Goal: Task Accomplishment & Management: Manage account settings

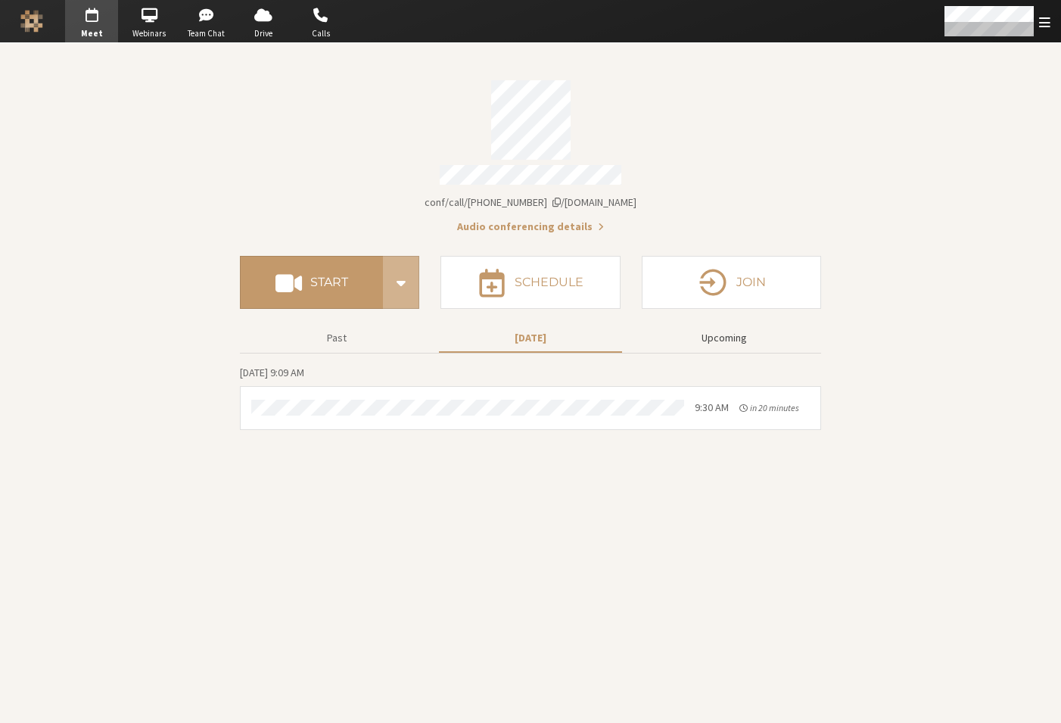
click at [722, 329] on button "Upcoming" at bounding box center [724, 338] width 183 height 26
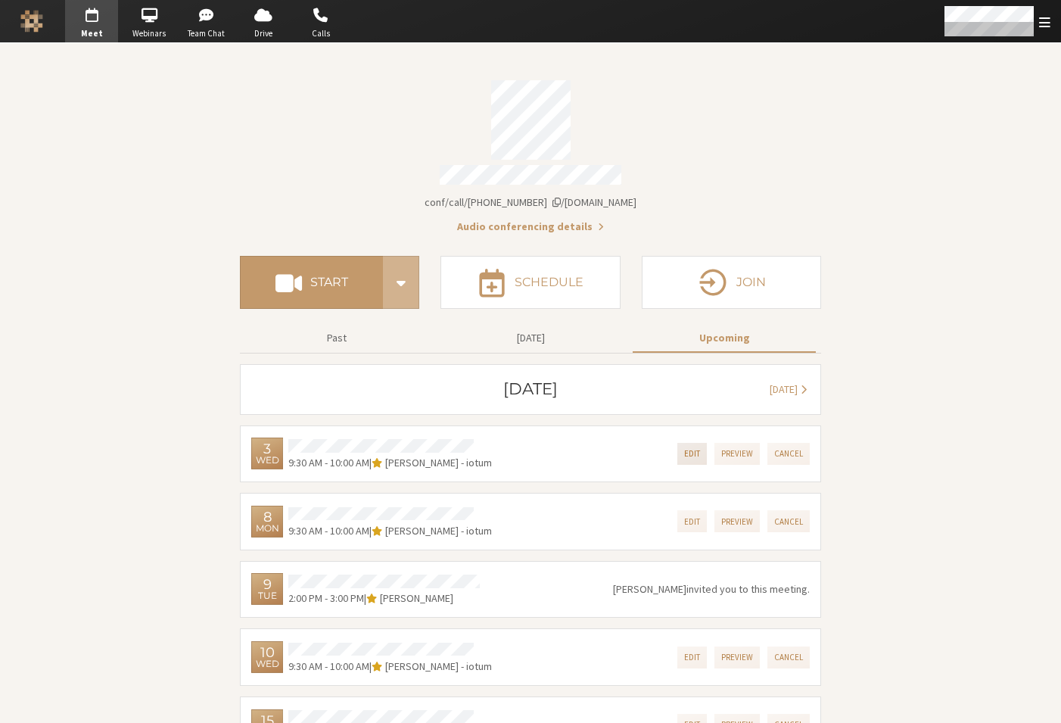
click at [692, 444] on button "Edit" at bounding box center [693, 454] width 30 height 22
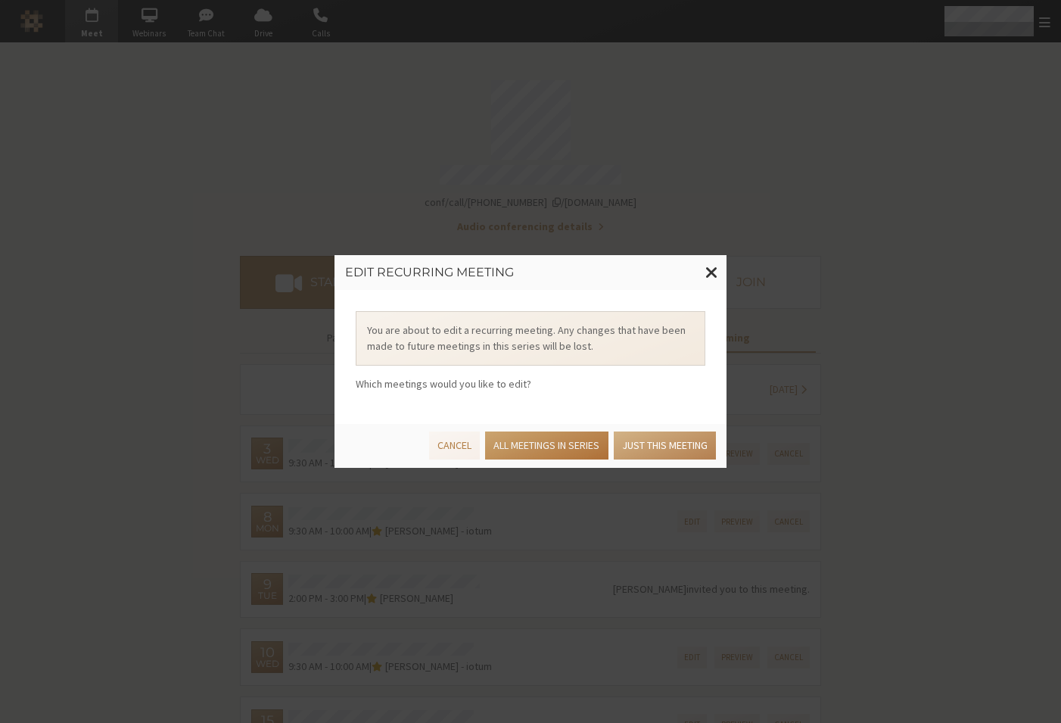
click at [575, 446] on button "All meetings in series" at bounding box center [546, 445] width 123 height 28
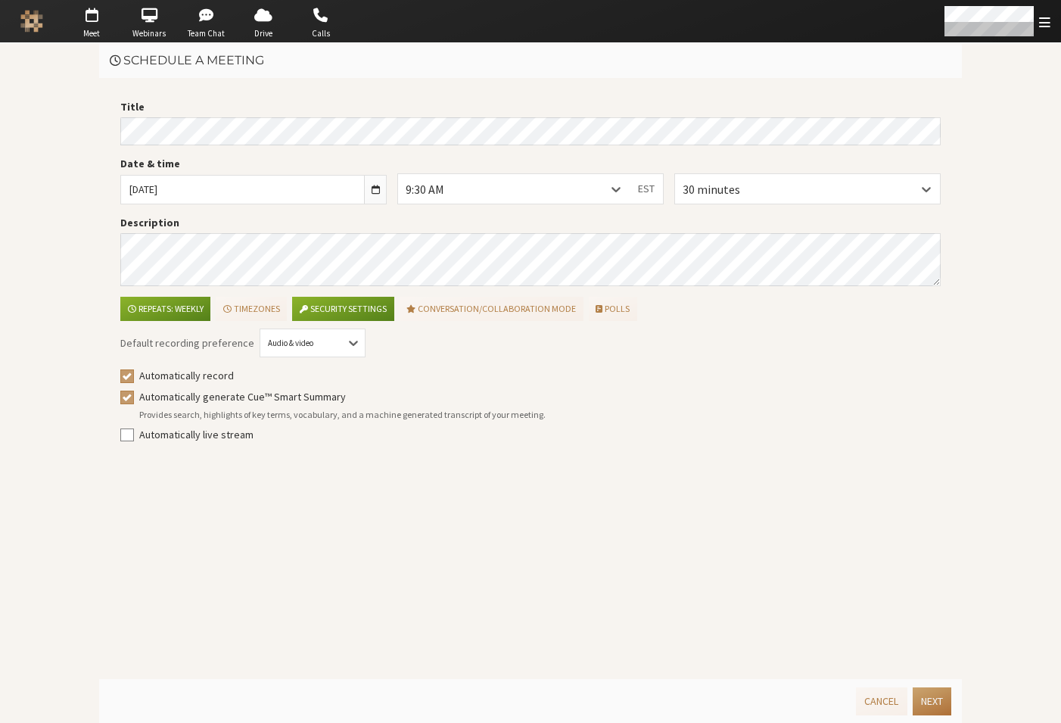
click at [921, 699] on button "Next" at bounding box center [932, 701] width 39 height 28
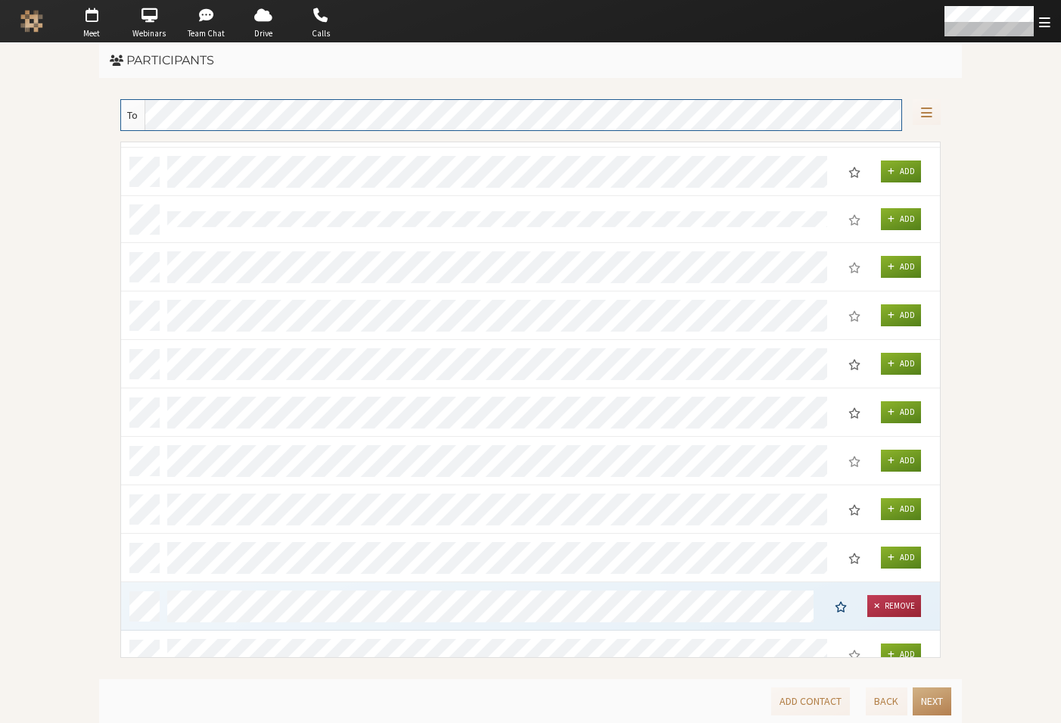
scroll to position [503, 808]
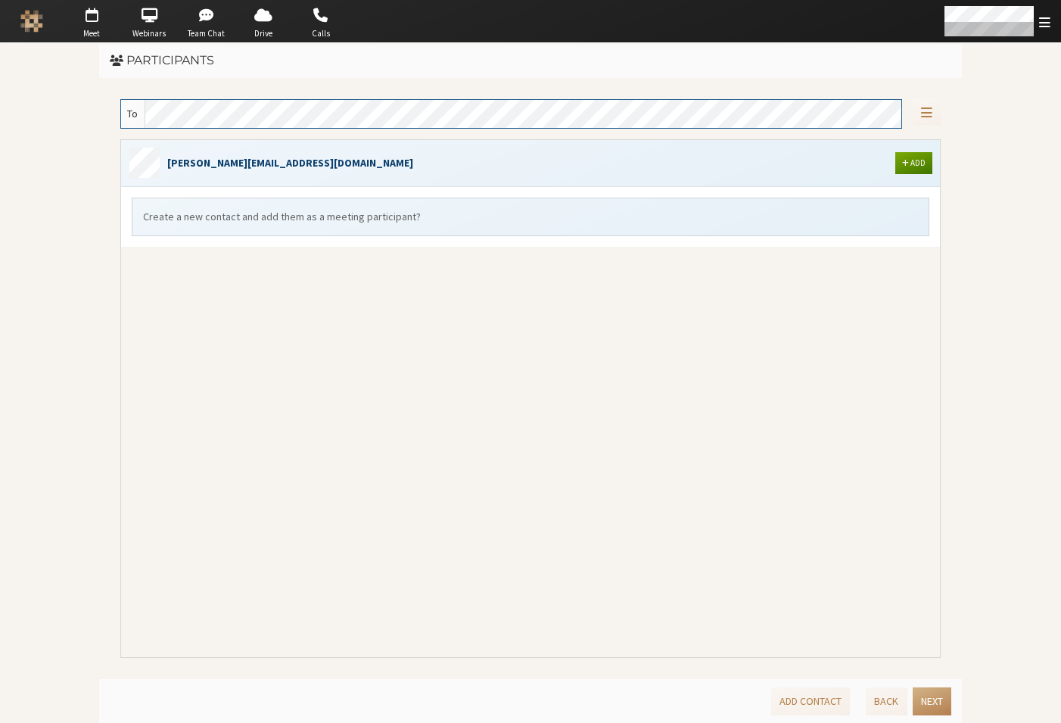
click at [908, 159] on span "button" at bounding box center [905, 162] width 7 height 9
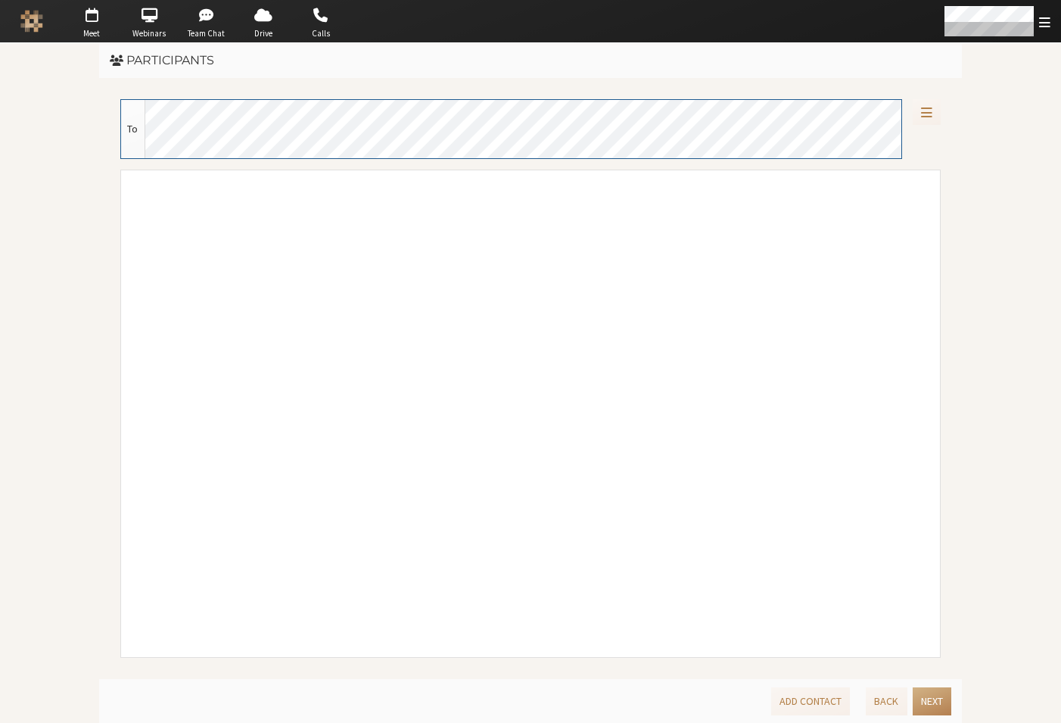
scroll to position [480, 808]
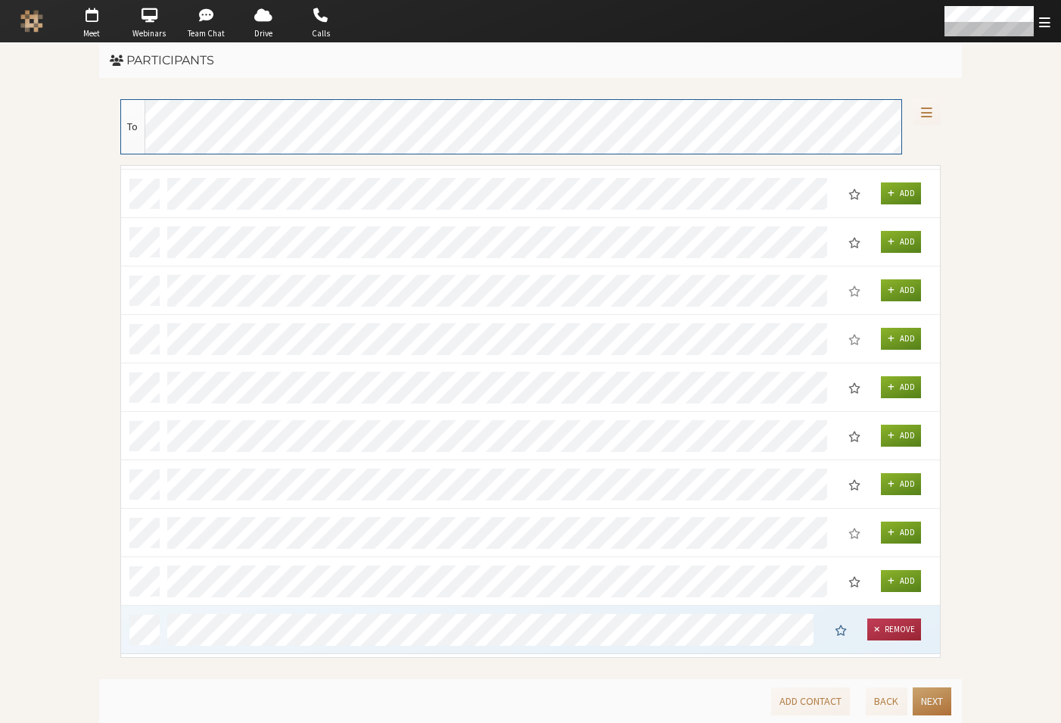
click at [936, 701] on button "Next" at bounding box center [932, 701] width 39 height 28
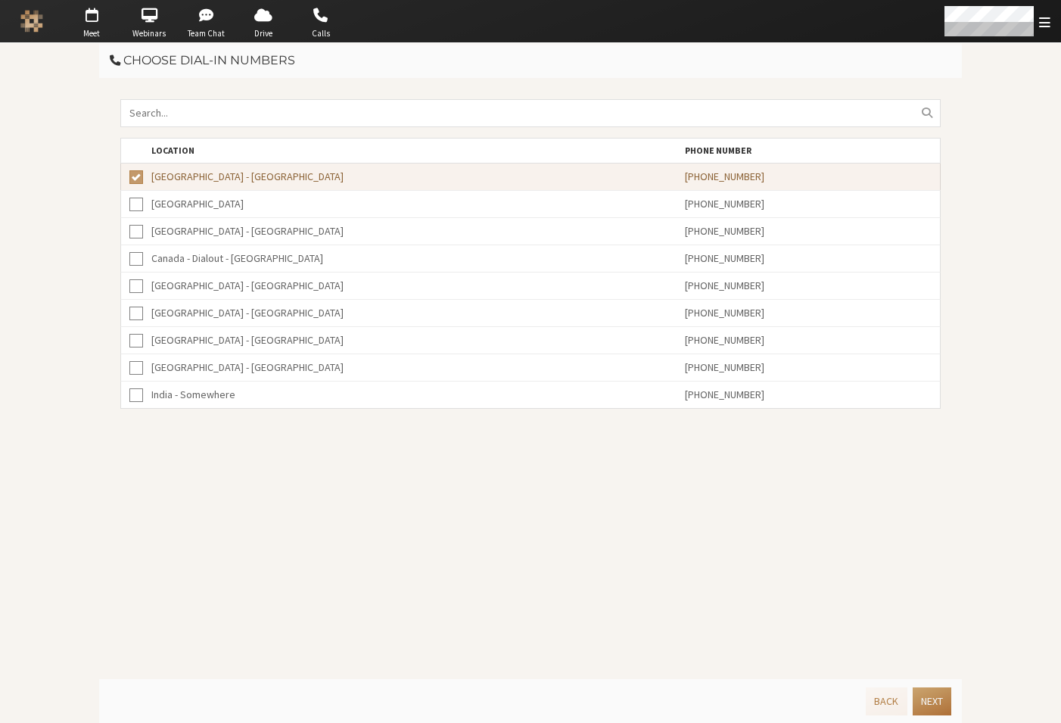
click at [934, 699] on button "Next" at bounding box center [932, 701] width 39 height 28
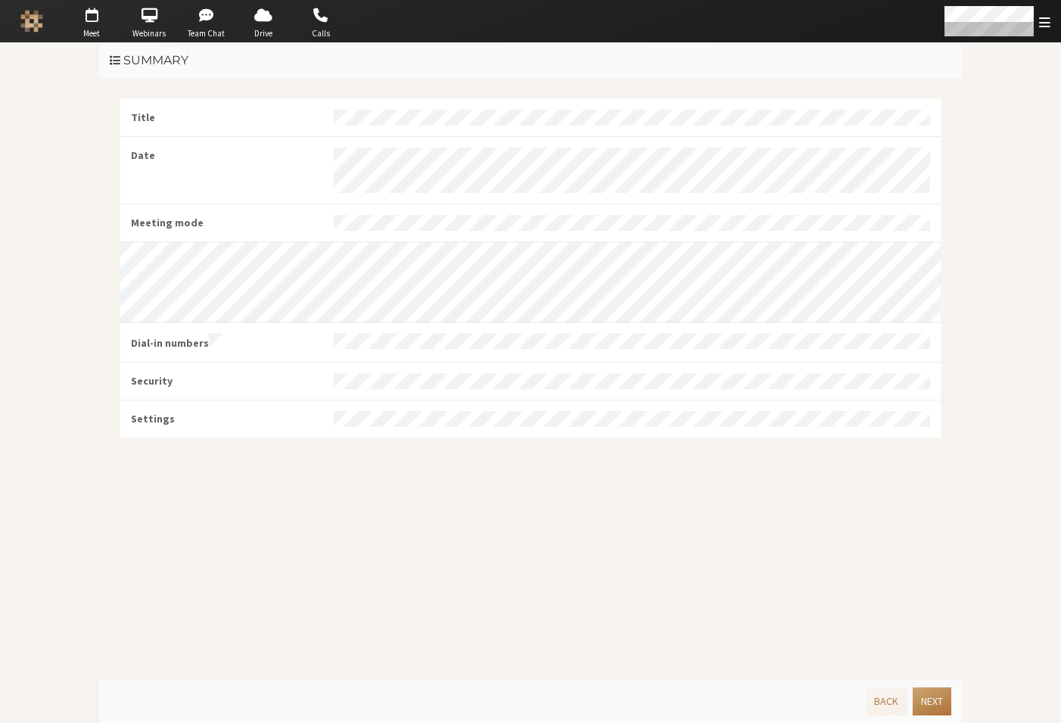
click at [936, 700] on button "Next" at bounding box center [932, 701] width 39 height 28
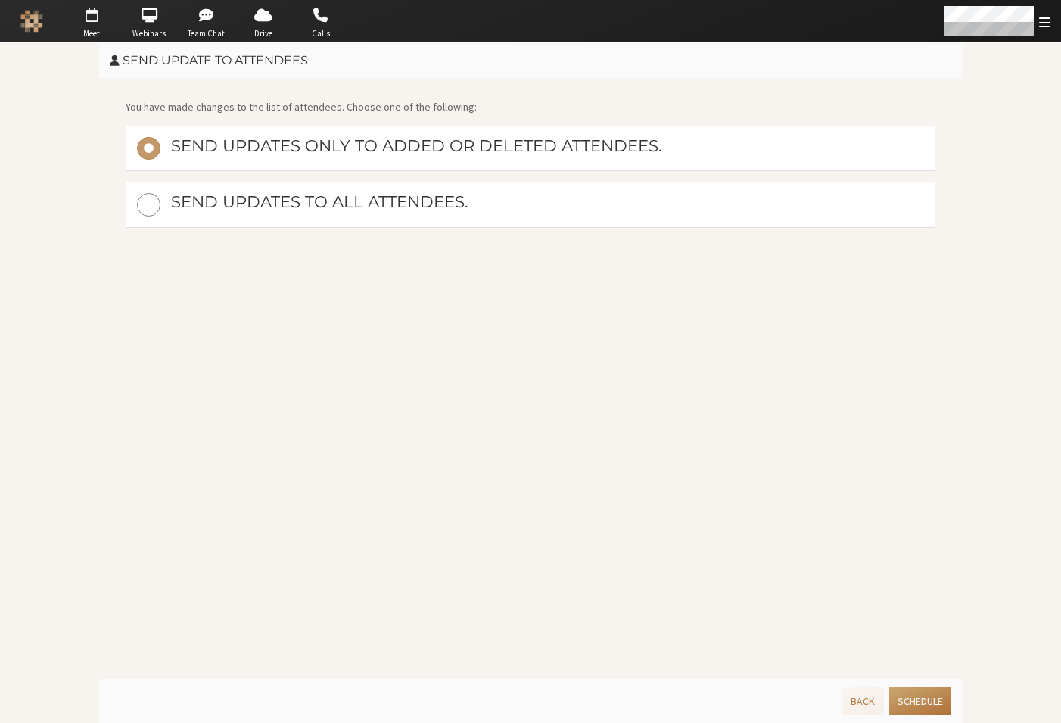
click at [933, 697] on button "Schedule" at bounding box center [920, 701] width 62 height 28
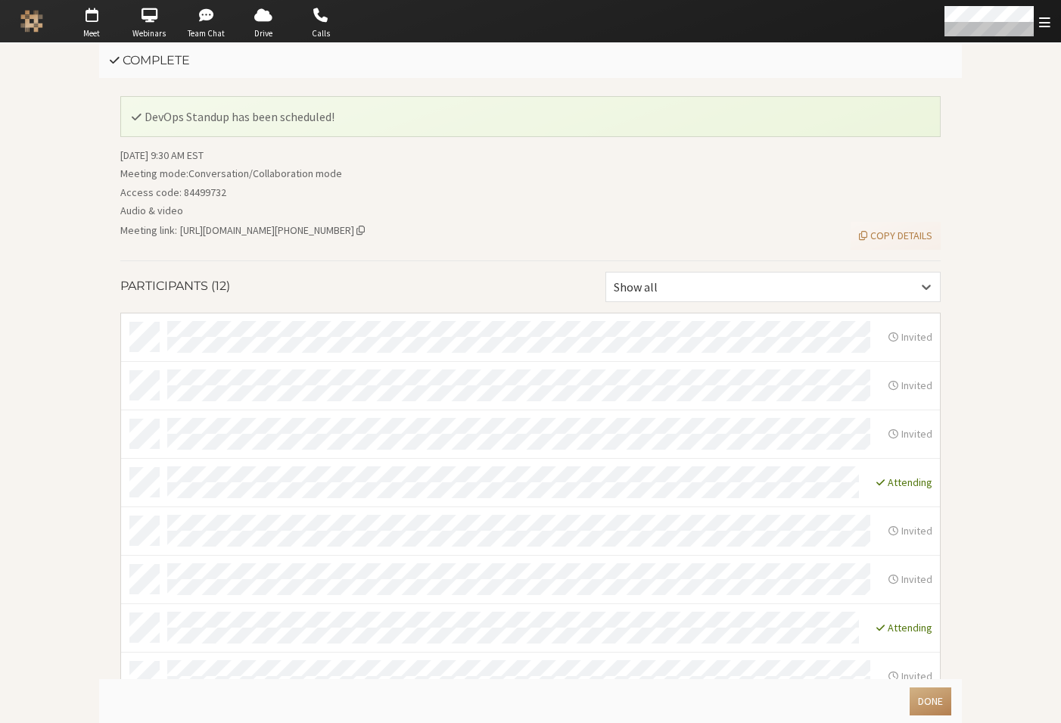
scroll to position [218, 0]
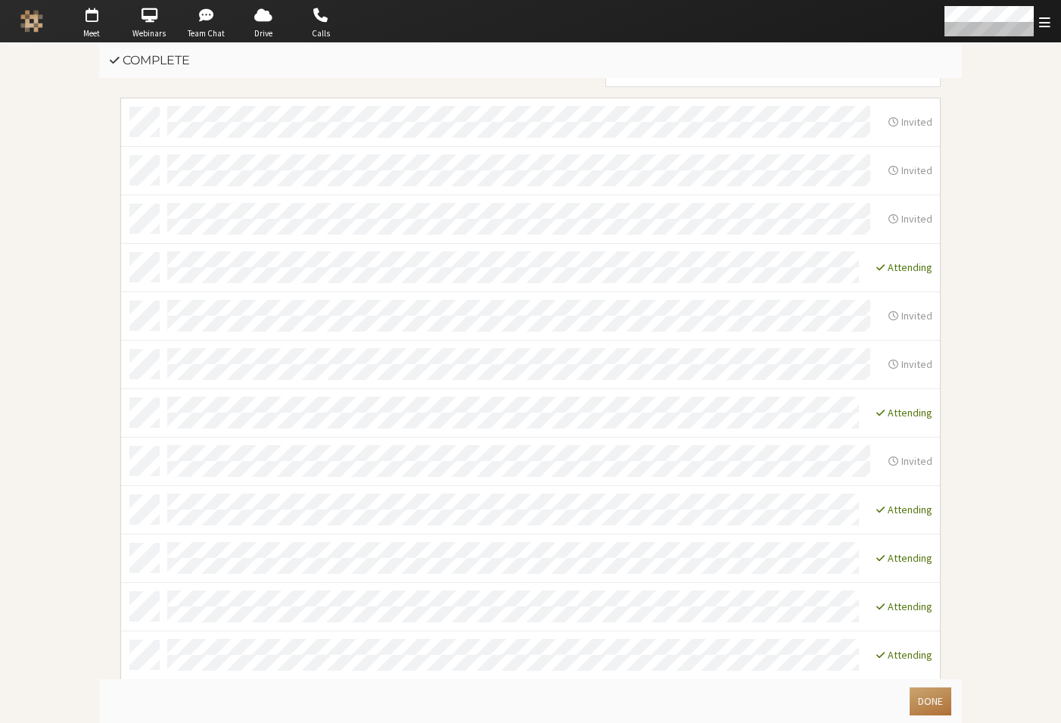
click at [936, 700] on button "Done" at bounding box center [931, 701] width 42 height 28
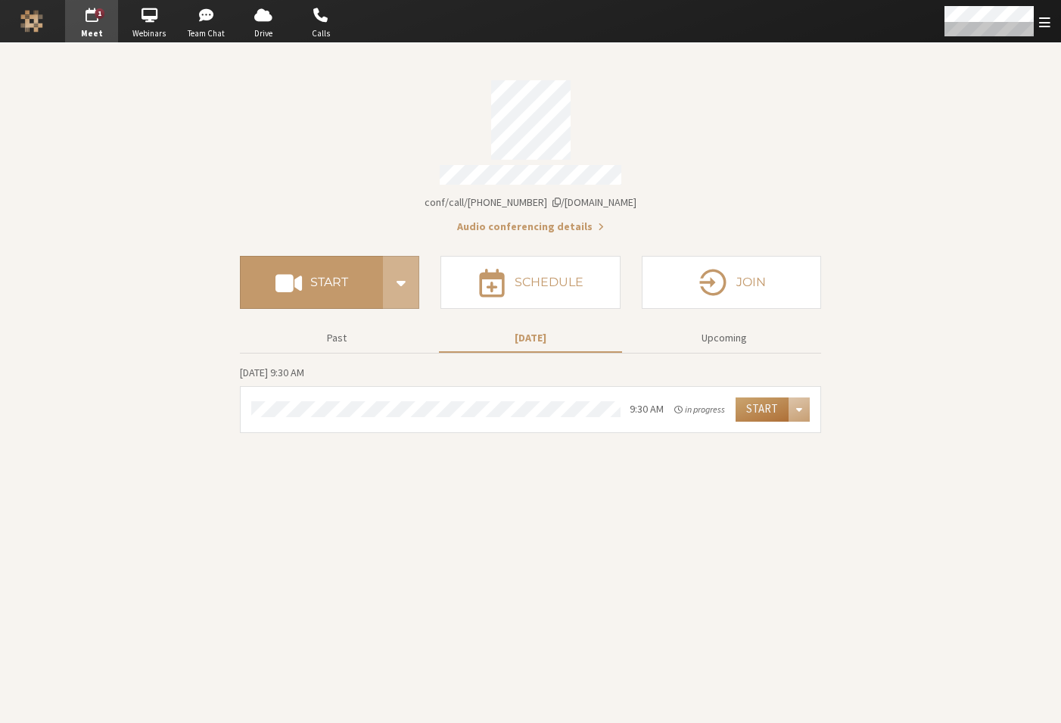
click at [755, 400] on button "Start" at bounding box center [762, 409] width 53 height 24
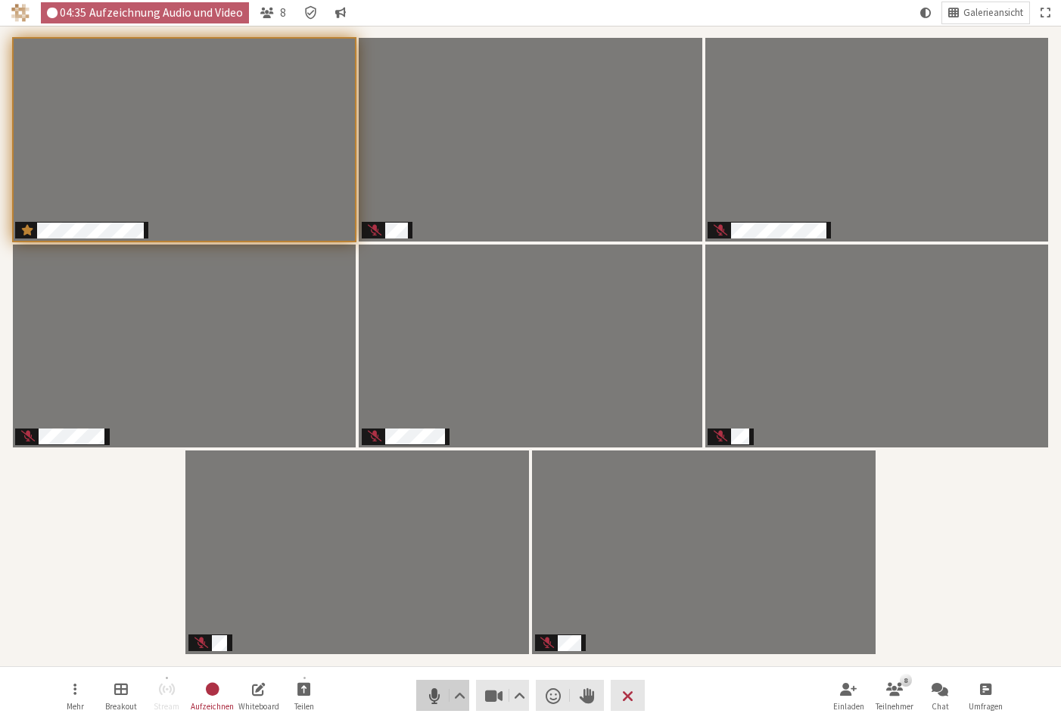
click at [430, 699] on span "Stumm (⌘+Umschalt+A)" at bounding box center [434, 695] width 21 height 21
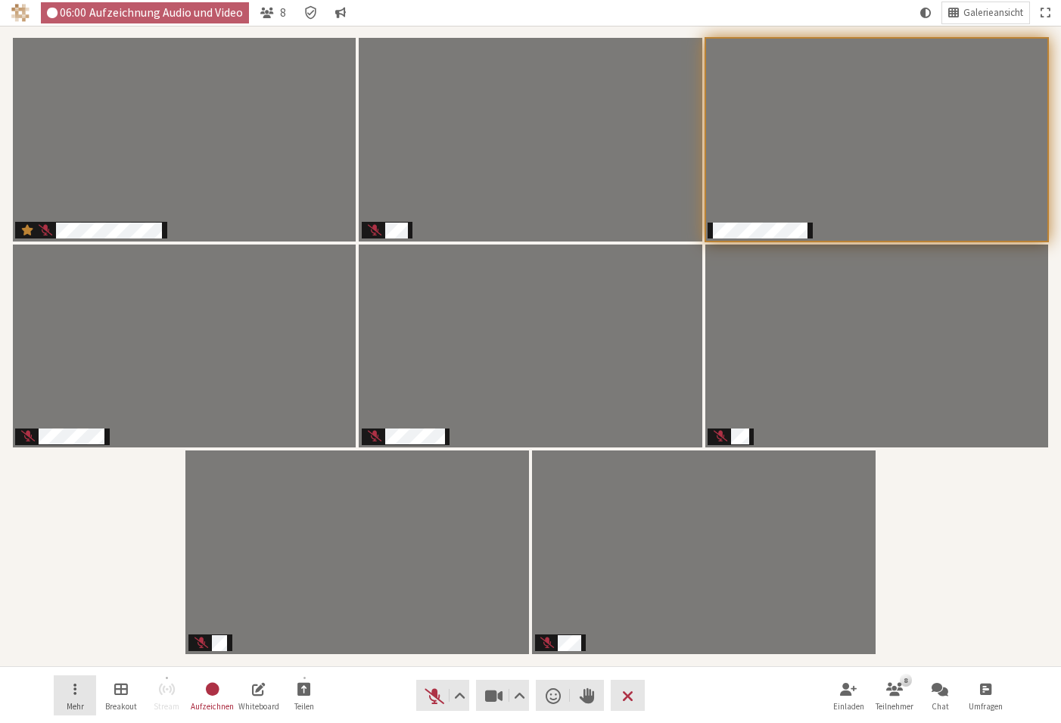
click at [67, 694] on button "Mehr" at bounding box center [75, 695] width 42 height 41
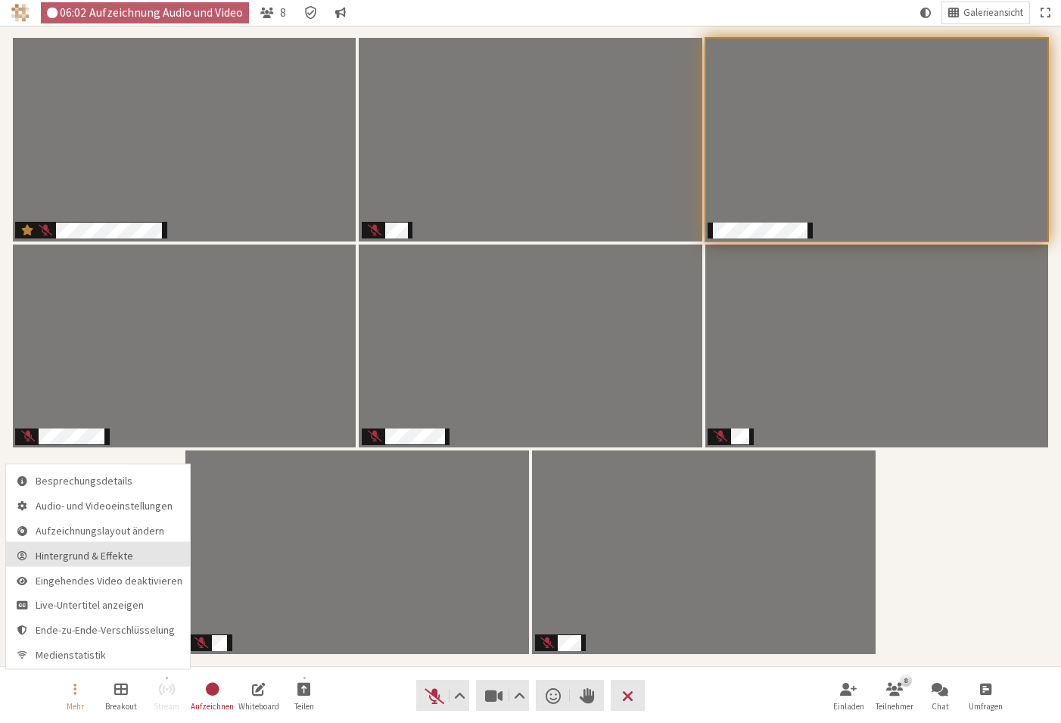
click at [76, 557] on span "Hintergrund & Effekte" at bounding box center [109, 555] width 147 height 11
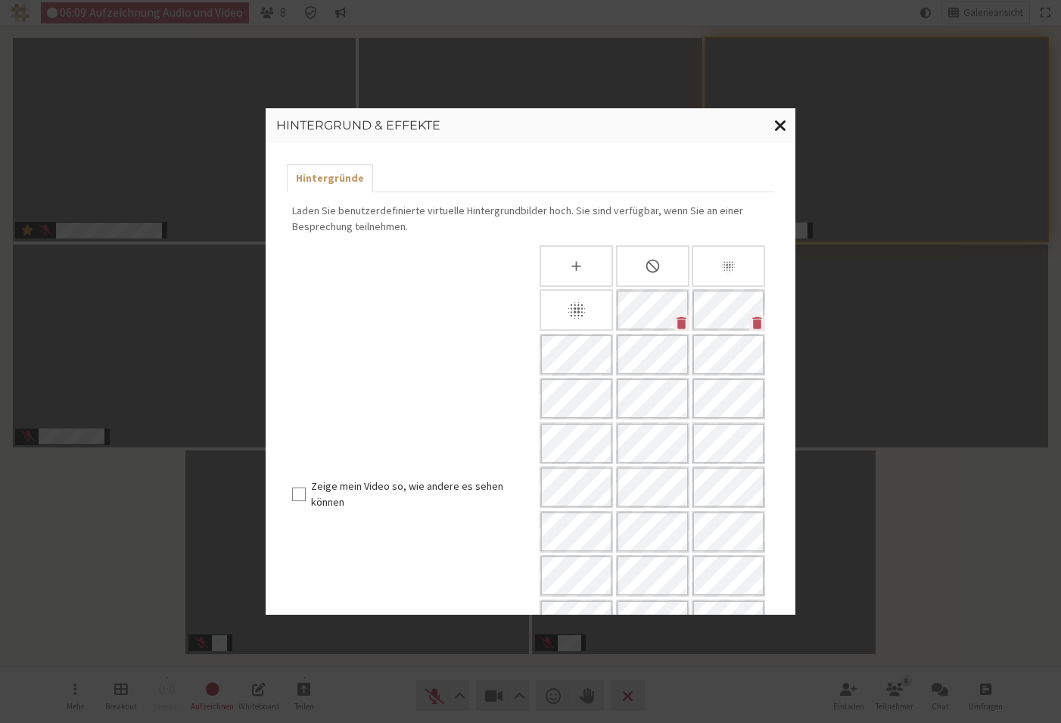
click at [783, 123] on span "Fenster schließen" at bounding box center [780, 125] width 13 height 19
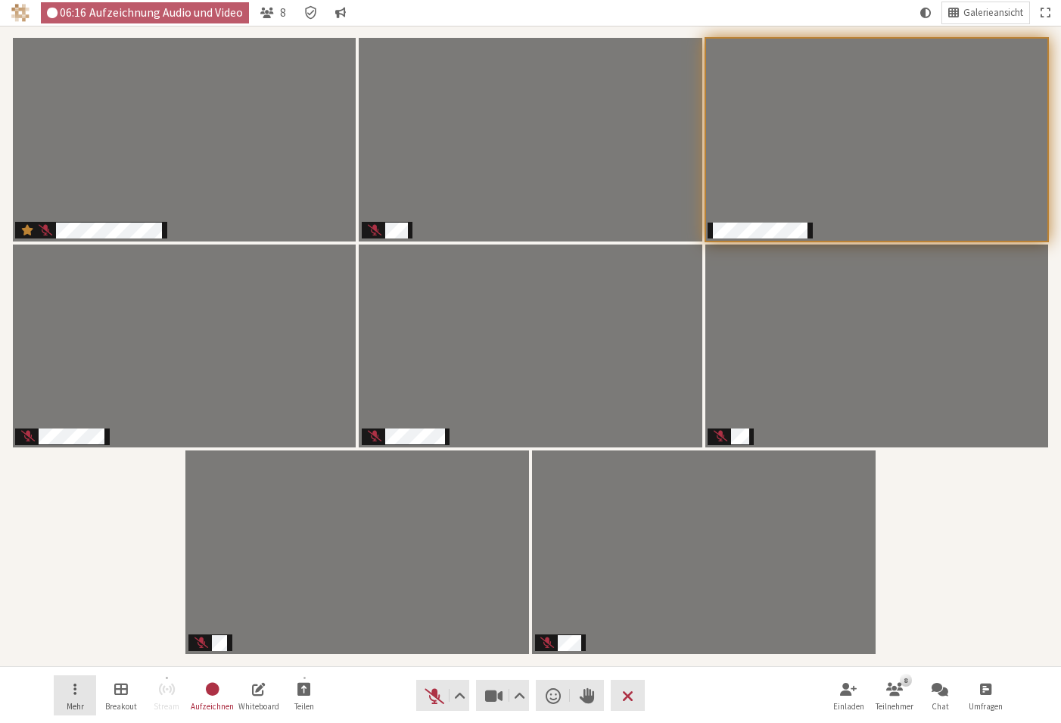
click at [86, 690] on button "Mehr" at bounding box center [75, 695] width 42 height 41
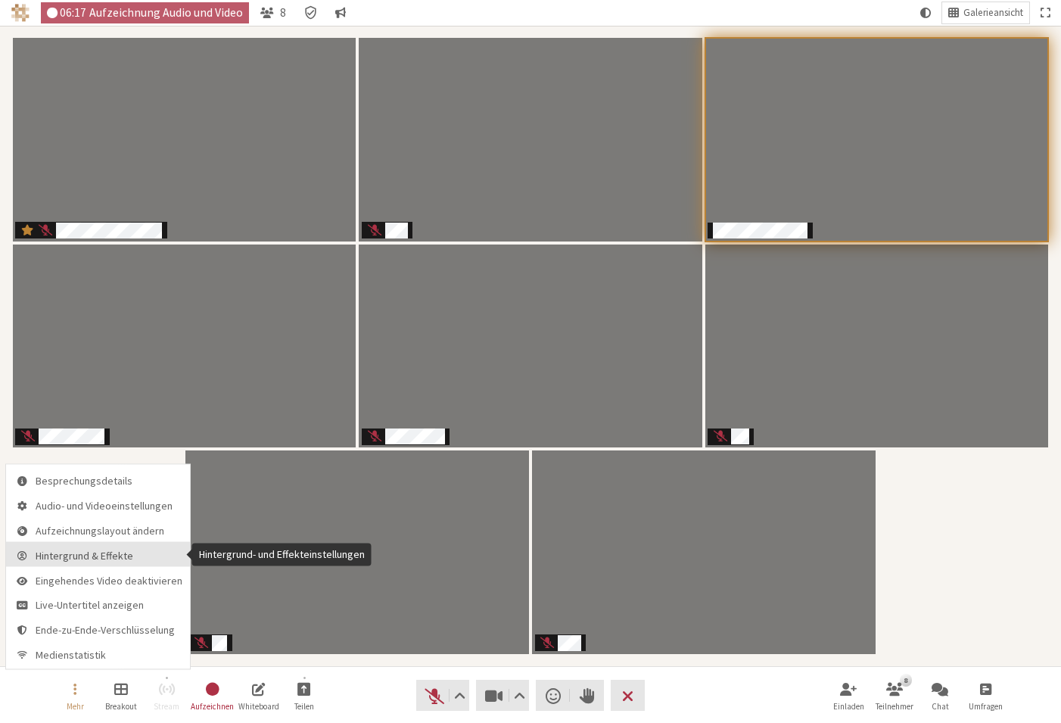
click at [121, 553] on span "Hintergrund & Effekte" at bounding box center [109, 555] width 147 height 11
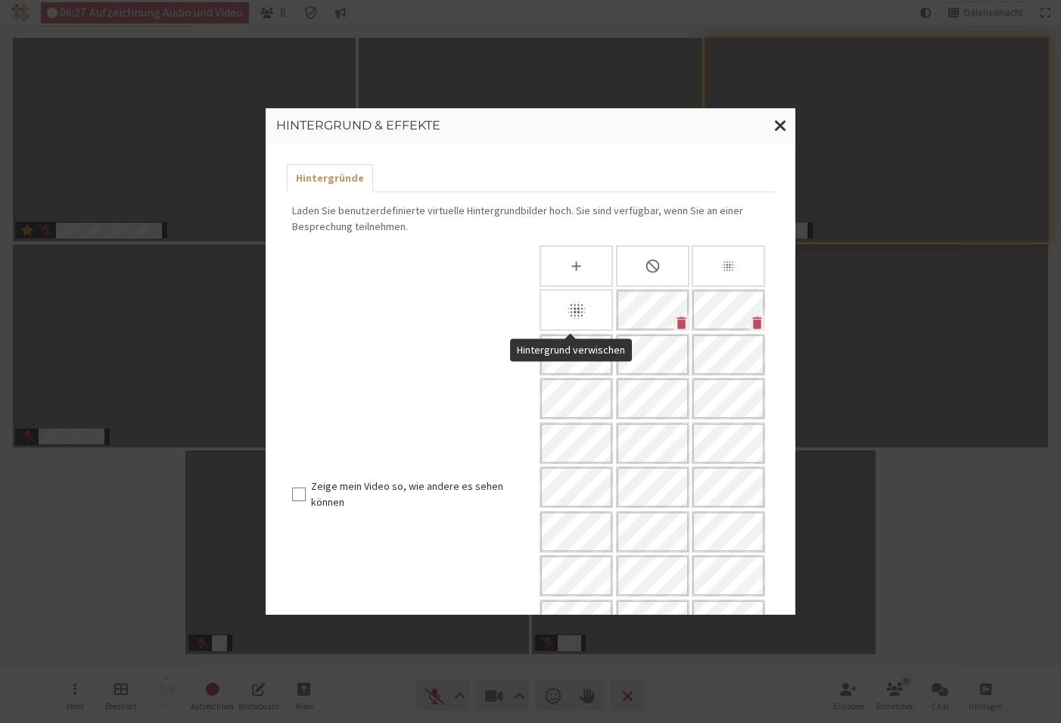
click at [574, 313] on icon "Hintergrund verwischen" at bounding box center [576, 310] width 21 height 21
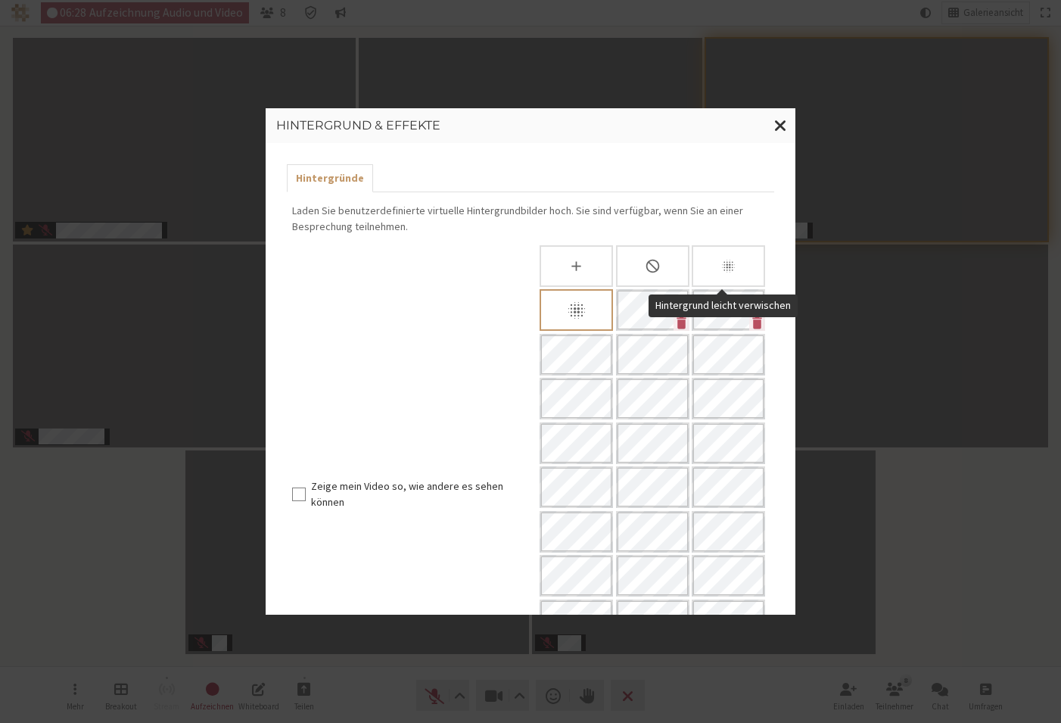
click at [725, 261] on icon "Hintergrund leicht verwischen" at bounding box center [729, 266] width 16 height 16
click at [559, 296] on div "Hintergrund verwischen" at bounding box center [576, 310] width 73 height 42
click at [782, 126] on span "Fenster schließen" at bounding box center [780, 125] width 13 height 19
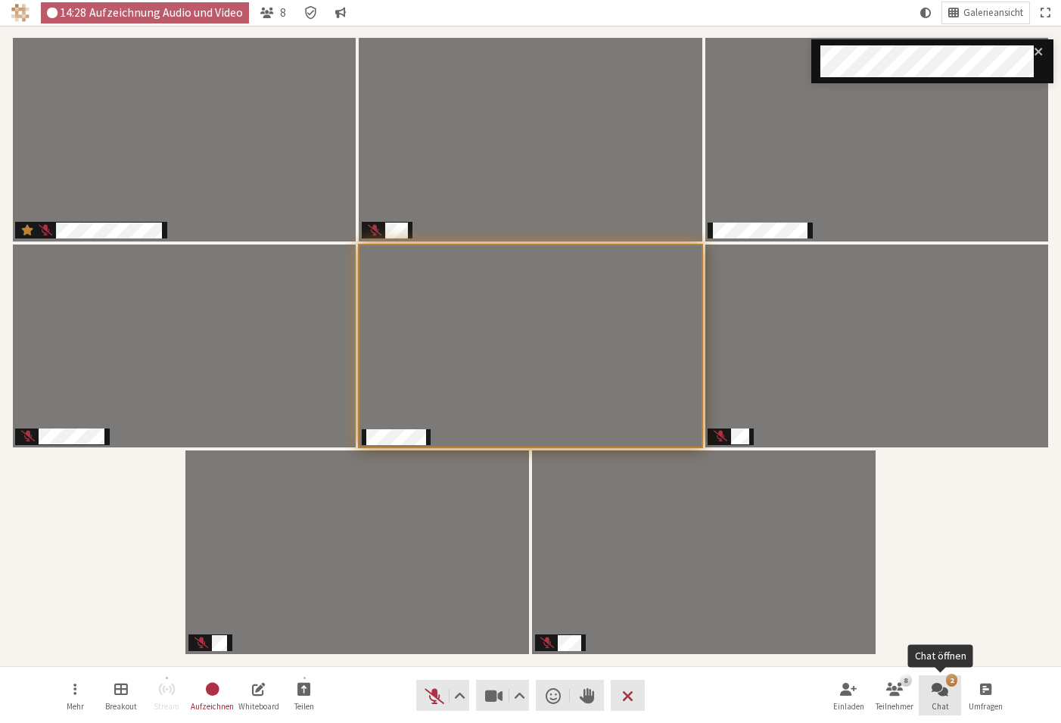
click at [937, 703] on span "Chat" at bounding box center [940, 706] width 17 height 9
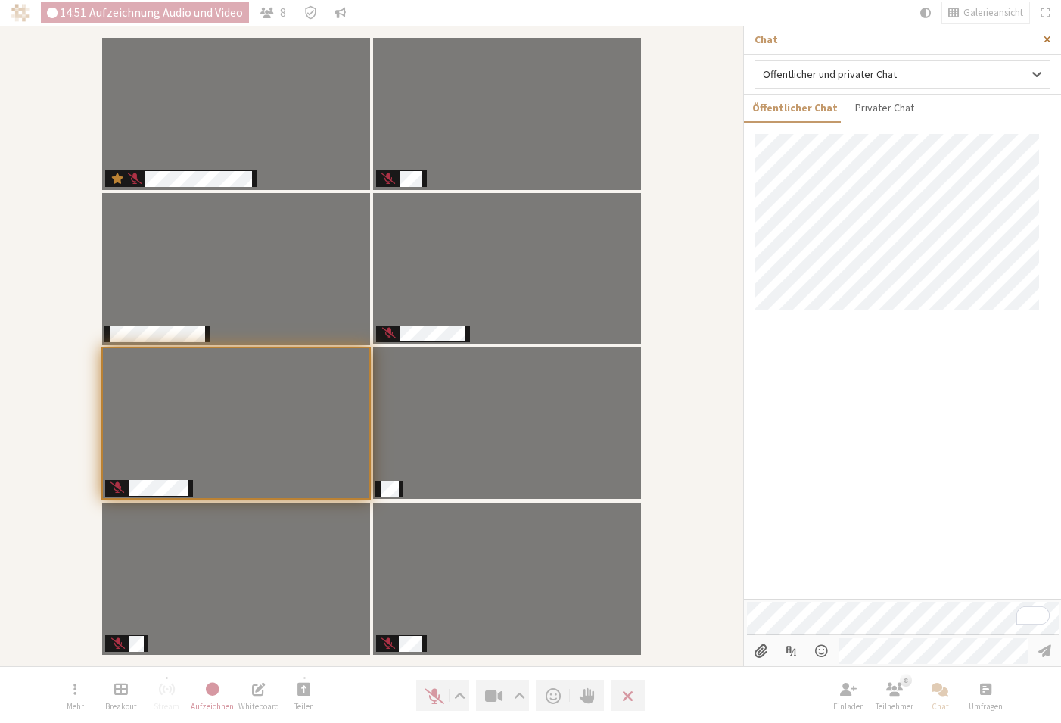
click at [1048, 39] on span "Seitenleiste schließen" at bounding box center [1047, 39] width 7 height 11
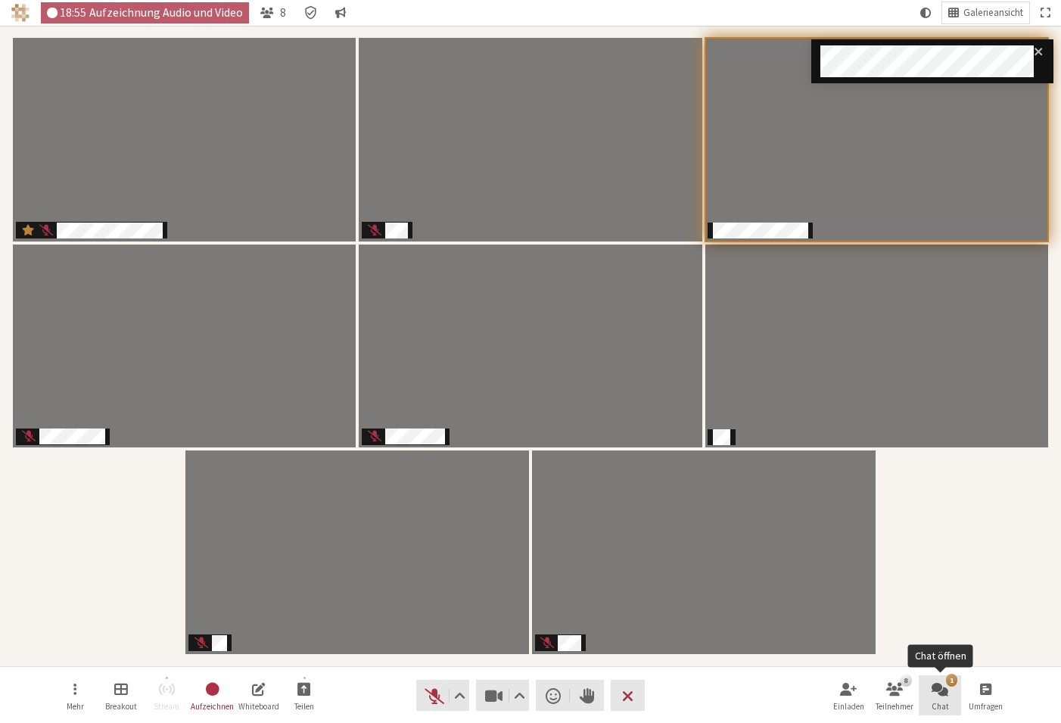
click at [951, 686] on div "1" at bounding box center [951, 680] width 11 height 12
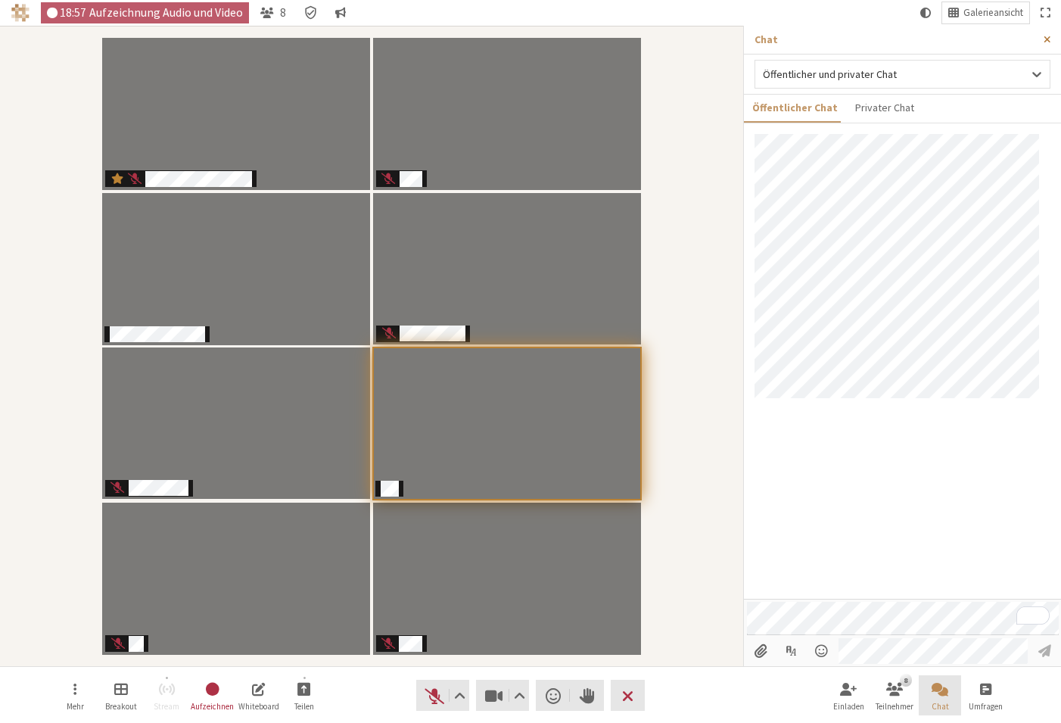
click at [1044, 38] on span "Seitenleiste schließen" at bounding box center [1047, 39] width 7 height 11
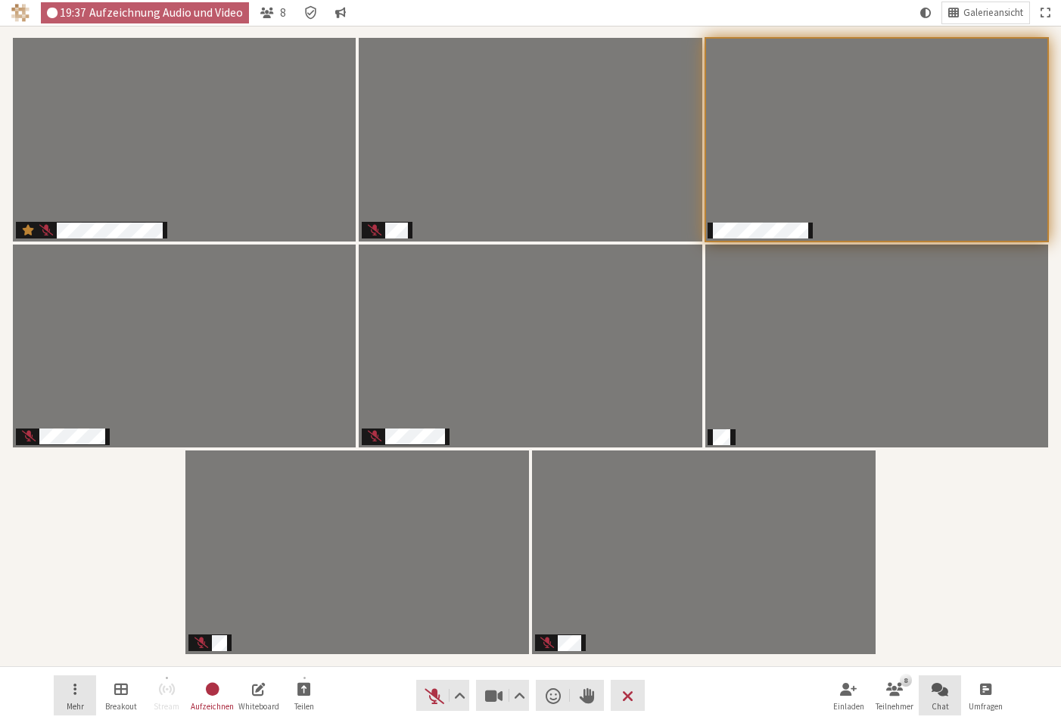
click at [67, 702] on span "Mehr" at bounding box center [75, 706] width 17 height 9
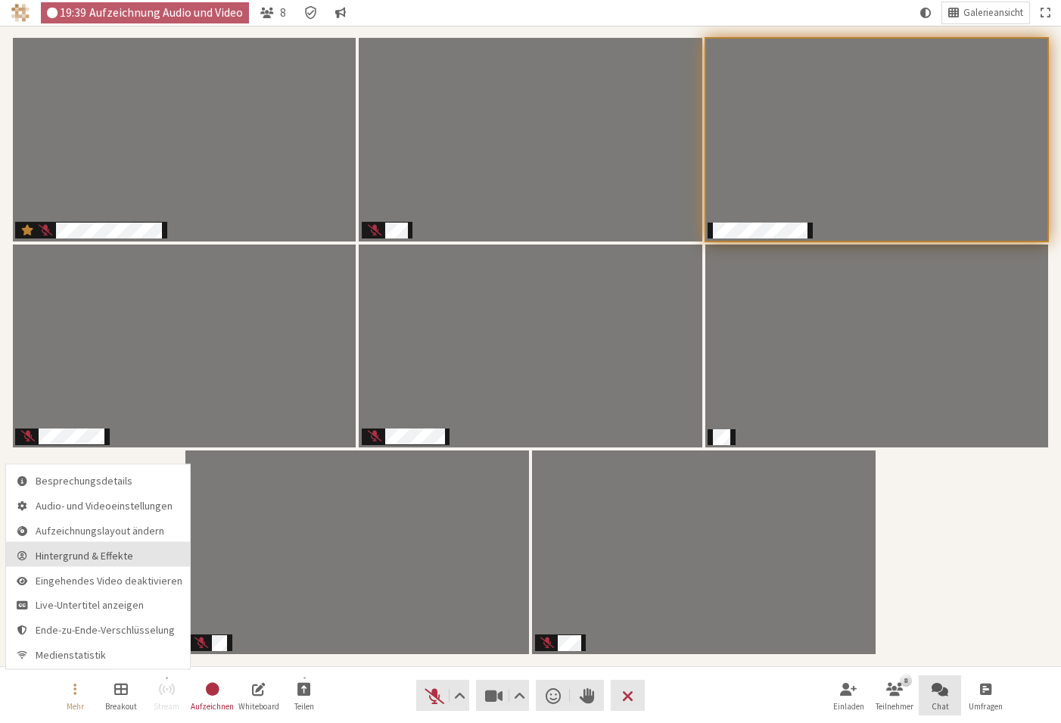
click at [89, 550] on span "Hintergrund & Effekte" at bounding box center [109, 555] width 147 height 11
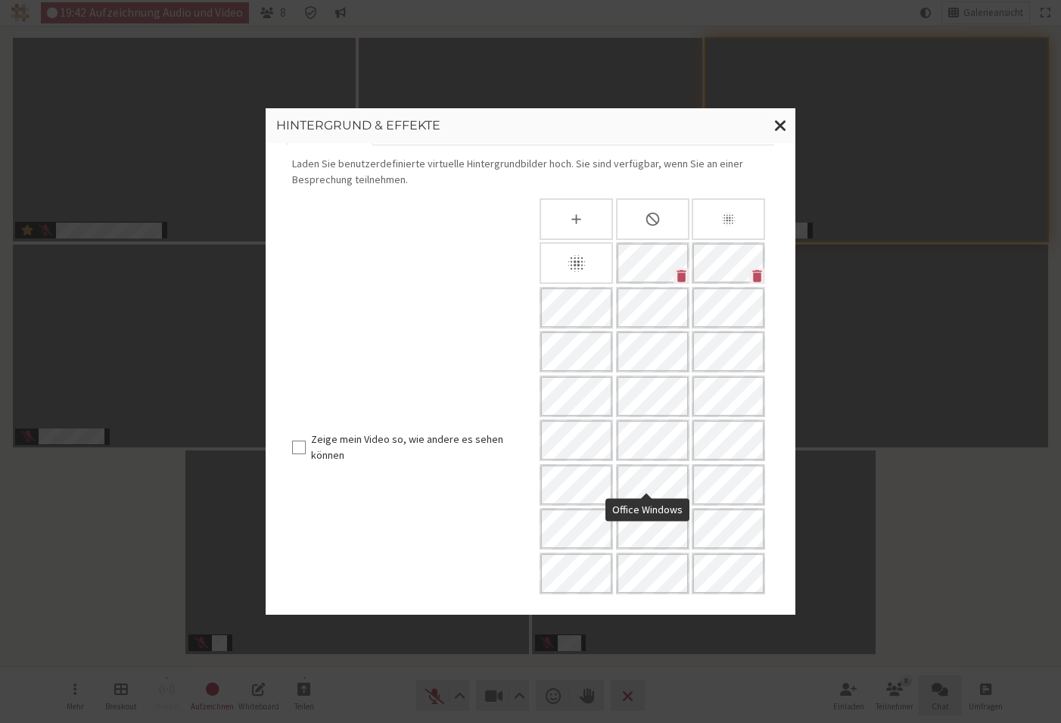
scroll to position [167, 0]
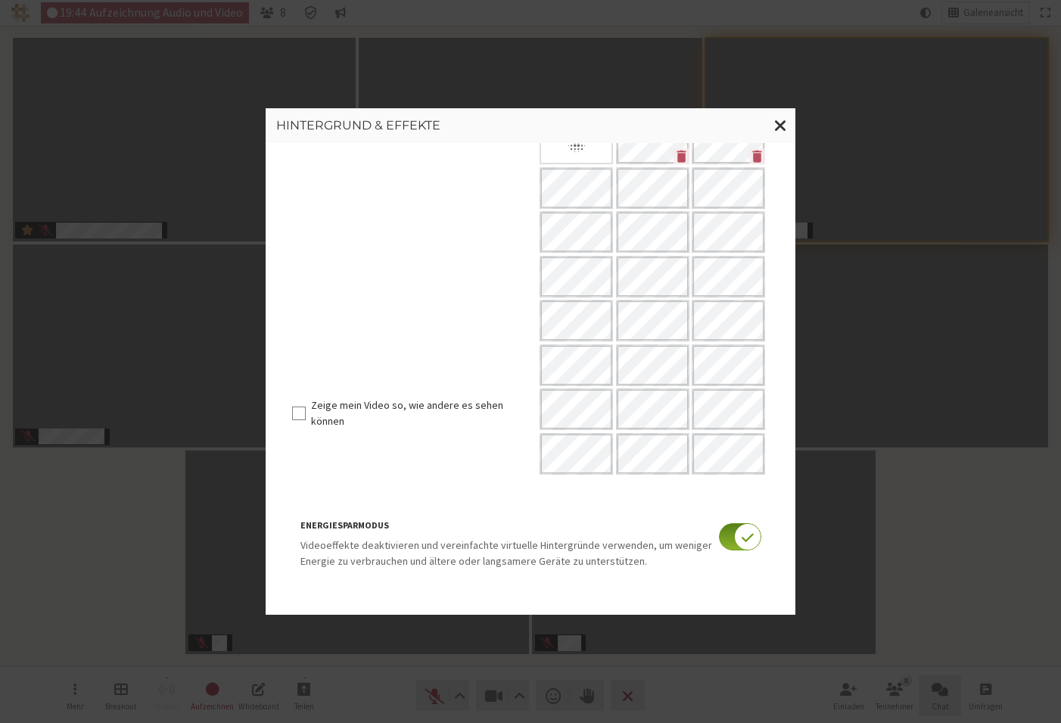
click at [719, 537] on input "checkbox" at bounding box center [740, 536] width 42 height 27
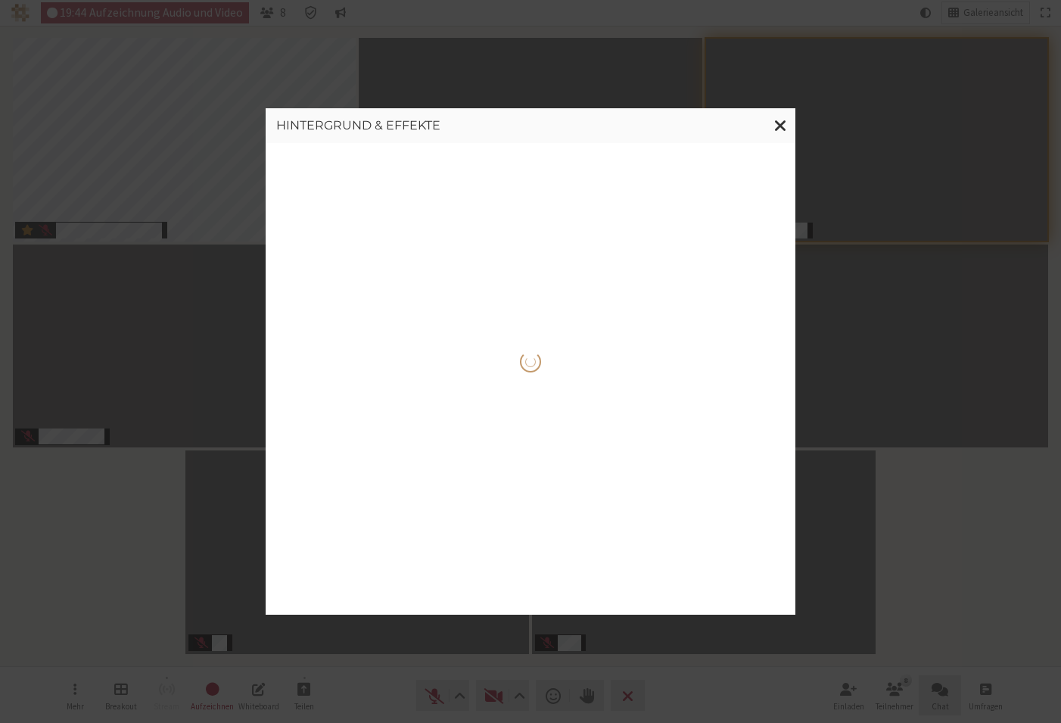
scroll to position [0, 0]
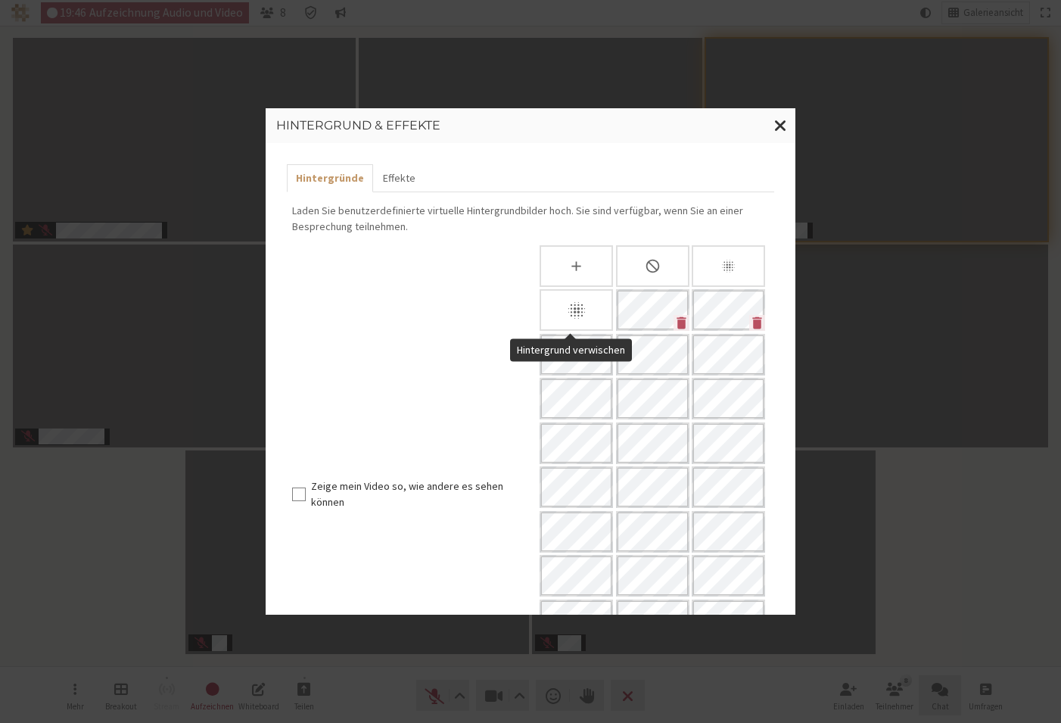
click at [576, 302] on icon "Hintergrund verwischen" at bounding box center [576, 310] width 21 height 21
click at [779, 131] on span "Fenster schließen" at bounding box center [780, 125] width 13 height 19
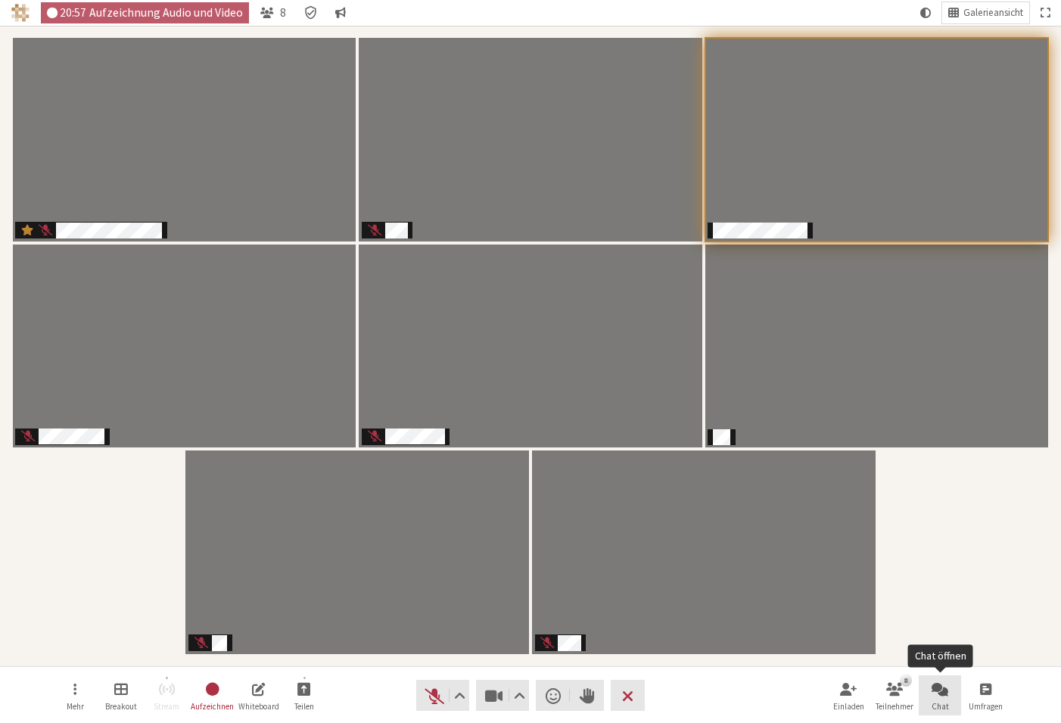
click at [943, 690] on span "Chat öffnen" at bounding box center [940, 688] width 17 height 17
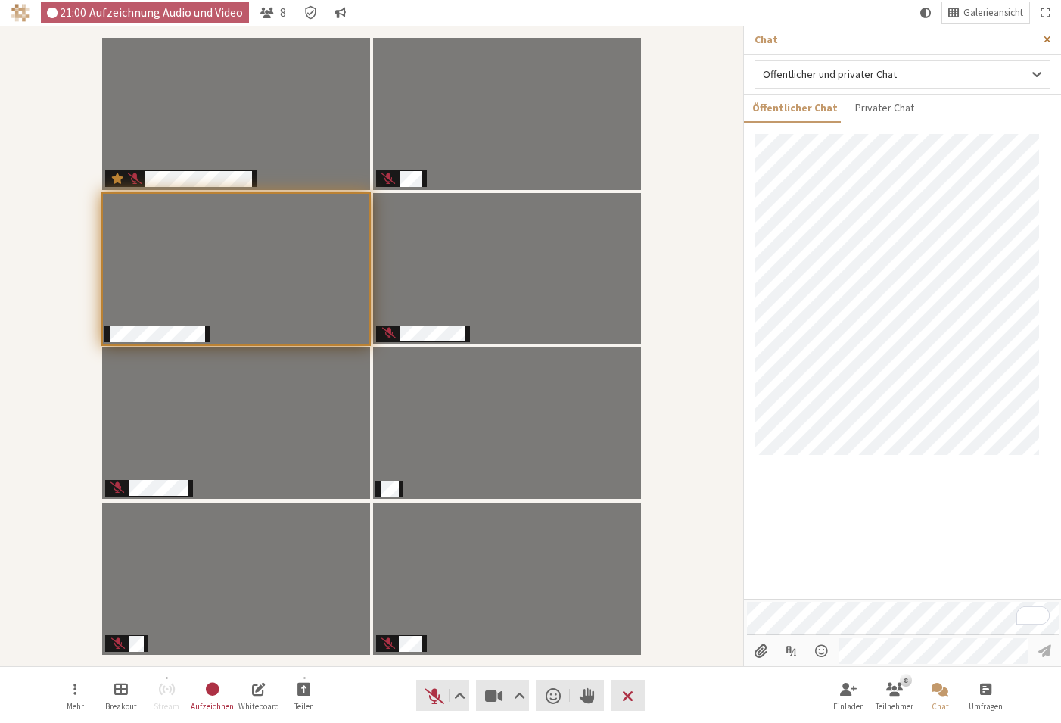
click at [1046, 37] on span "Seitenleiste schließen" at bounding box center [1047, 39] width 7 height 11
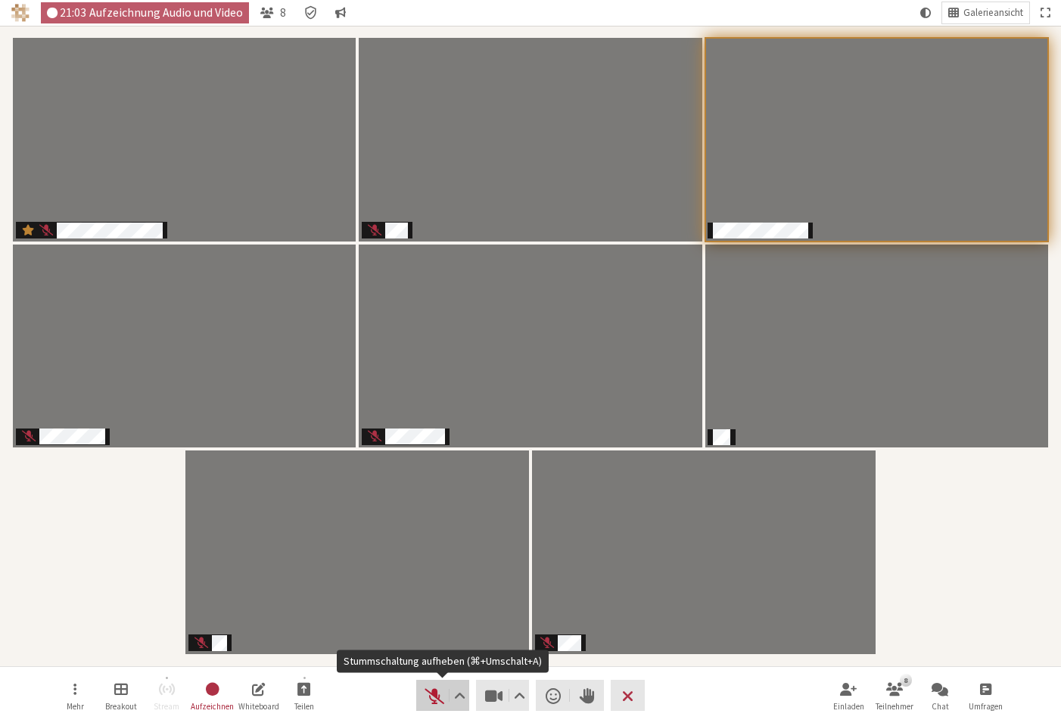
click at [425, 696] on span "Stummschaltung aufheben (⌘+Umschalt+A)" at bounding box center [434, 695] width 21 height 21
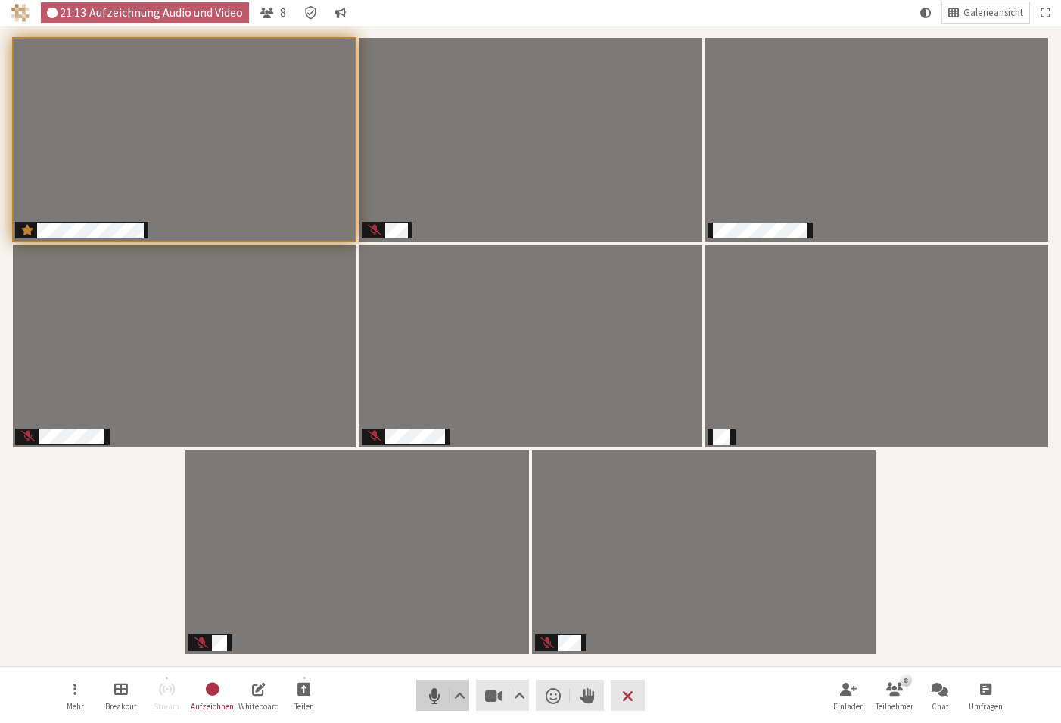
click at [428, 696] on span "Stumm (⌘+Umschalt+A)" at bounding box center [434, 695] width 21 height 21
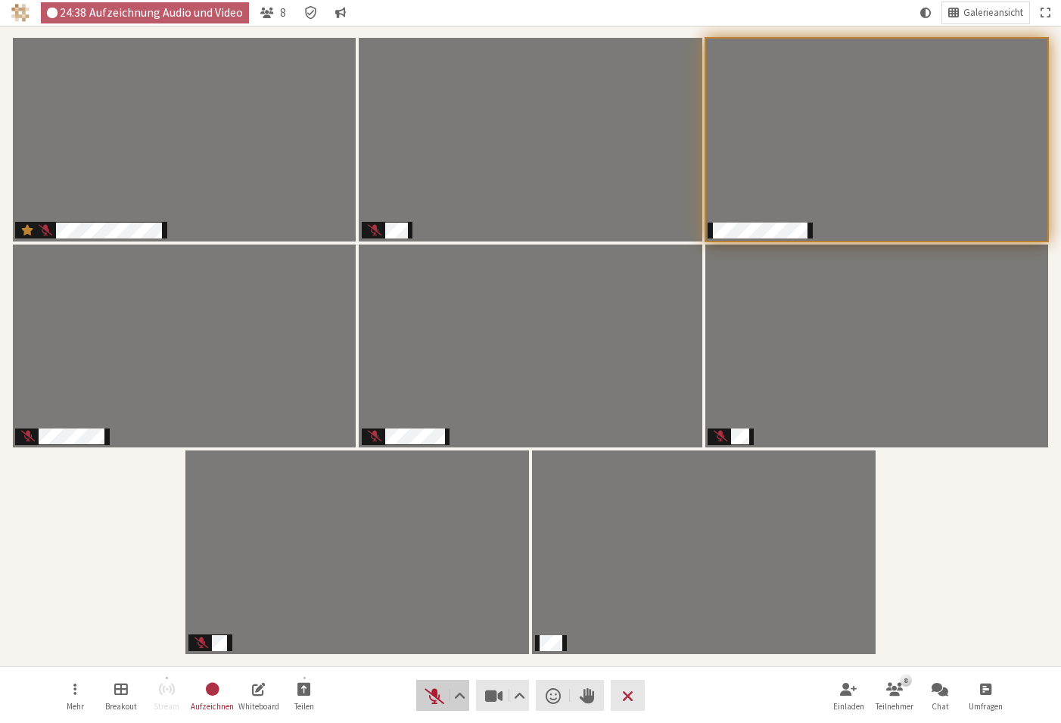
click at [431, 694] on span "Stummschaltung aufheben (⌘+Umschalt+A)" at bounding box center [434, 695] width 21 height 21
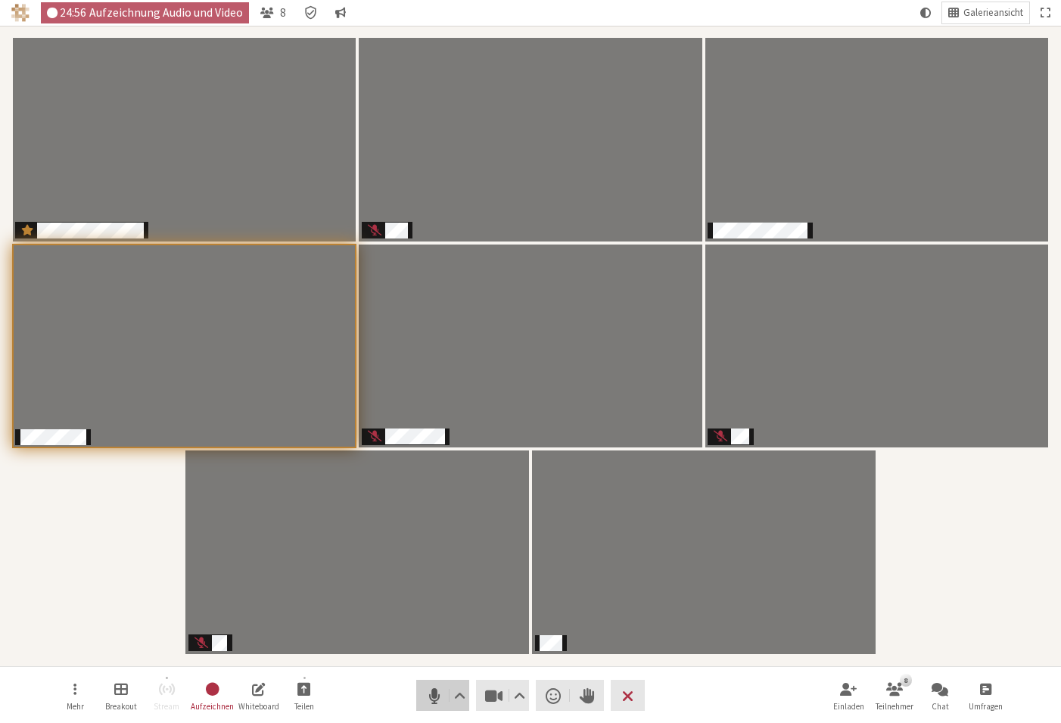
click at [430, 696] on span "Stumm (⌘+Umschalt+A)" at bounding box center [434, 695] width 21 height 21
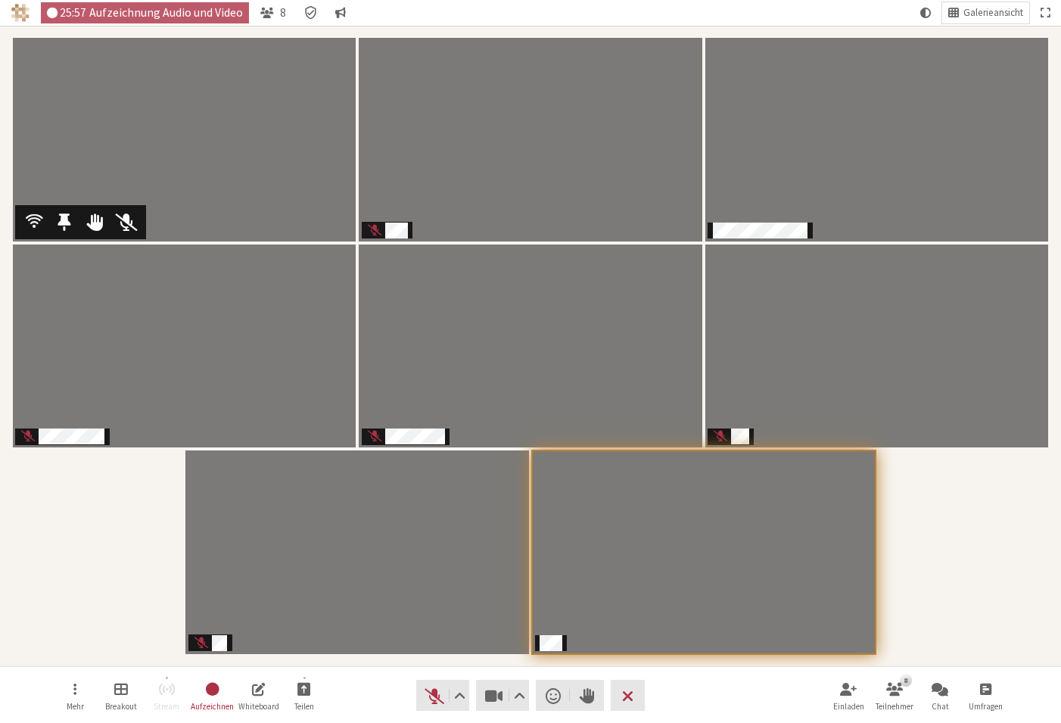
click at [964, 494] on div "Teilnehmer" at bounding box center [531, 345] width 1040 height 619
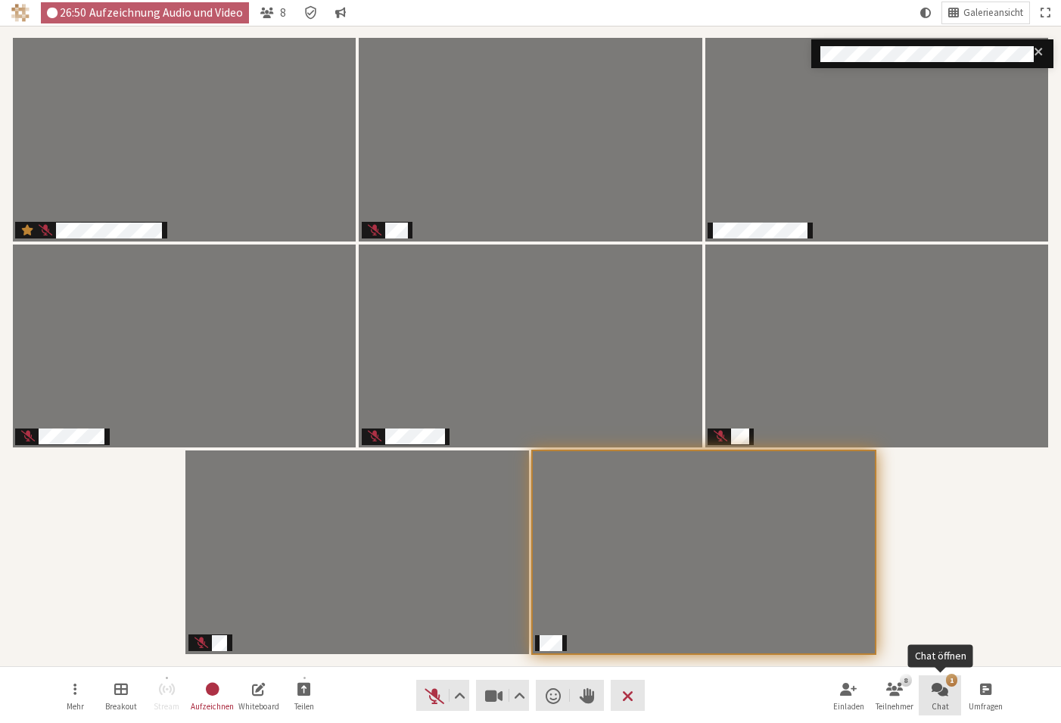
click at [950, 684] on div "1" at bounding box center [951, 680] width 11 height 12
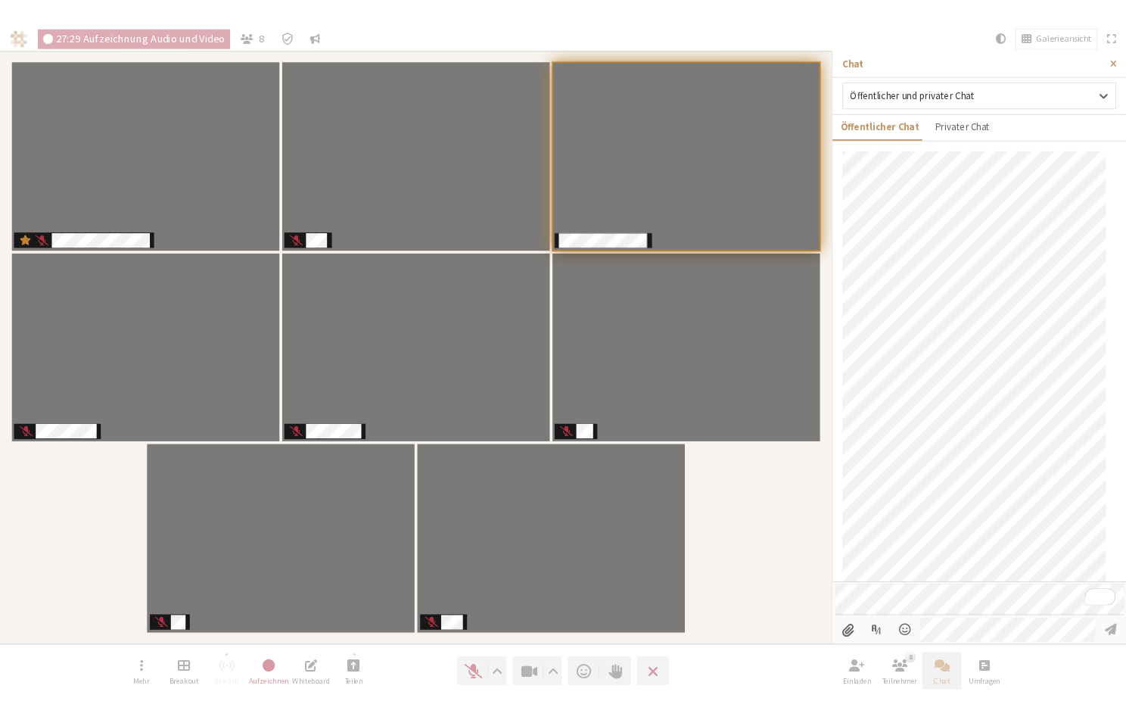
scroll to position [226, 0]
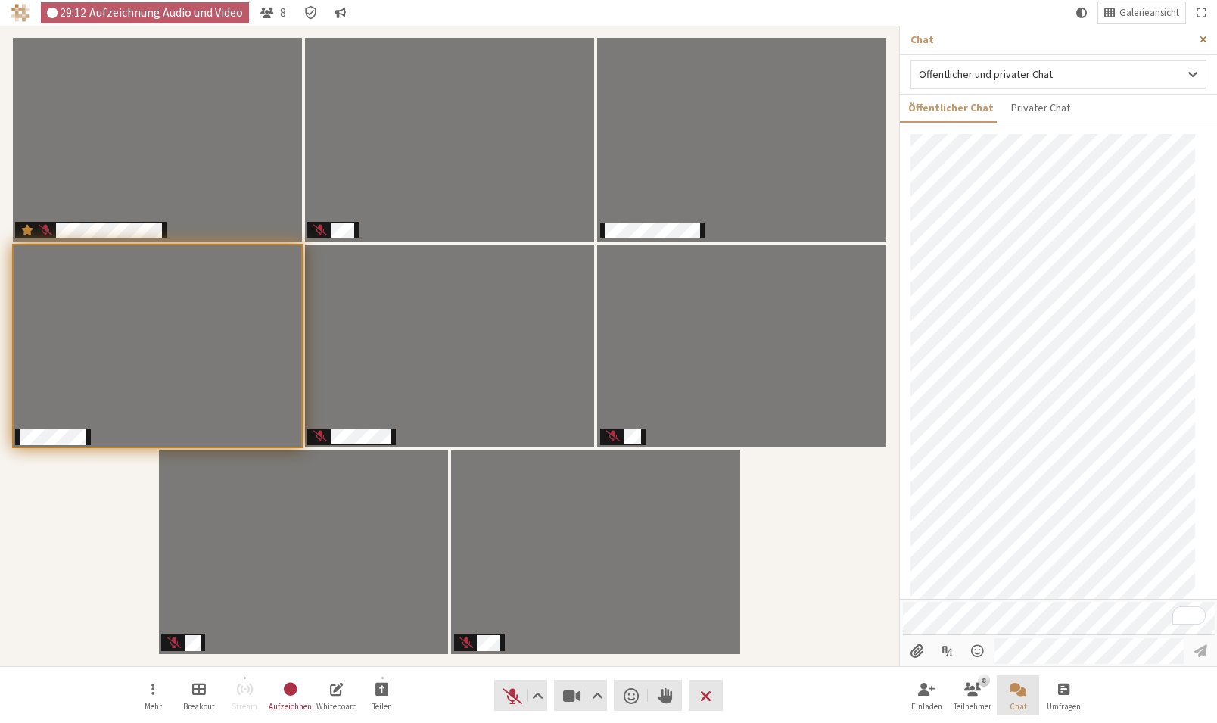
click at [1061, 41] on span "Seitenleiste schließen" at bounding box center [1203, 39] width 7 height 11
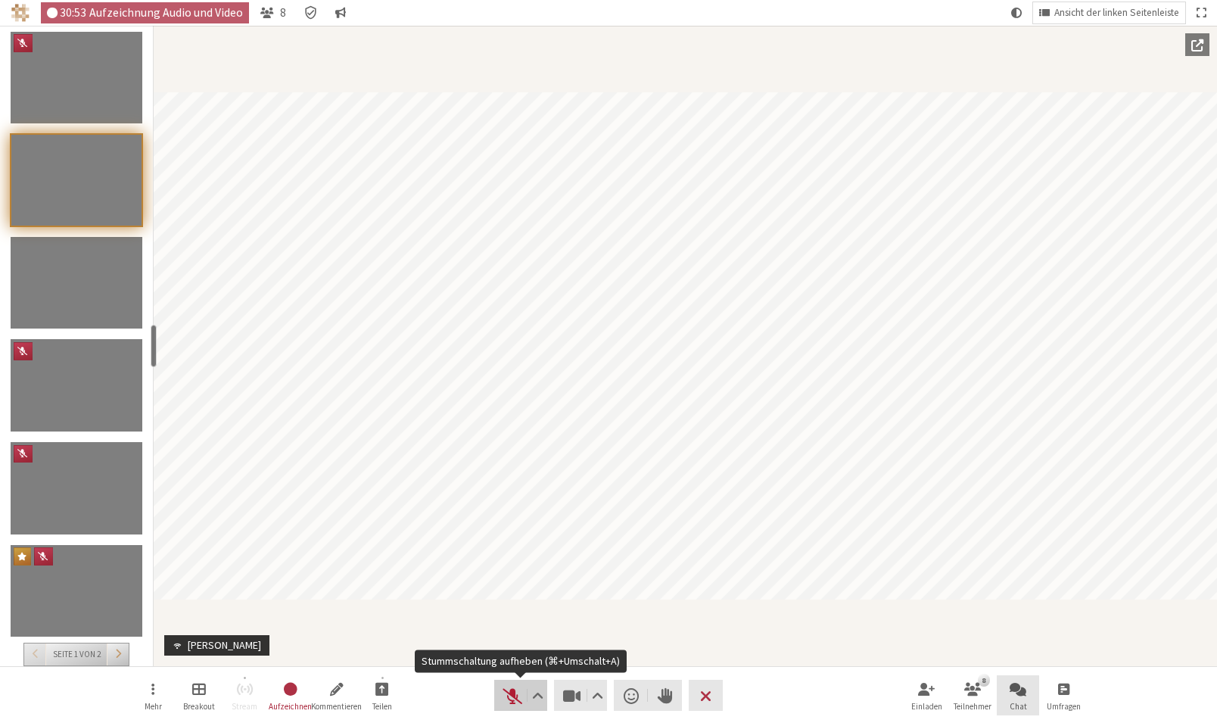
click at [502, 695] on span "Stummschaltung aufheben (⌘+Umschalt+A)" at bounding box center [512, 695] width 21 height 21
click at [507, 697] on span "Stumm (⌘+Umschalt+A)" at bounding box center [512, 695] width 21 height 21
click at [512, 699] on span "Stummschaltung aufheben (⌘+Umschalt+A)" at bounding box center [512, 695] width 21 height 21
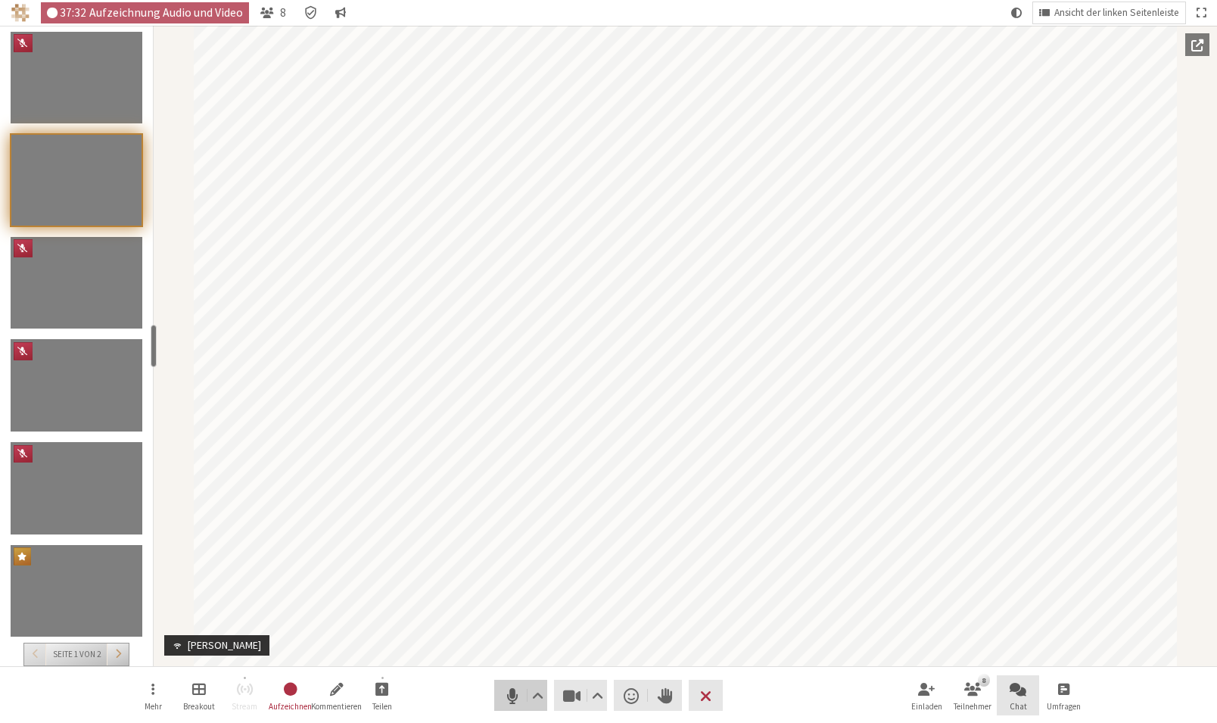
click at [510, 700] on span "Stumm (⌘+Umschalt+A)" at bounding box center [512, 695] width 21 height 21
click at [512, 696] on span "Stummschaltung aufheben (⌘+Umschalt+A)" at bounding box center [512, 695] width 21 height 21
click at [511, 697] on span "Stumm (⌘+Umschalt+A)" at bounding box center [512, 695] width 21 height 21
click at [511, 697] on span "Stummschaltung aufheben (⌘+Umschalt+A)" at bounding box center [512, 695] width 21 height 21
click at [511, 697] on span "Stumm (⌘+Umschalt+A)" at bounding box center [512, 695] width 21 height 21
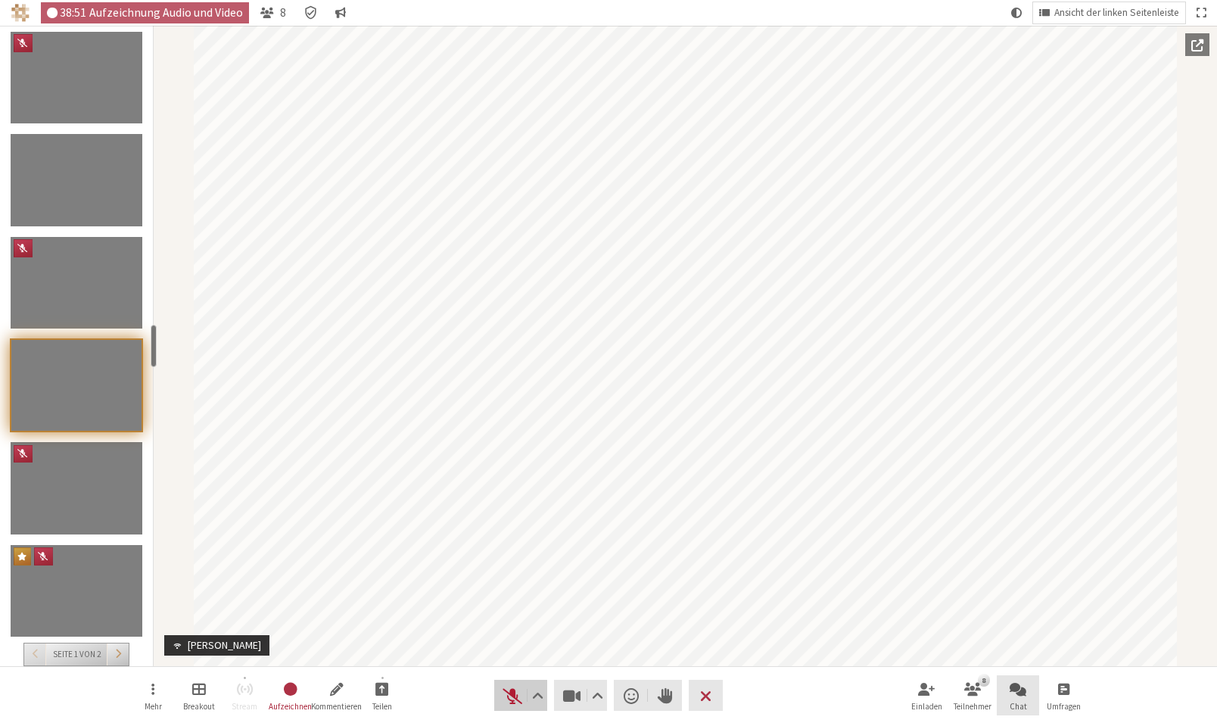
click at [512, 704] on span "Stummschaltung aufheben (⌘+Umschalt+A)" at bounding box center [512, 695] width 21 height 21
click at [509, 702] on span "Stumm (⌘+Umschalt+A)" at bounding box center [512, 695] width 21 height 21
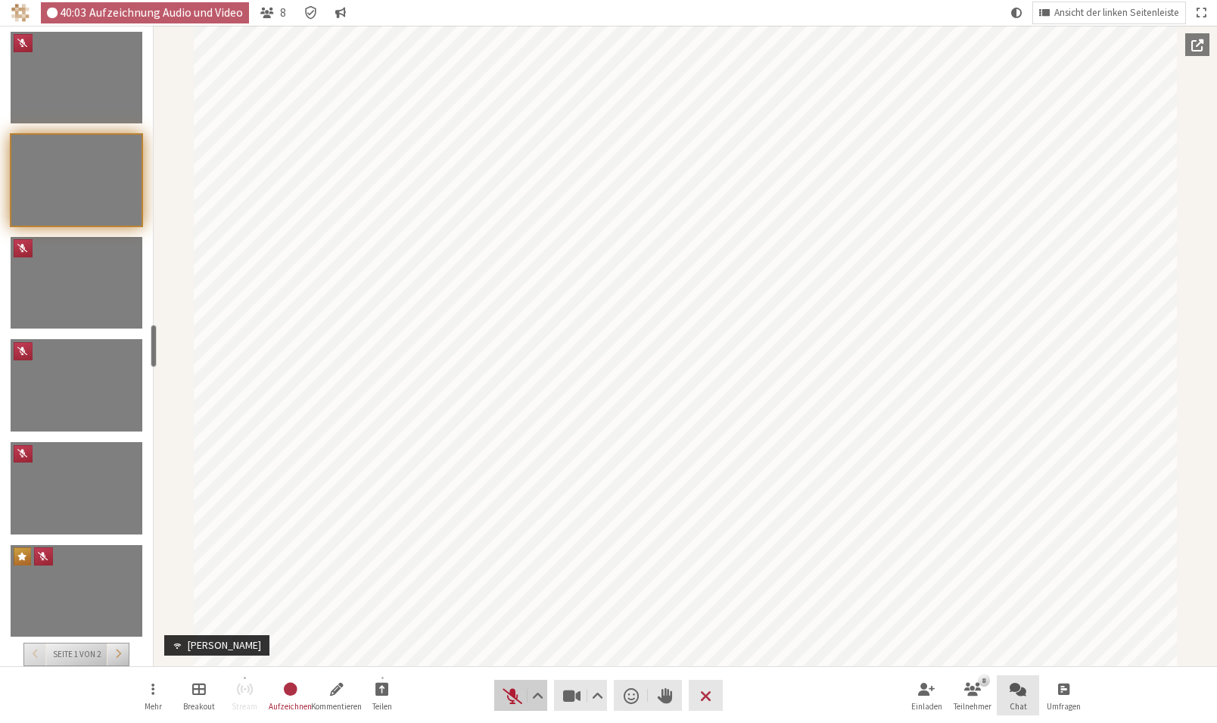
click at [509, 693] on span "Stummschaltung aufheben (⌘+Umschalt+A)" at bounding box center [512, 695] width 21 height 21
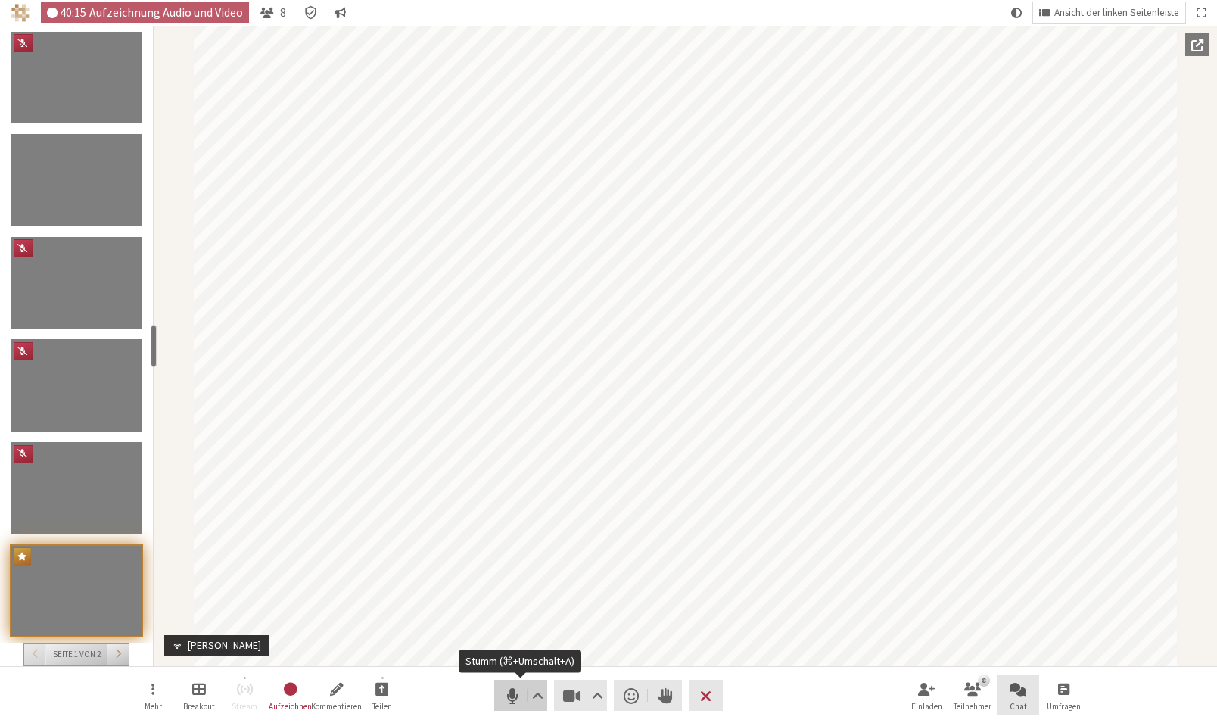
click at [518, 692] on span "Stumm (⌘+Umschalt+A)" at bounding box center [512, 695] width 21 height 21
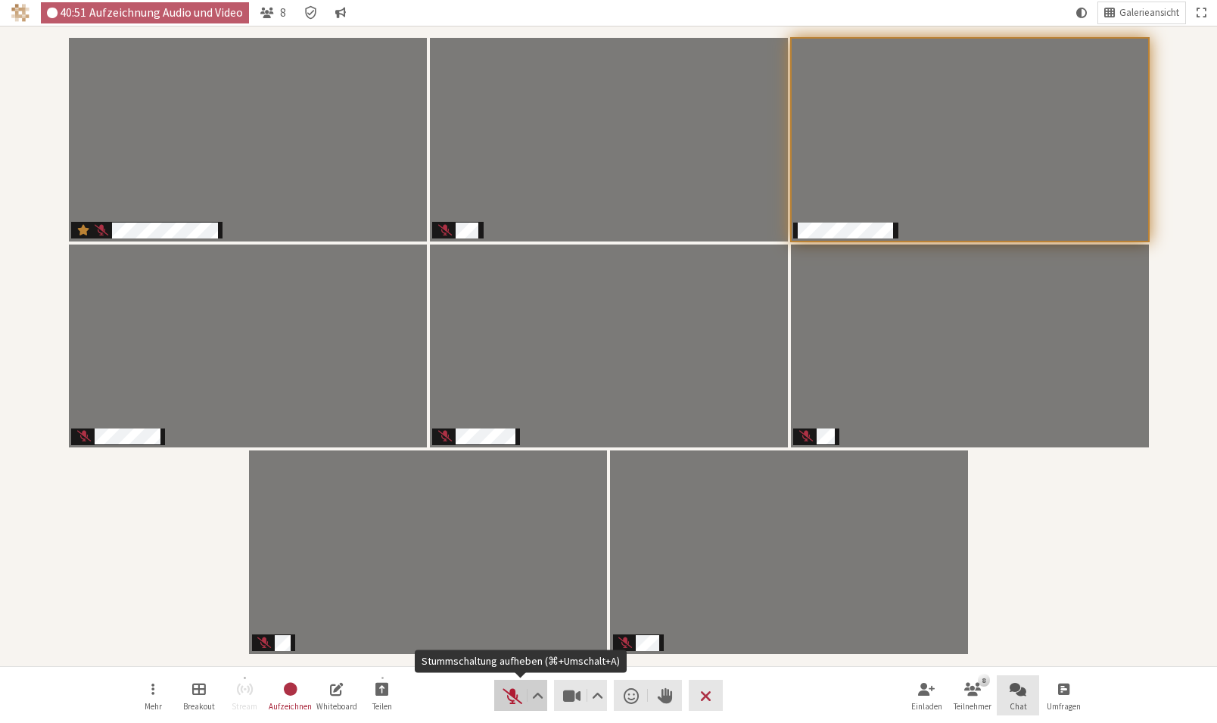
click at [521, 696] on span "Stummschaltung aufheben (⌘+Umschalt+A)" at bounding box center [512, 695] width 21 height 21
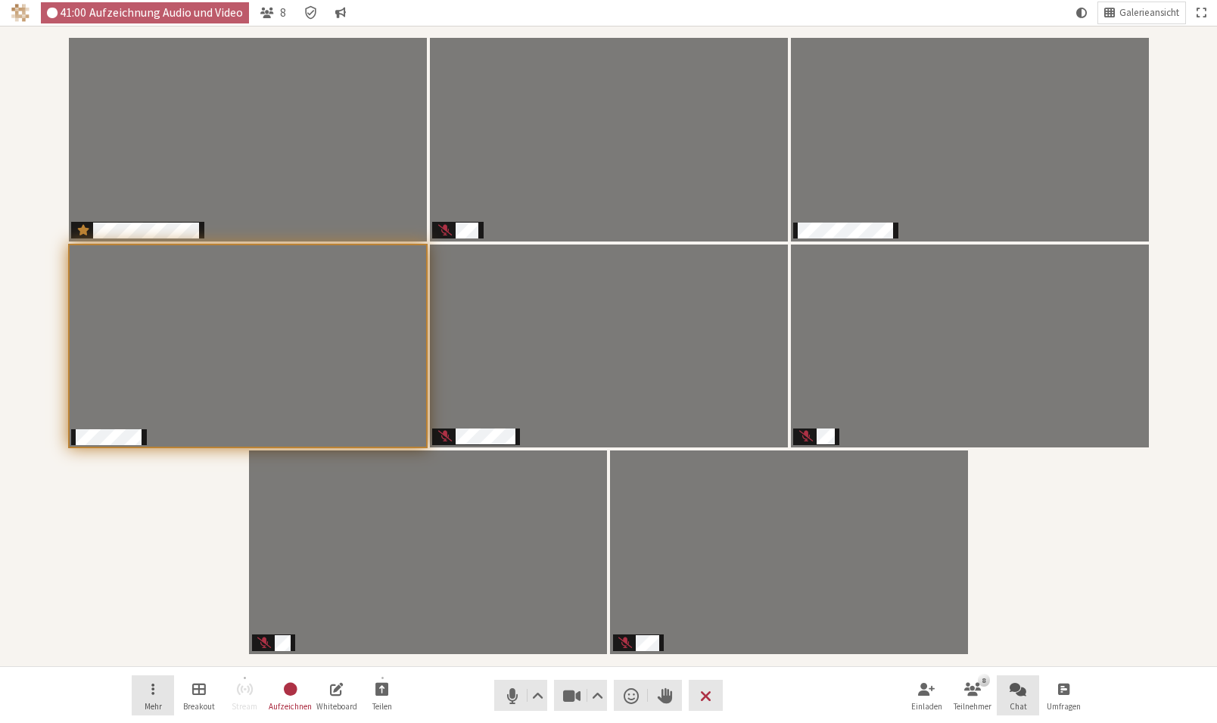
click at [148, 699] on button "Mehr" at bounding box center [153, 695] width 42 height 41
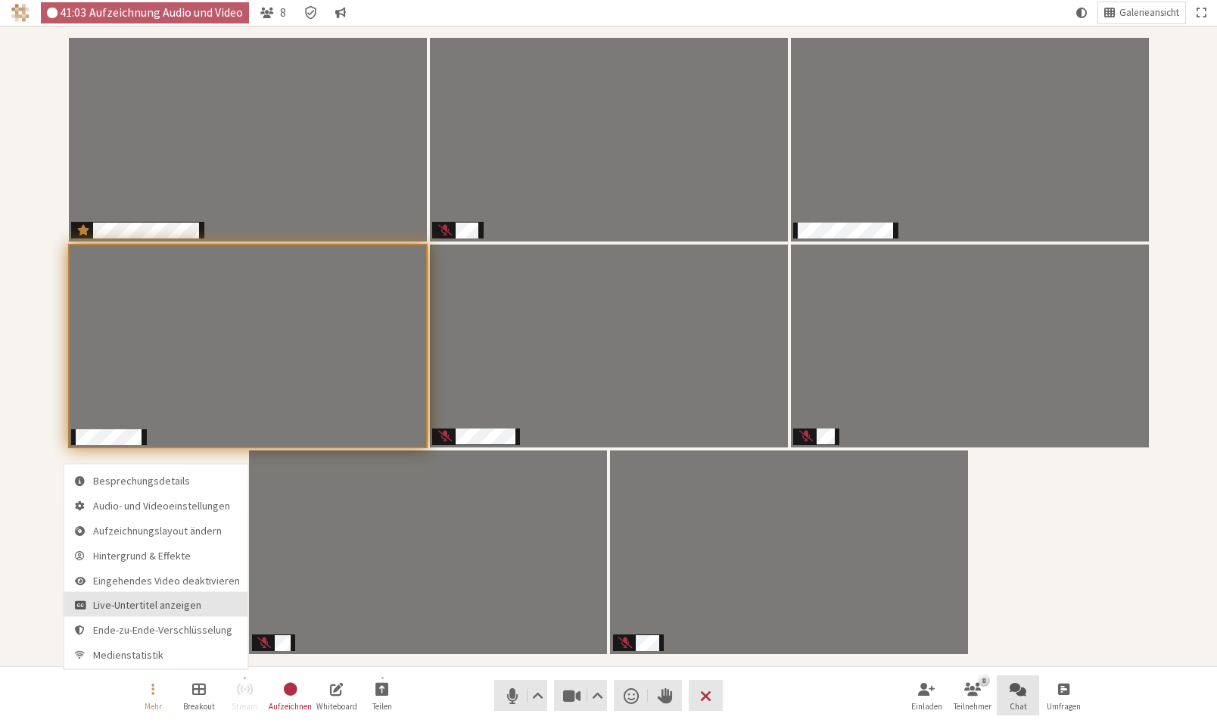
click at [149, 603] on span "Live-Untertitel anzeigen" at bounding box center [166, 605] width 147 height 11
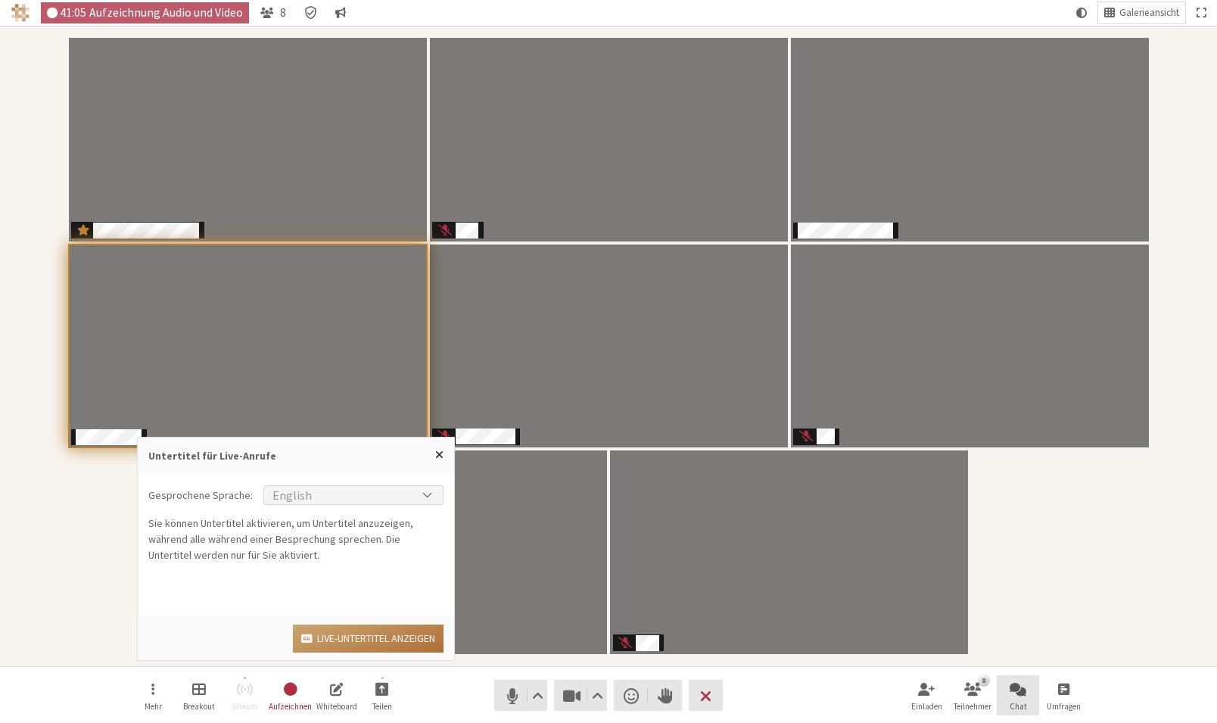
click at [350, 640] on button "Live-Untertitel anzeigen" at bounding box center [368, 639] width 151 height 28
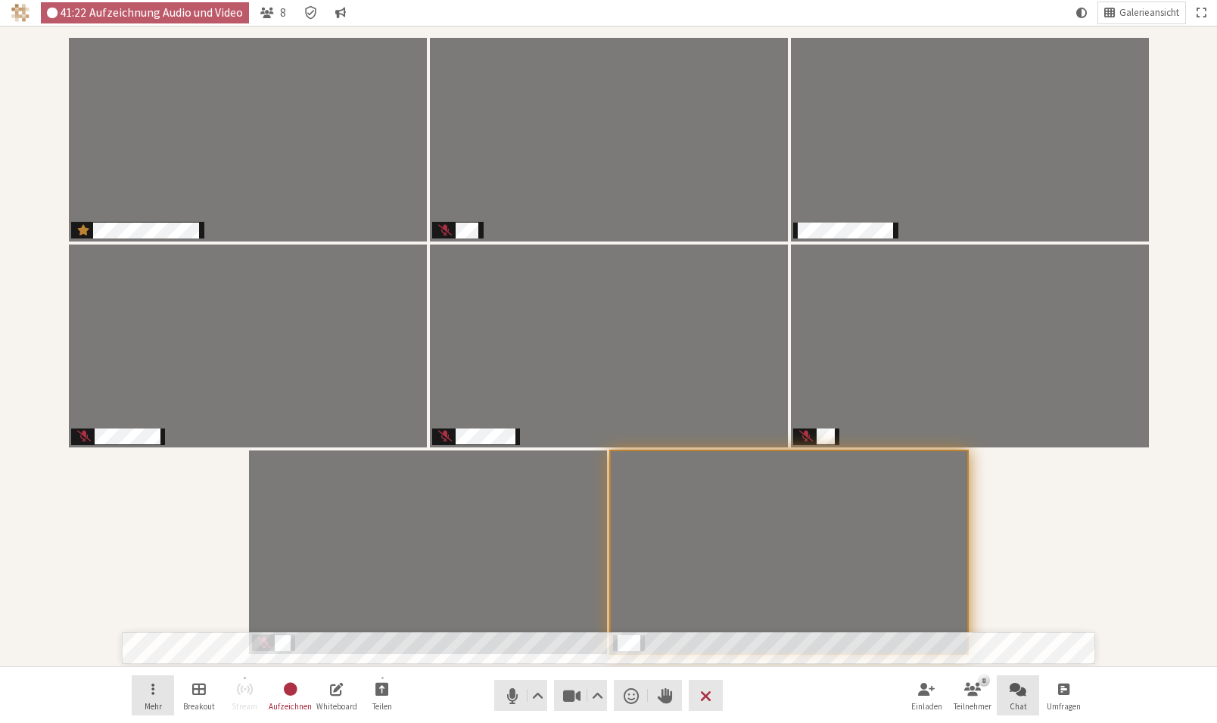
click at [139, 690] on button "Mehr" at bounding box center [153, 695] width 42 height 41
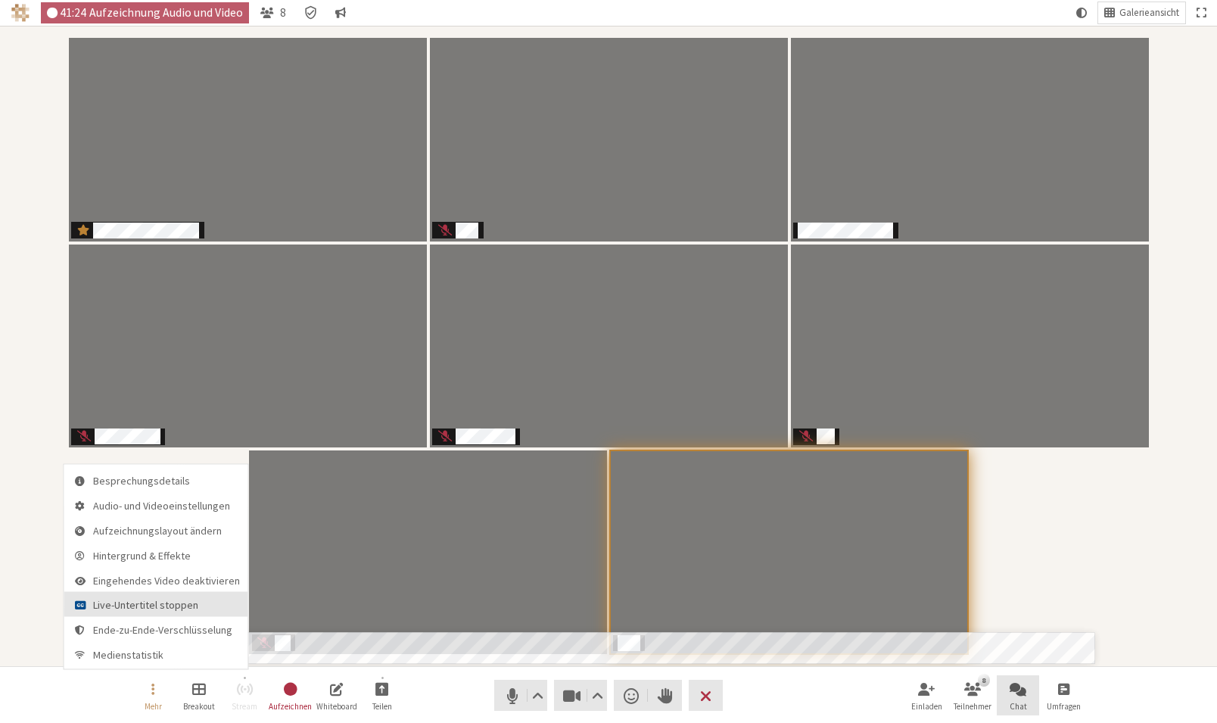
click at [151, 602] on span "Live-Untertitel stoppen" at bounding box center [166, 605] width 147 height 11
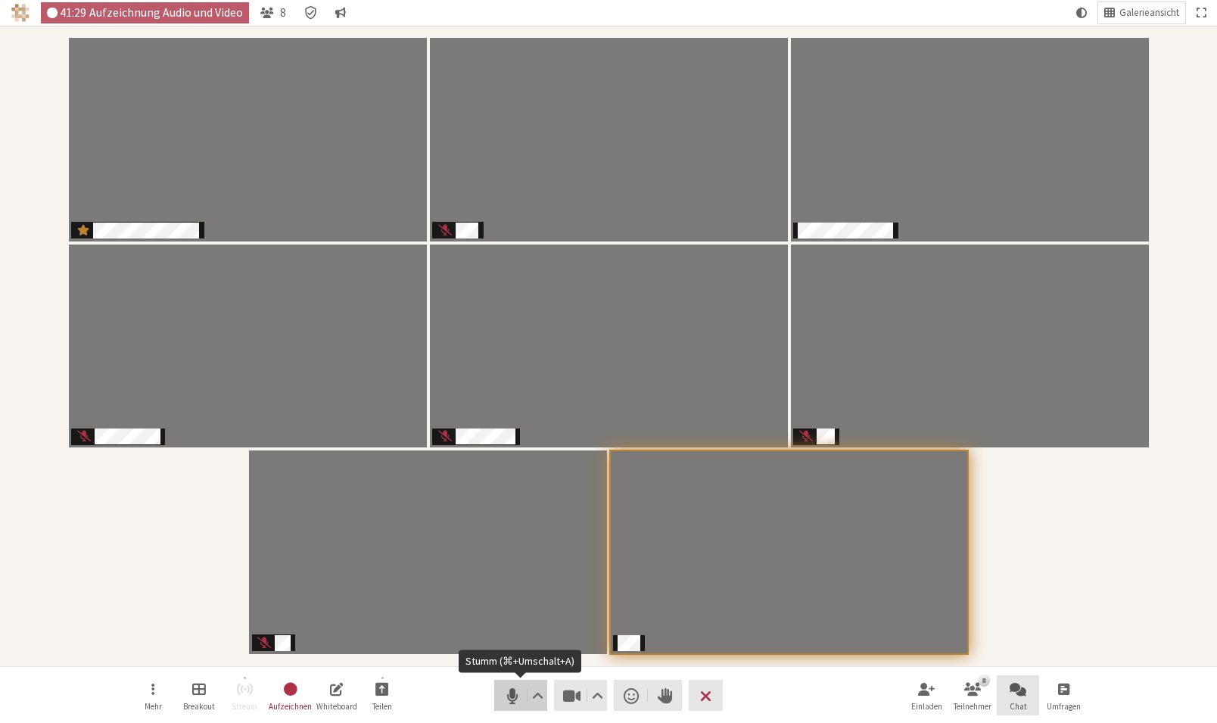
click at [509, 698] on span "Stumm (⌘+Umschalt+A)" at bounding box center [512, 695] width 21 height 21
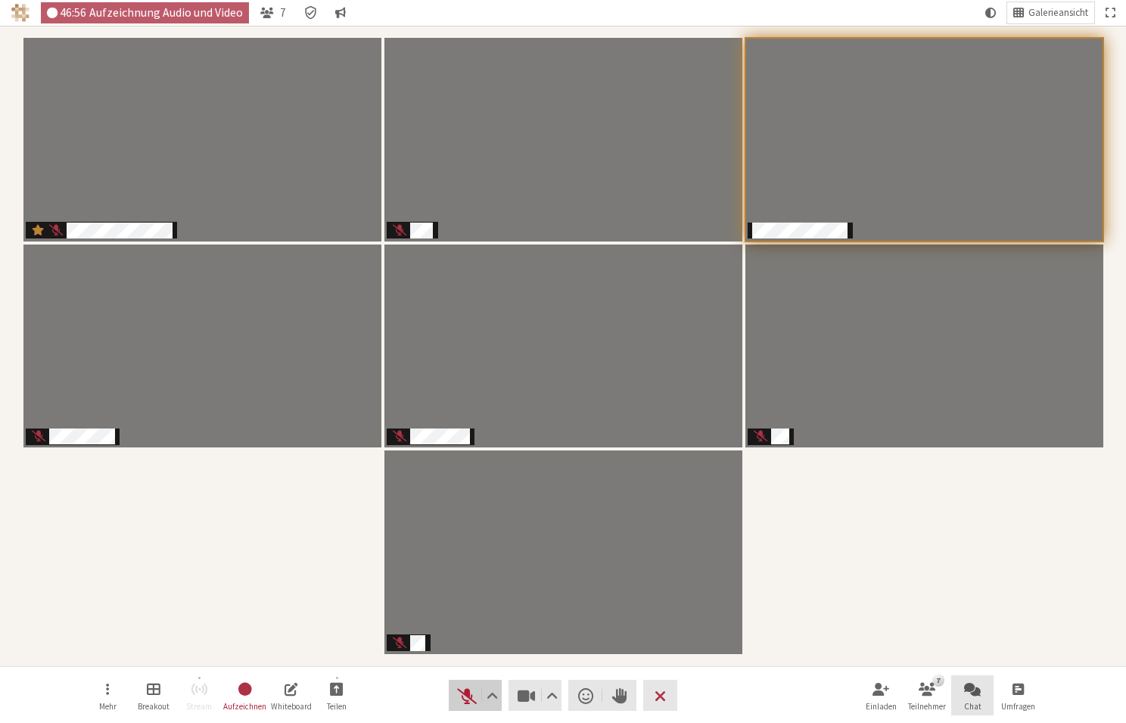
click at [472, 696] on span "Stummschaltung aufheben (⌘+Umschalt+A)" at bounding box center [466, 695] width 21 height 21
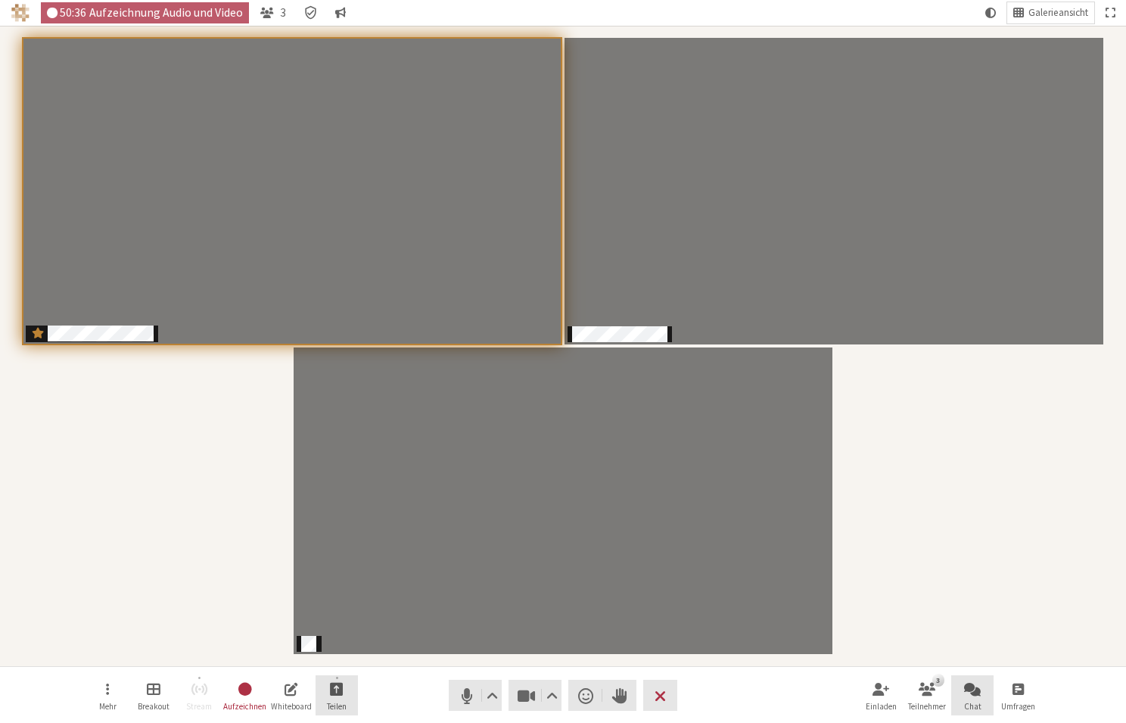
click at [350, 700] on button "Teilen" at bounding box center [337, 695] width 42 height 41
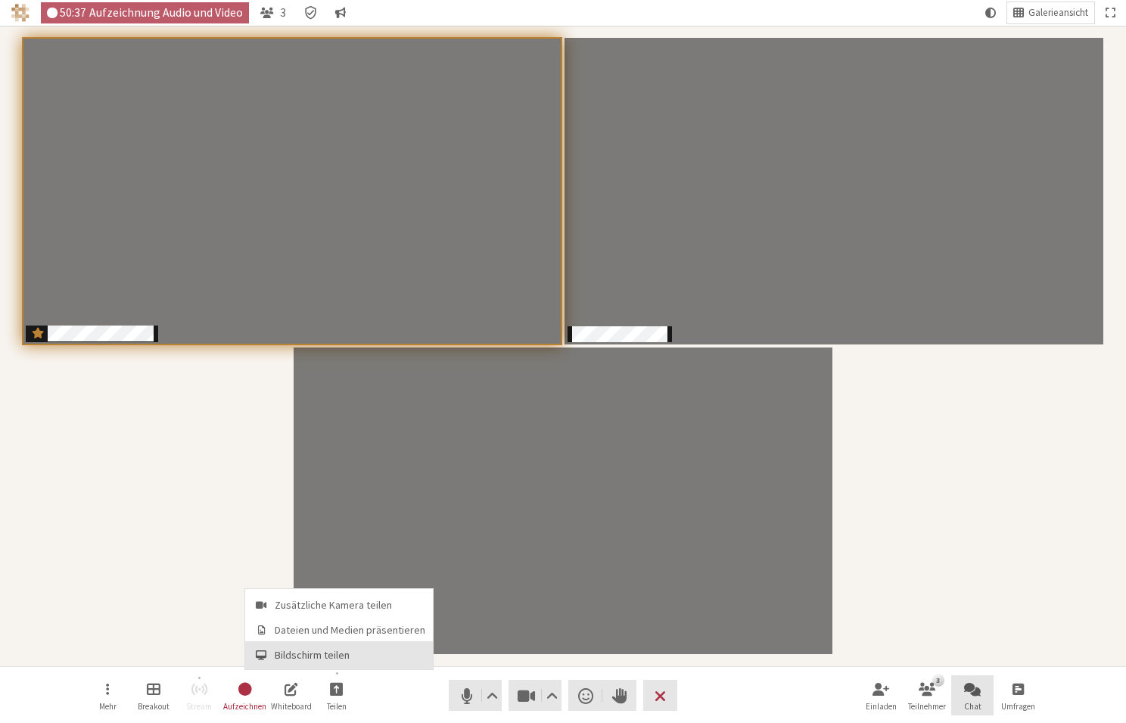
click at [344, 656] on span "Bildschirm teilen" at bounding box center [350, 655] width 151 height 11
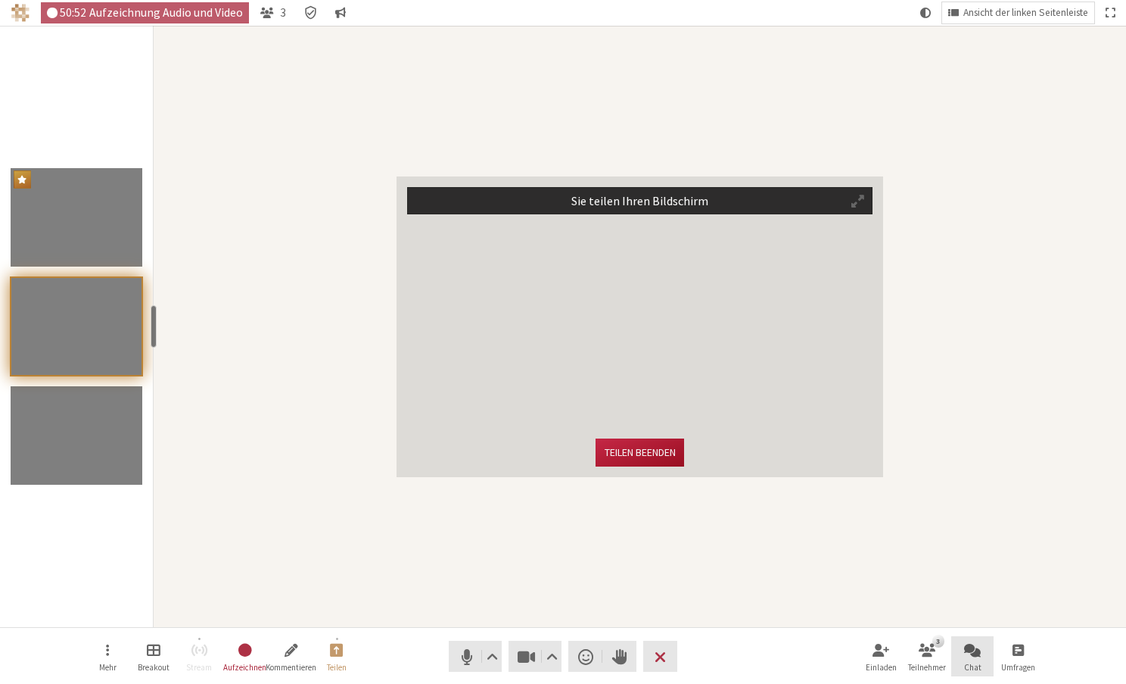
click at [649, 453] on button "Teilen beenden" at bounding box center [640, 452] width 88 height 28
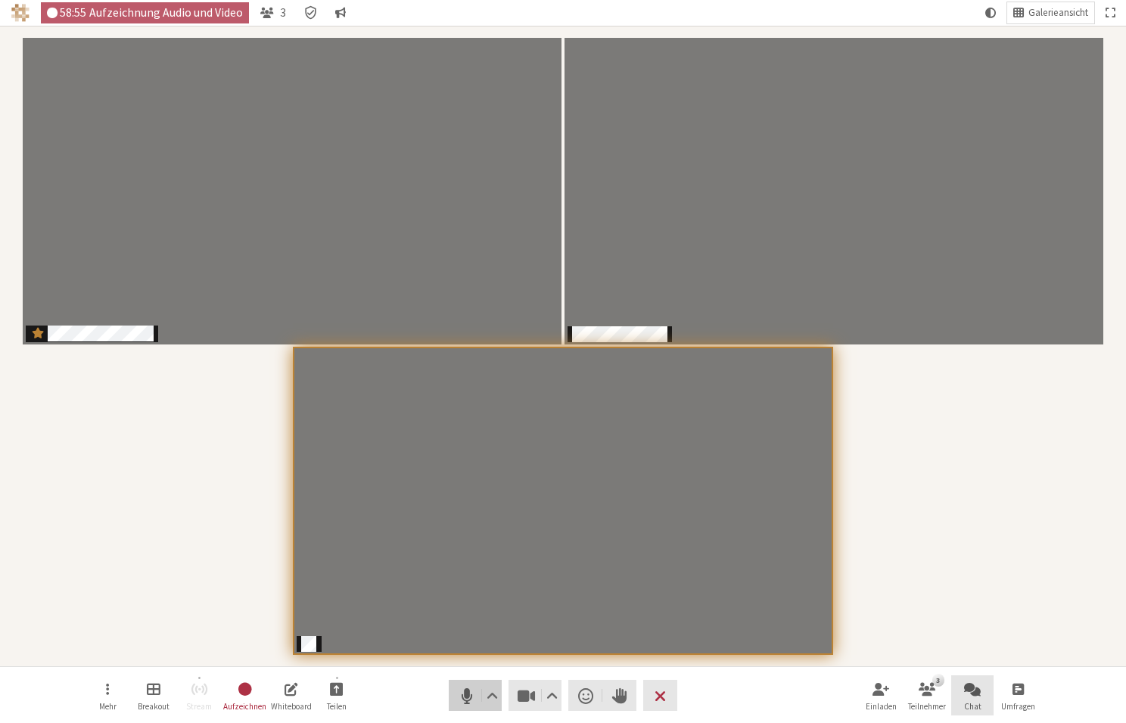
click at [465, 702] on span "Stumm (⌘+Umschalt+A)" at bounding box center [466, 695] width 21 height 21
click at [466, 694] on span "Stummschaltung aufheben (⌘+Umschalt+A)" at bounding box center [466, 695] width 21 height 21
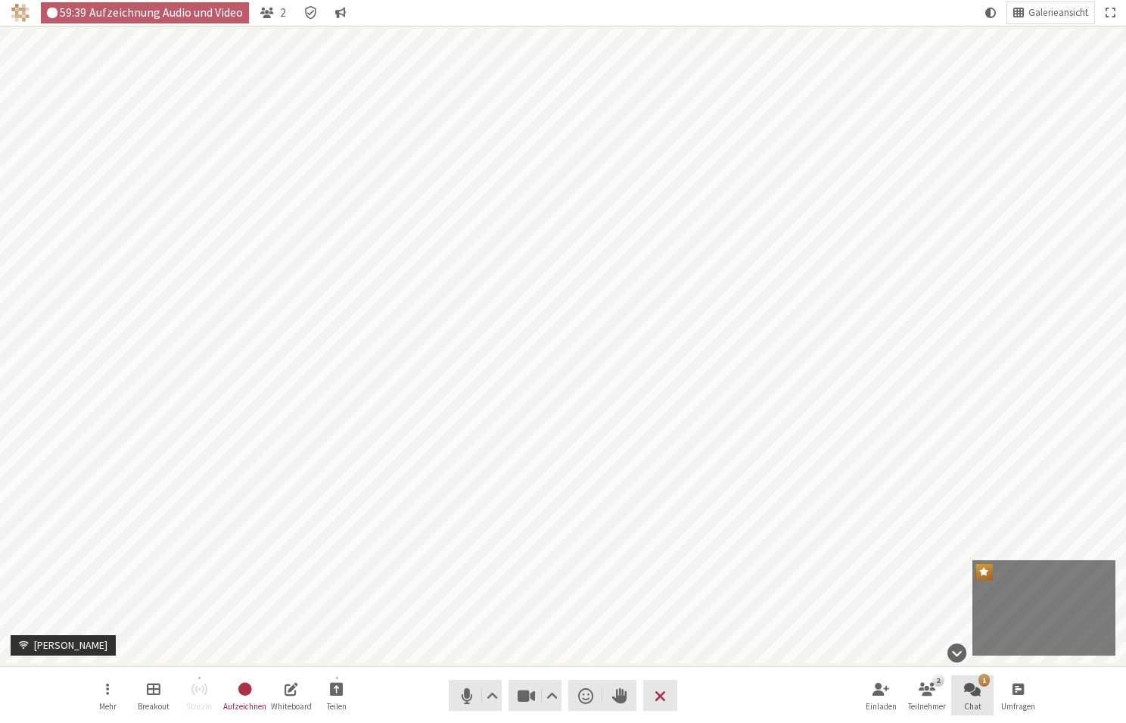
click at [978, 686] on span "Chat öffnen" at bounding box center [972, 688] width 17 height 17
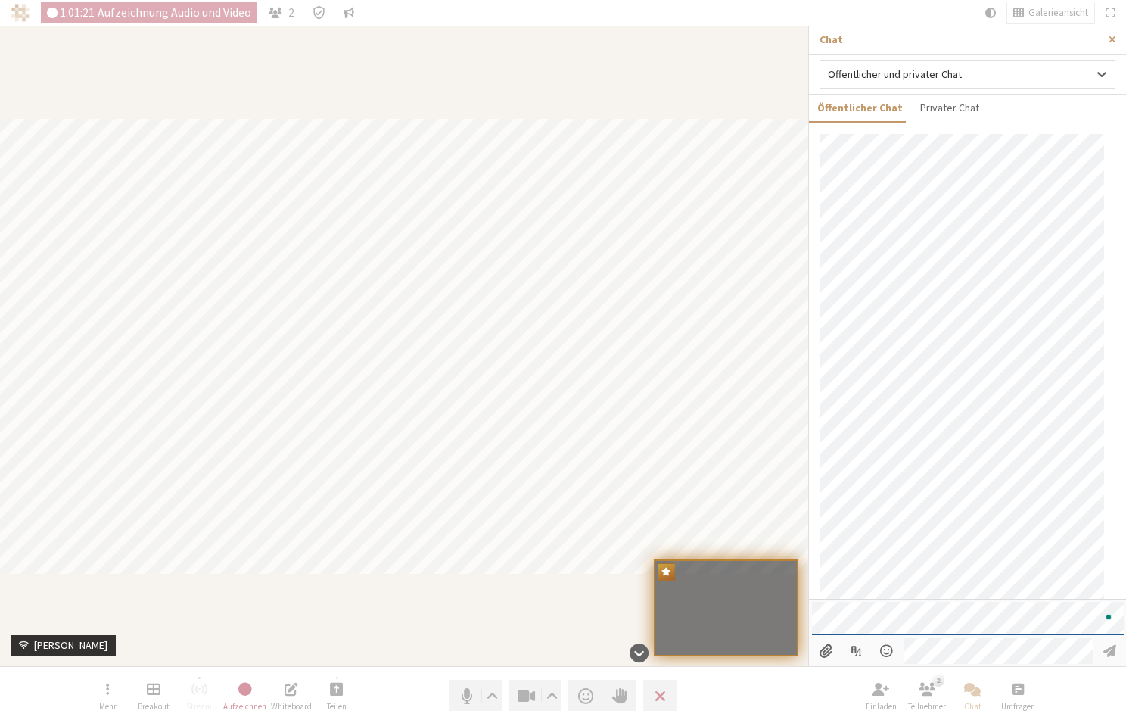
scroll to position [411, 0]
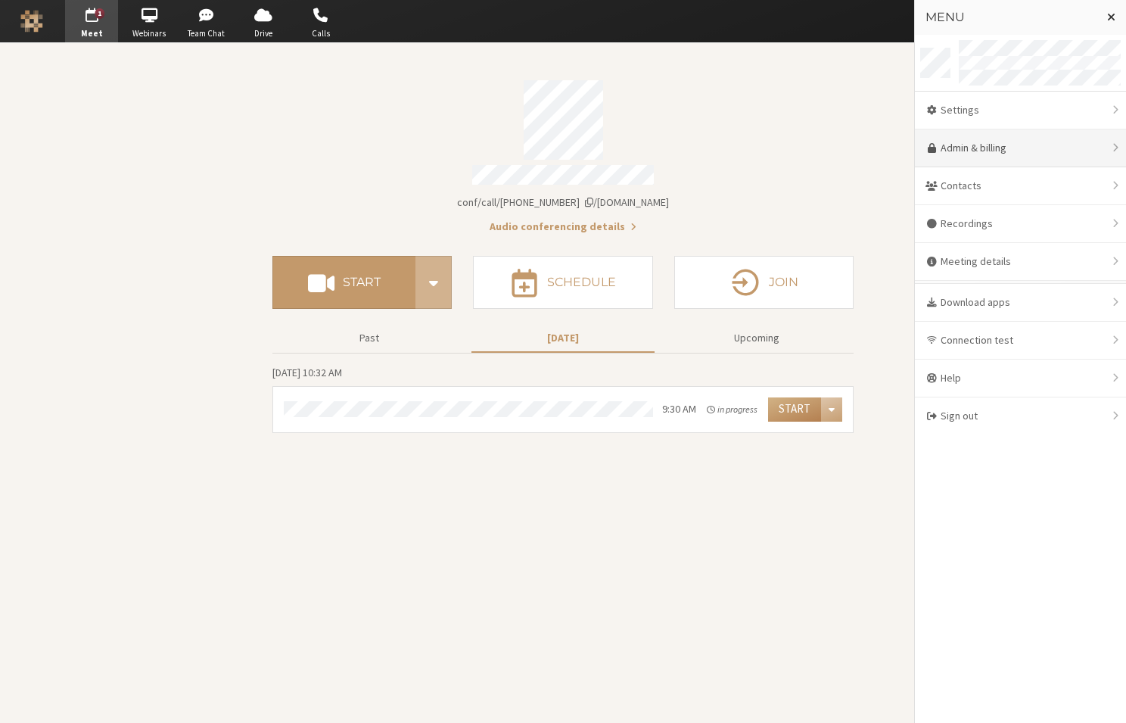
click at [986, 148] on link "Admin & billing" at bounding box center [1020, 148] width 211 height 38
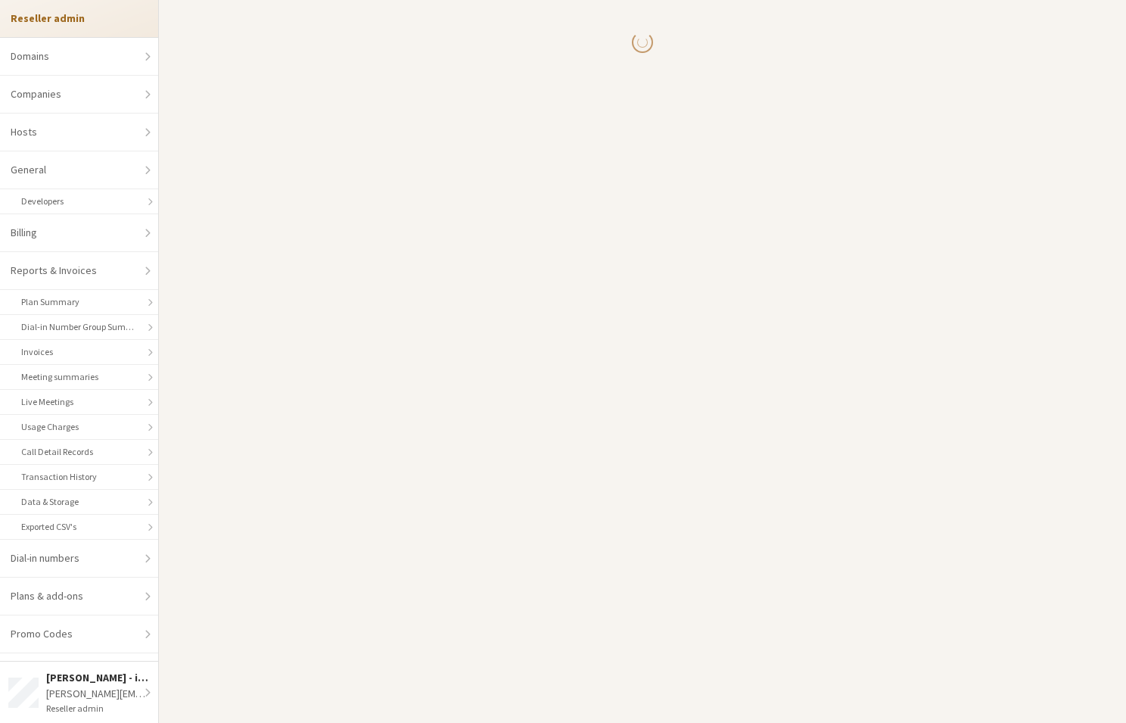
select select "10"
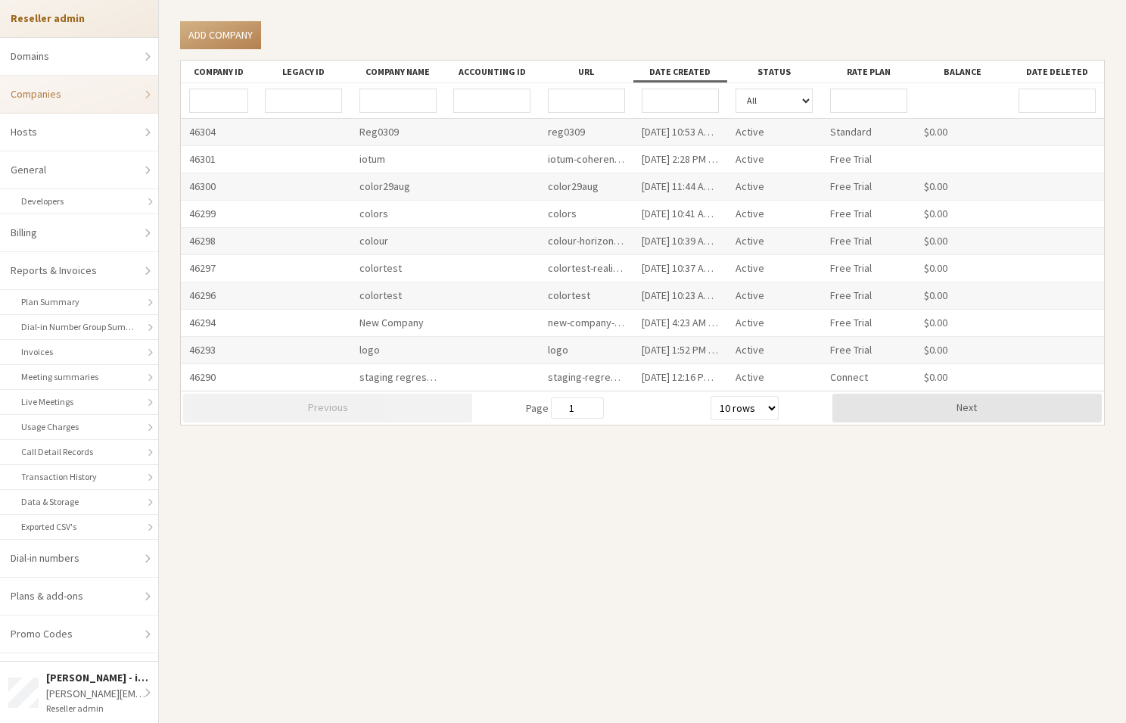
click at [614, 95] on input "URL" at bounding box center [586, 101] width 77 height 24
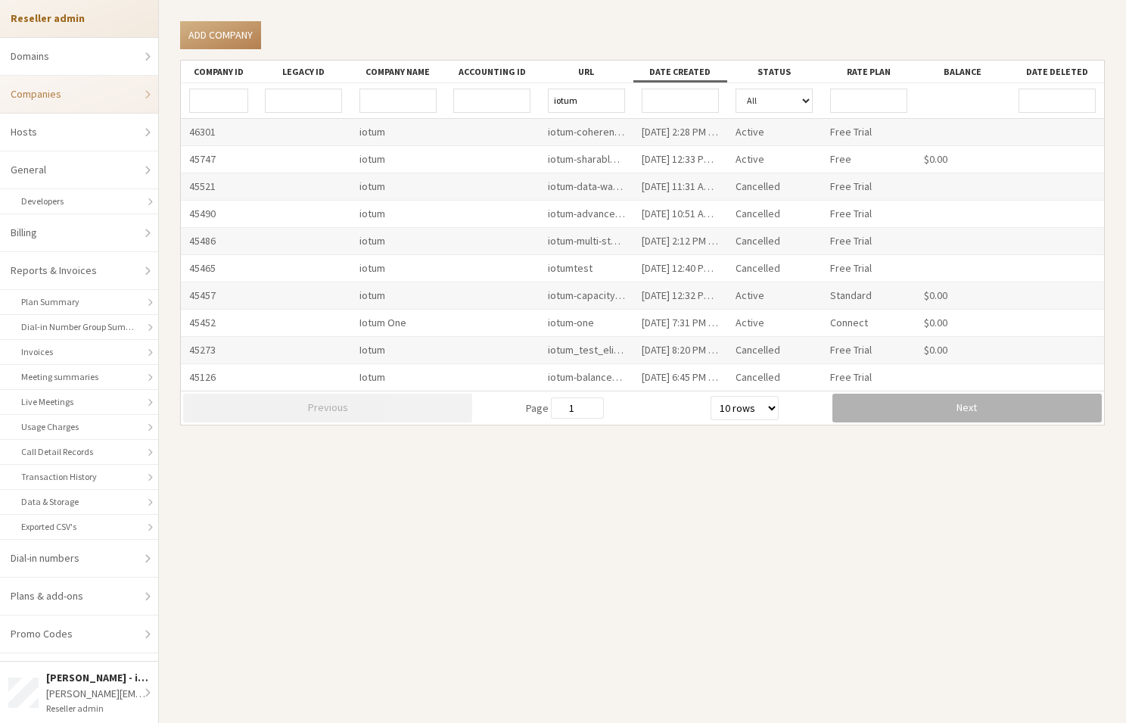
type input "iotum"
click at [890, 403] on button "Next" at bounding box center [967, 408] width 269 height 29
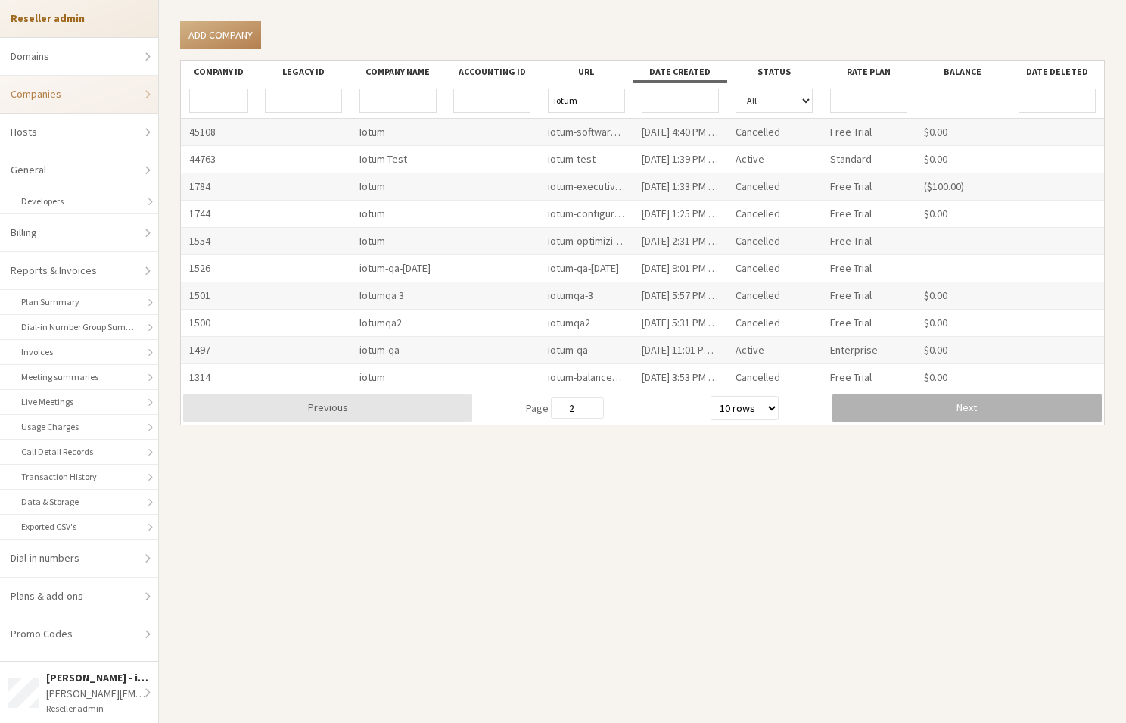
click at [891, 405] on button "Next" at bounding box center [967, 408] width 269 height 29
type input "3"
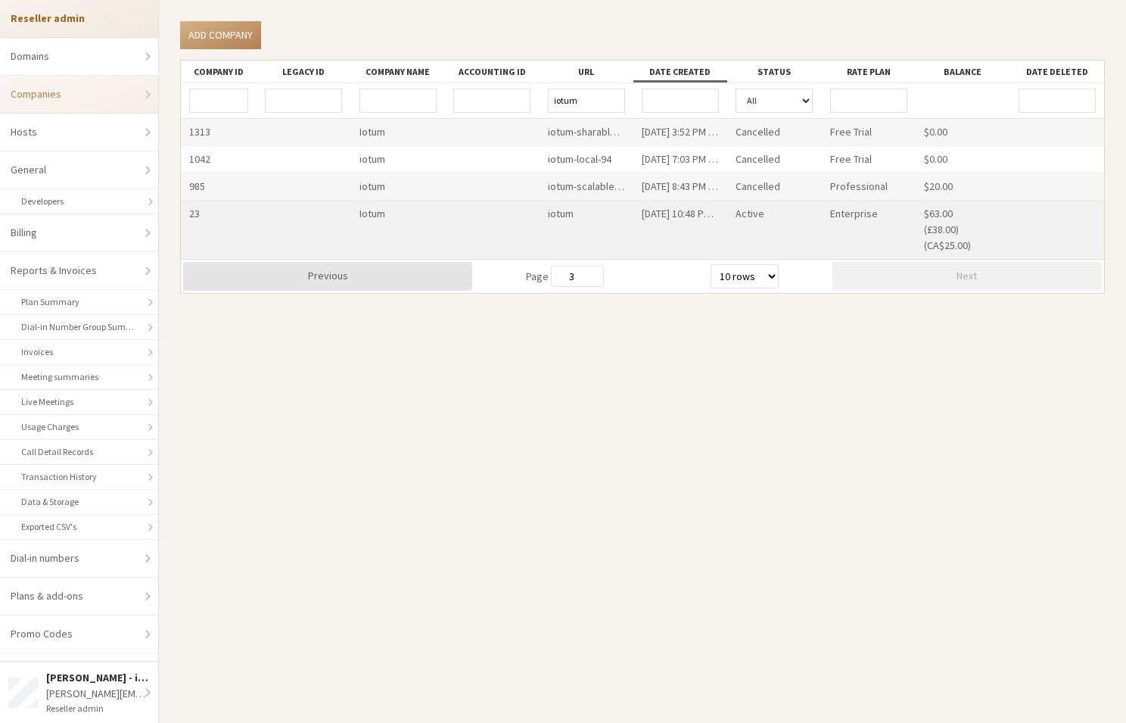
click at [563, 208] on div "iotum" at bounding box center [586, 230] width 94 height 58
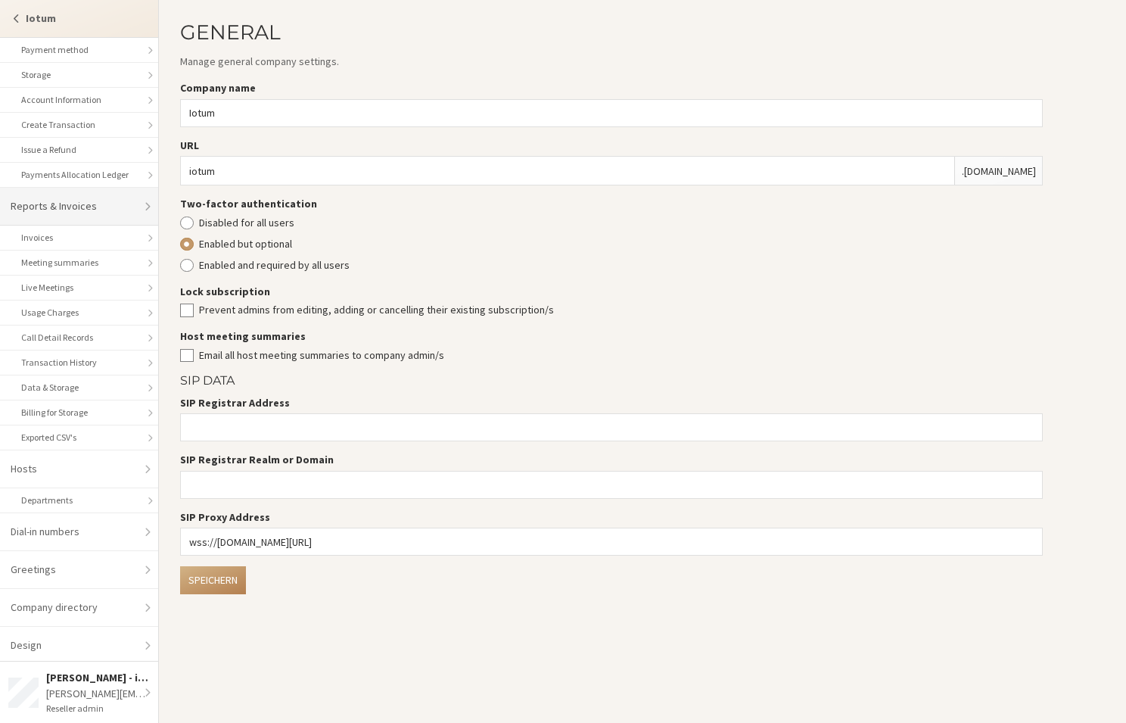
scroll to position [129, 0]
click at [84, 465] on link "Hosts" at bounding box center [79, 466] width 158 height 38
select select "25"
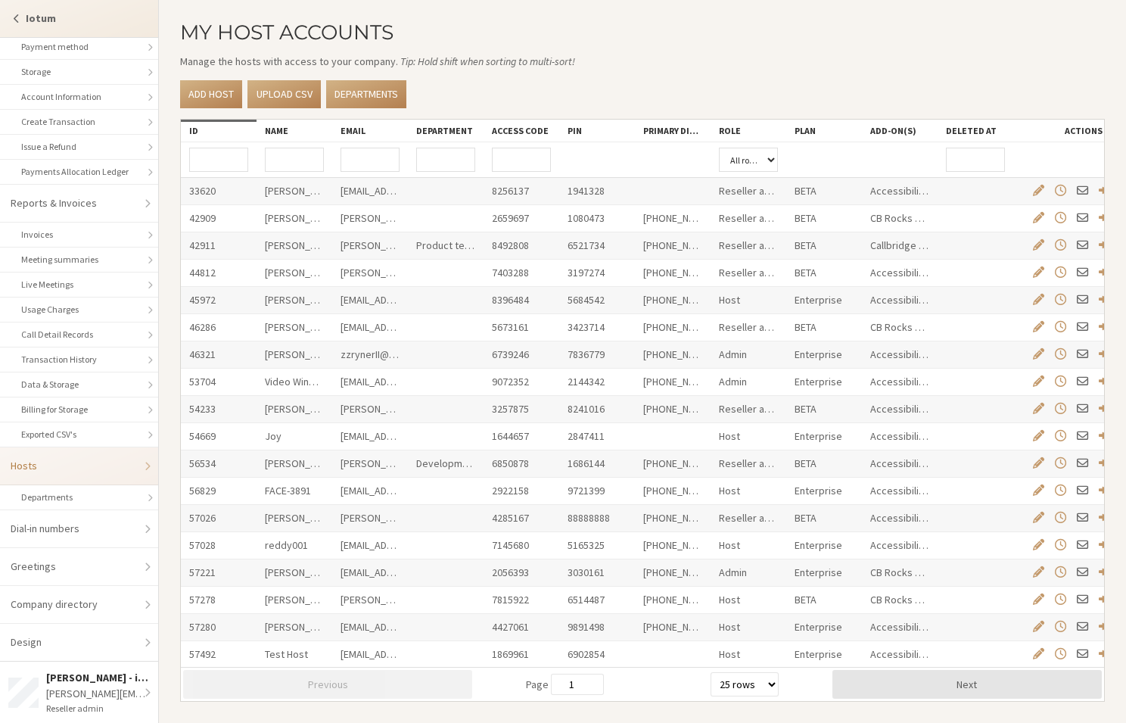
click at [380, 156] on input "Email" at bounding box center [370, 160] width 59 height 24
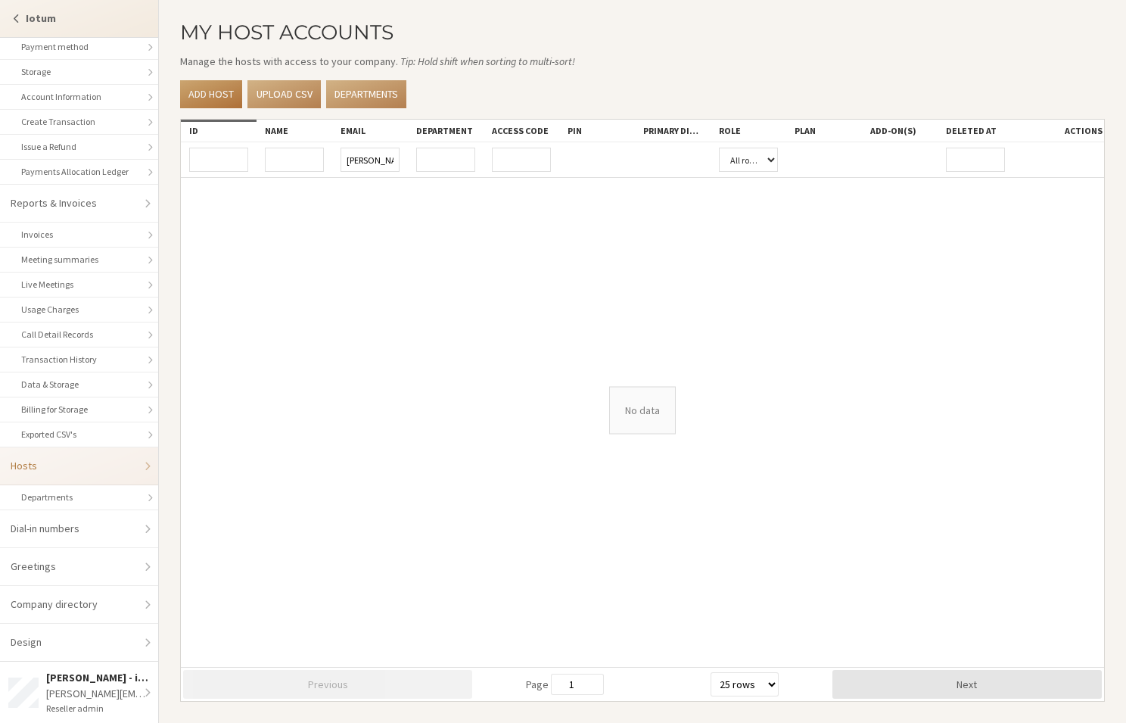
type input "jay"
click at [203, 95] on link "Add host" at bounding box center [211, 94] width 62 height 28
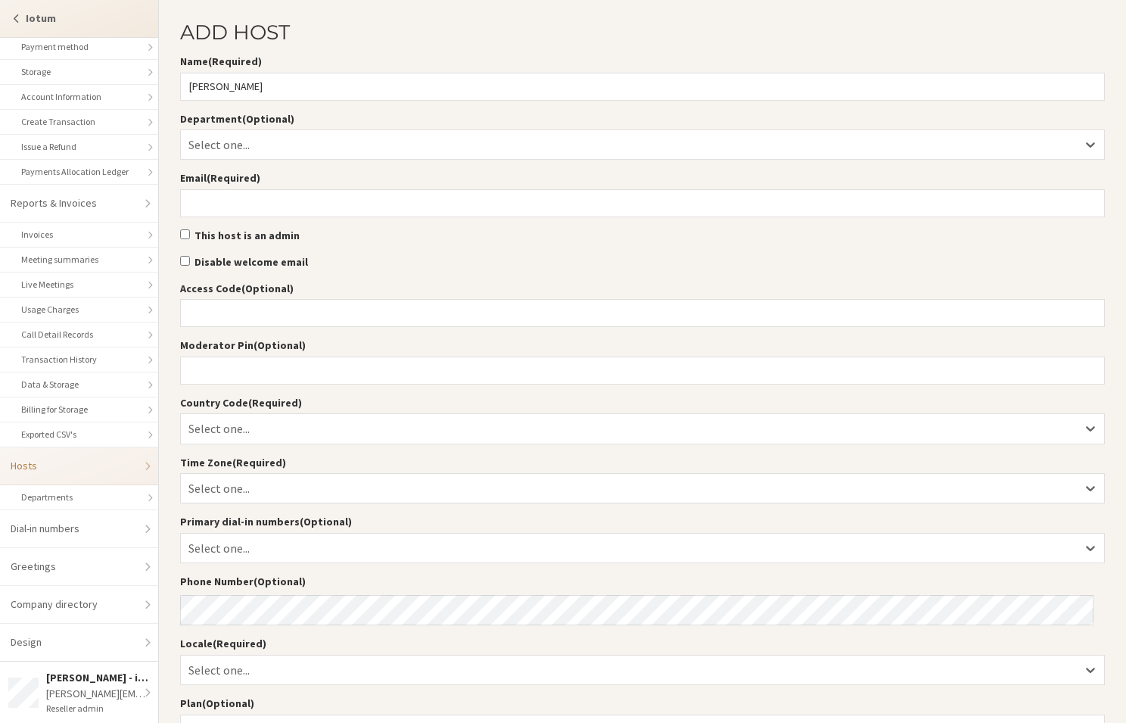
type input "Jay Kirney"
click at [288, 192] on input "Email (Required)" at bounding box center [642, 203] width 925 height 28
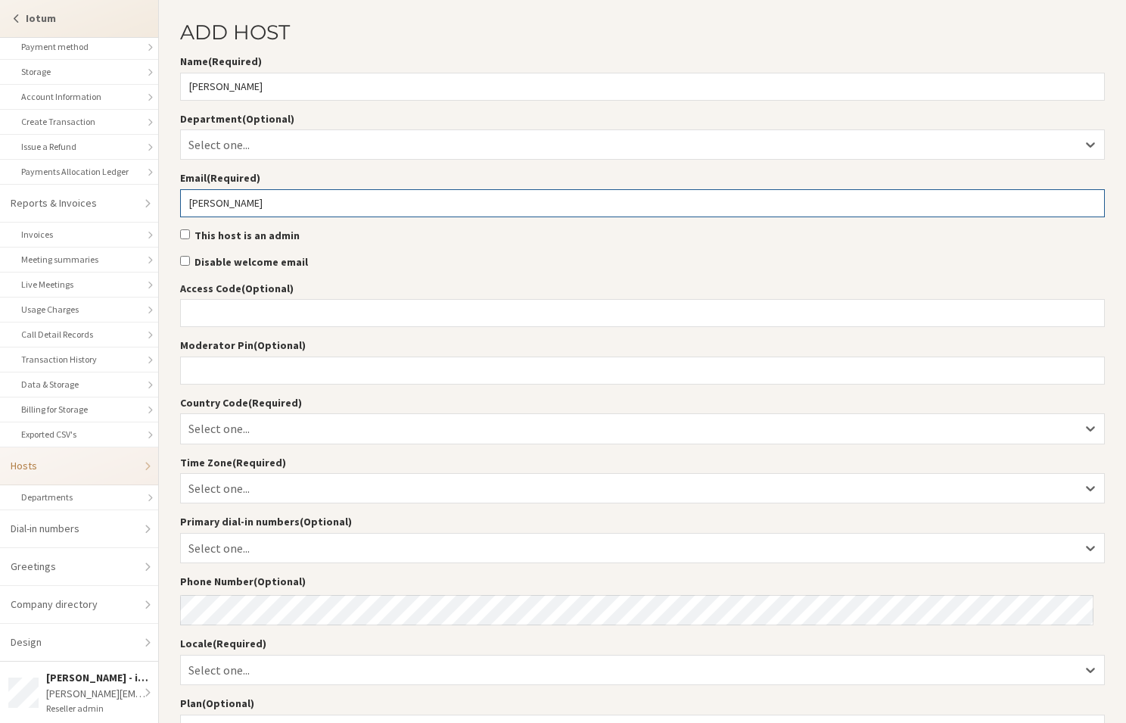
type input "jay@iotum.com"
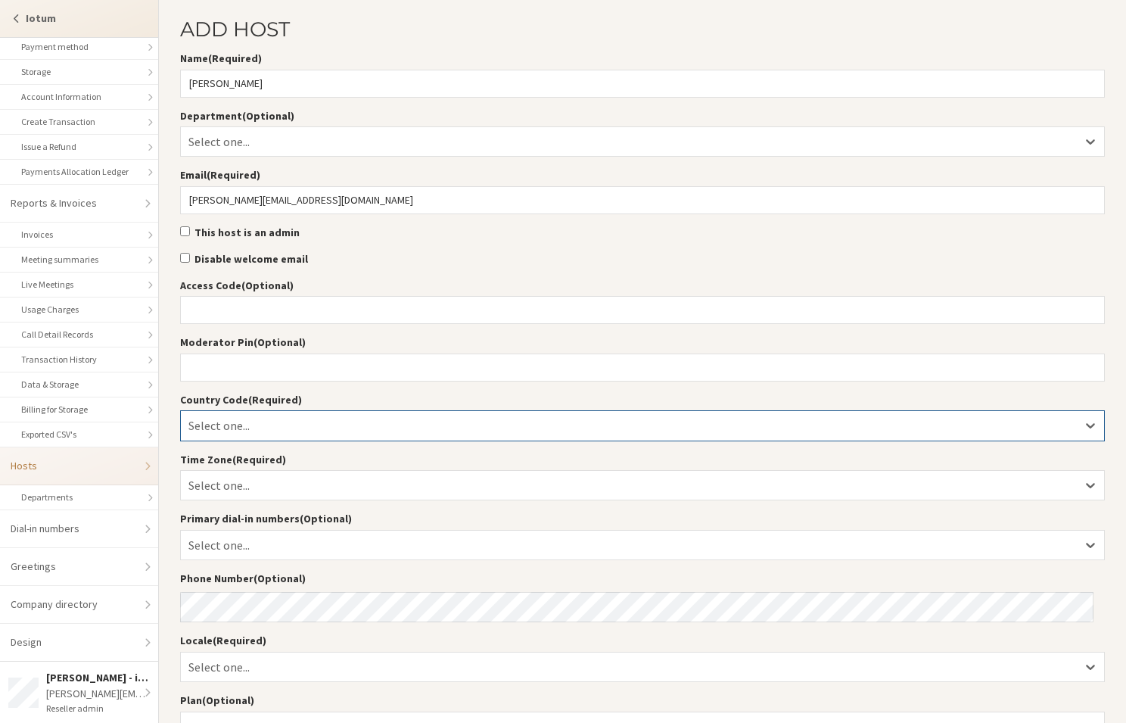
click at [289, 434] on div "Select one..." at bounding box center [643, 425] width 924 height 29
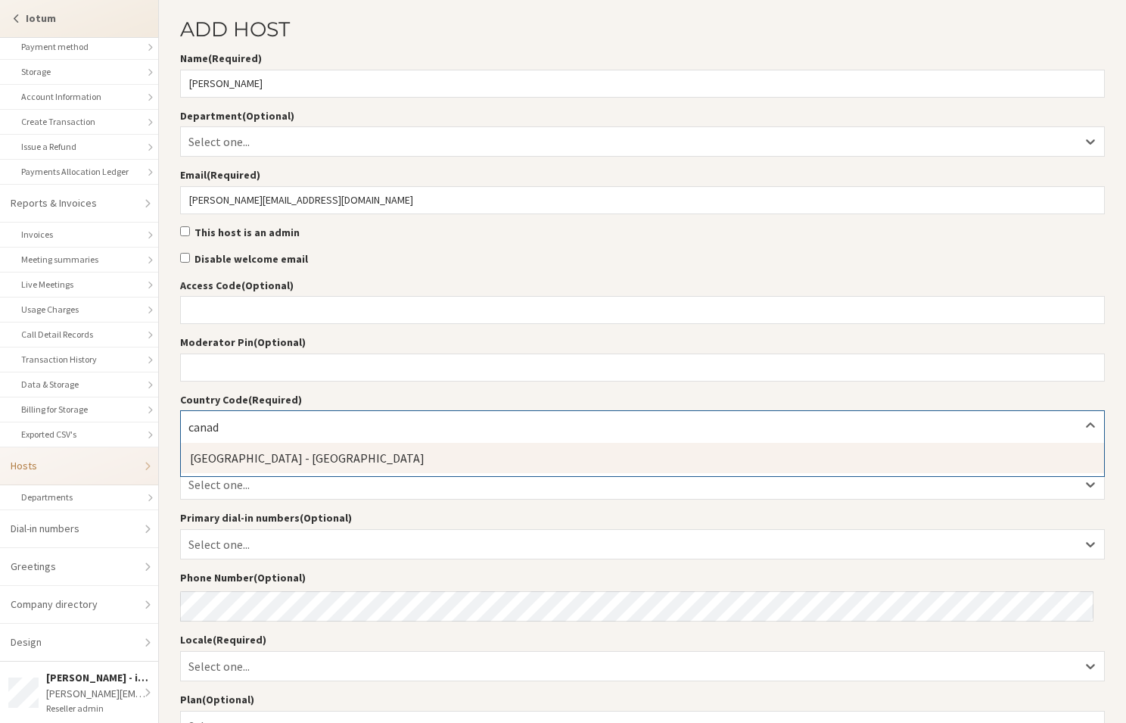
type input "canada"
click at [269, 460] on div "Canada - CA" at bounding box center [643, 458] width 924 height 30
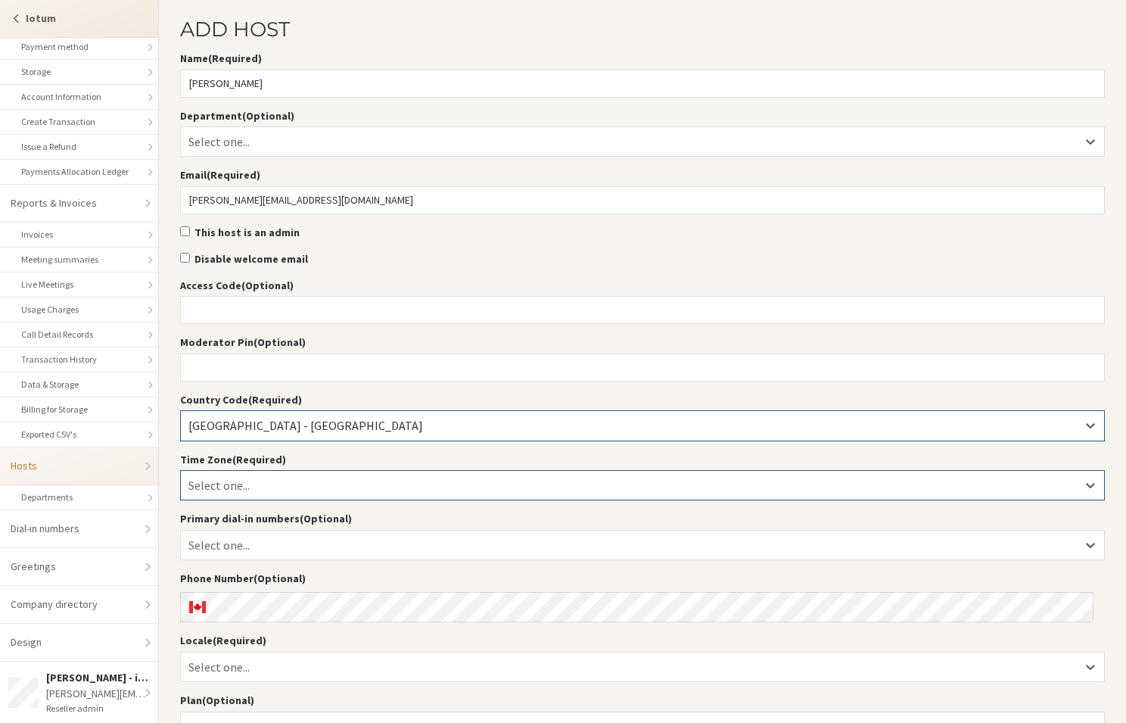
click at [273, 478] on div "Select one..." at bounding box center [643, 485] width 924 height 29
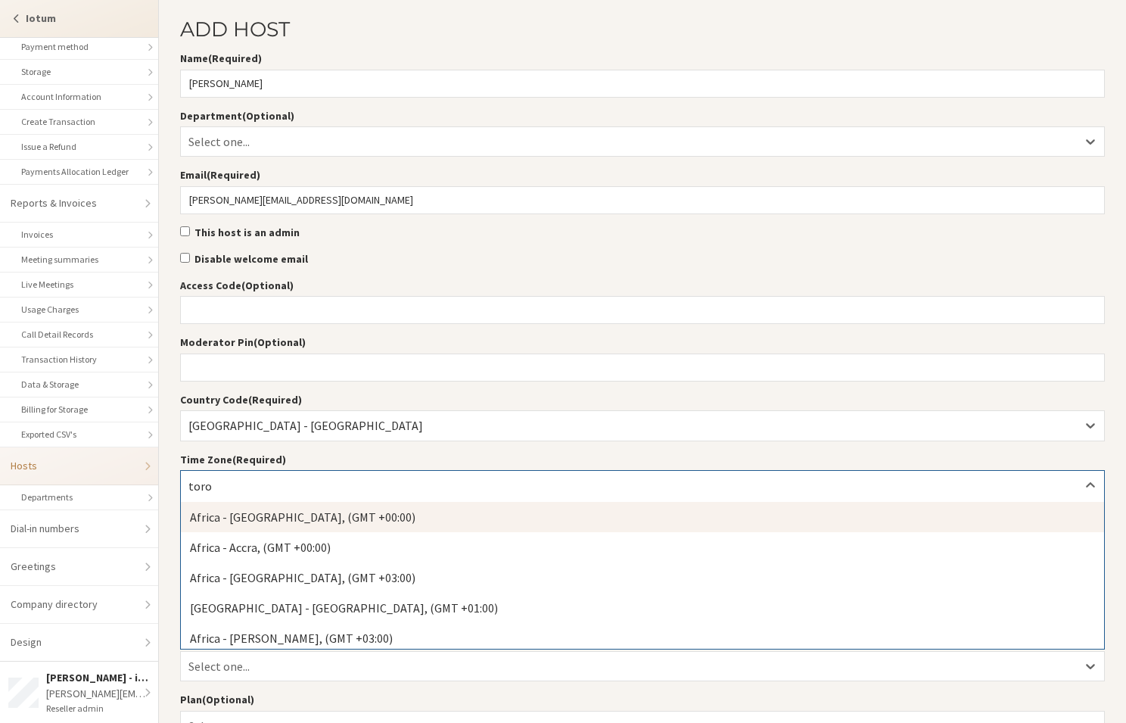
type input "toron"
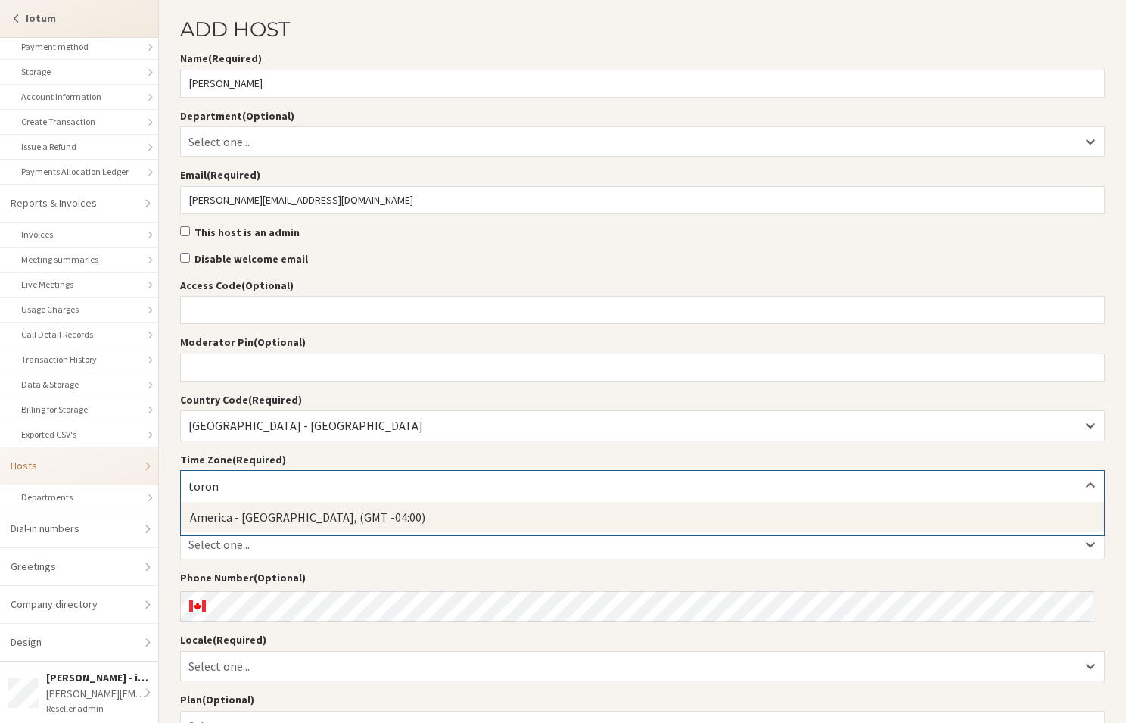
click at [288, 516] on div "America - Toronto, (GMT -04:00)" at bounding box center [643, 517] width 924 height 30
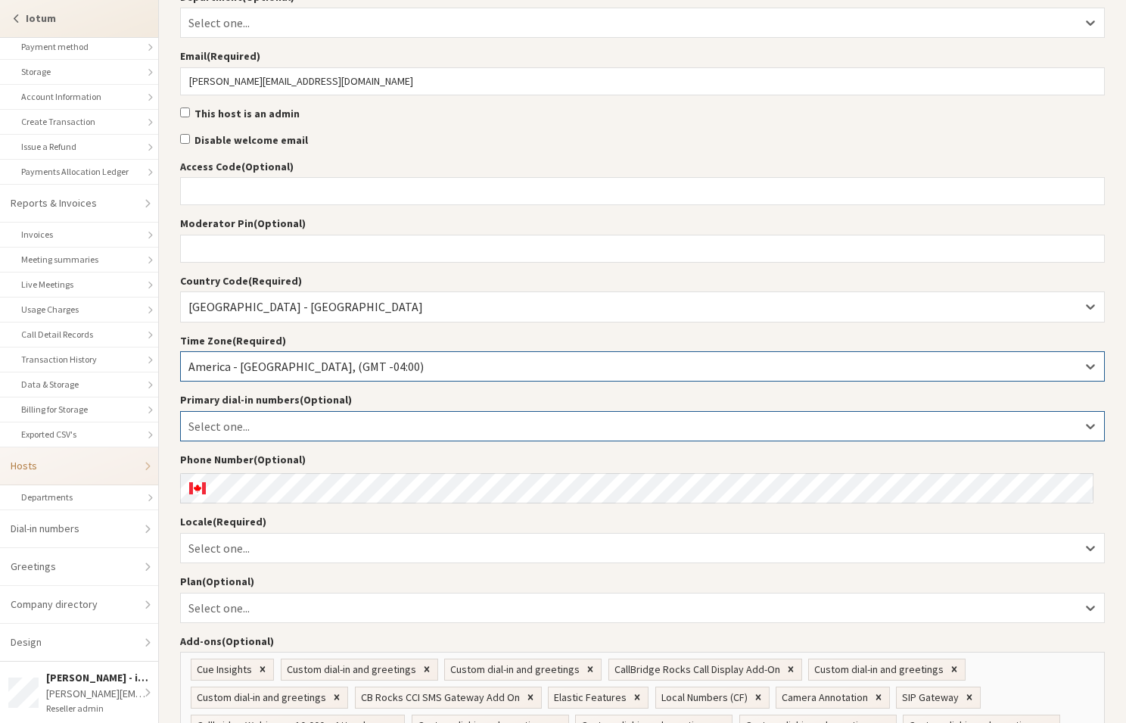
scroll to position [124, 0]
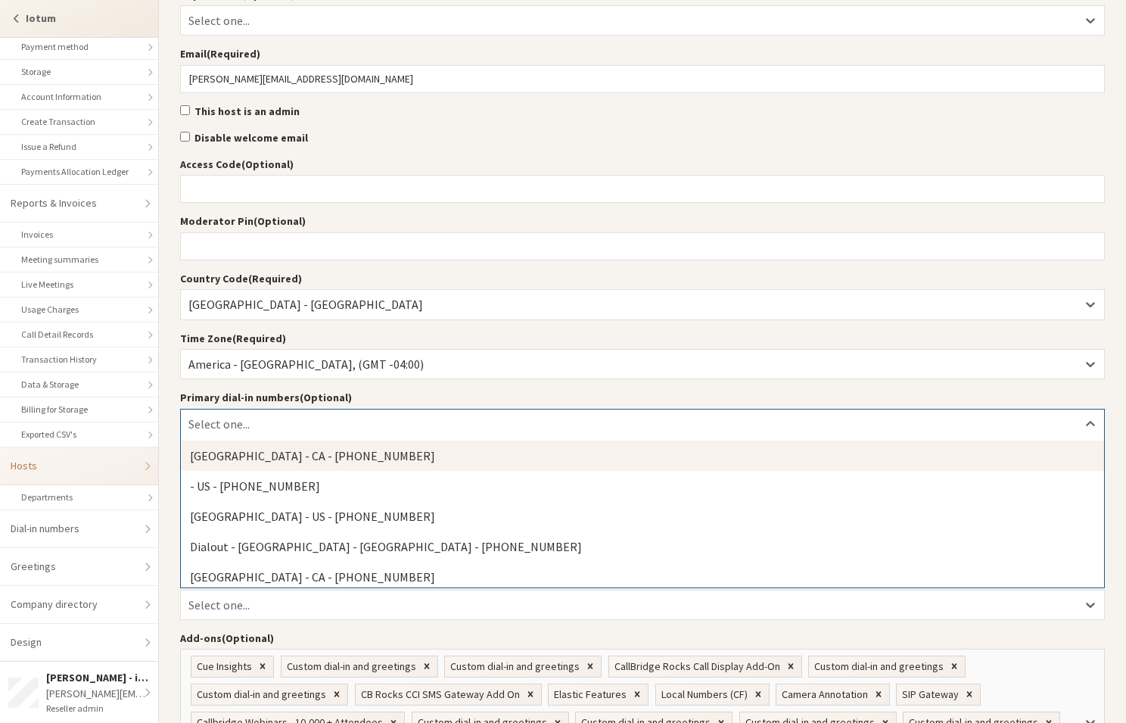
click at [294, 417] on div "Select one..." at bounding box center [643, 424] width 924 height 29
click at [278, 456] on div "Toronto - CA - +1 647 247 2656" at bounding box center [643, 456] width 924 height 30
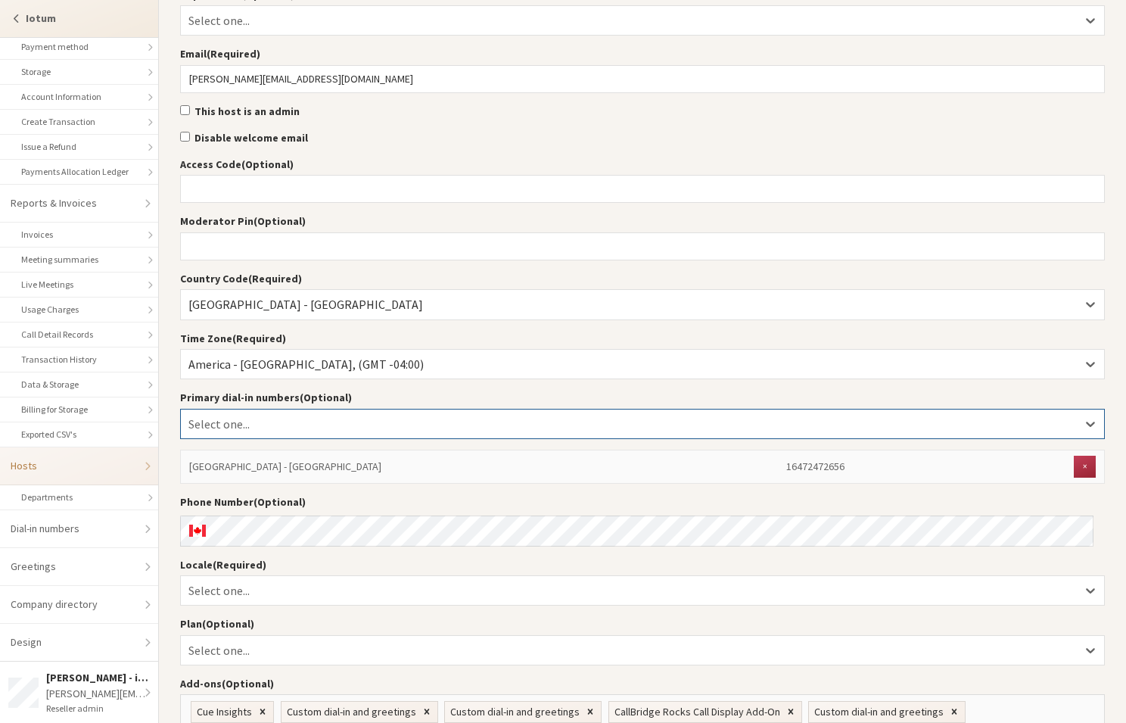
scroll to position [261, 0]
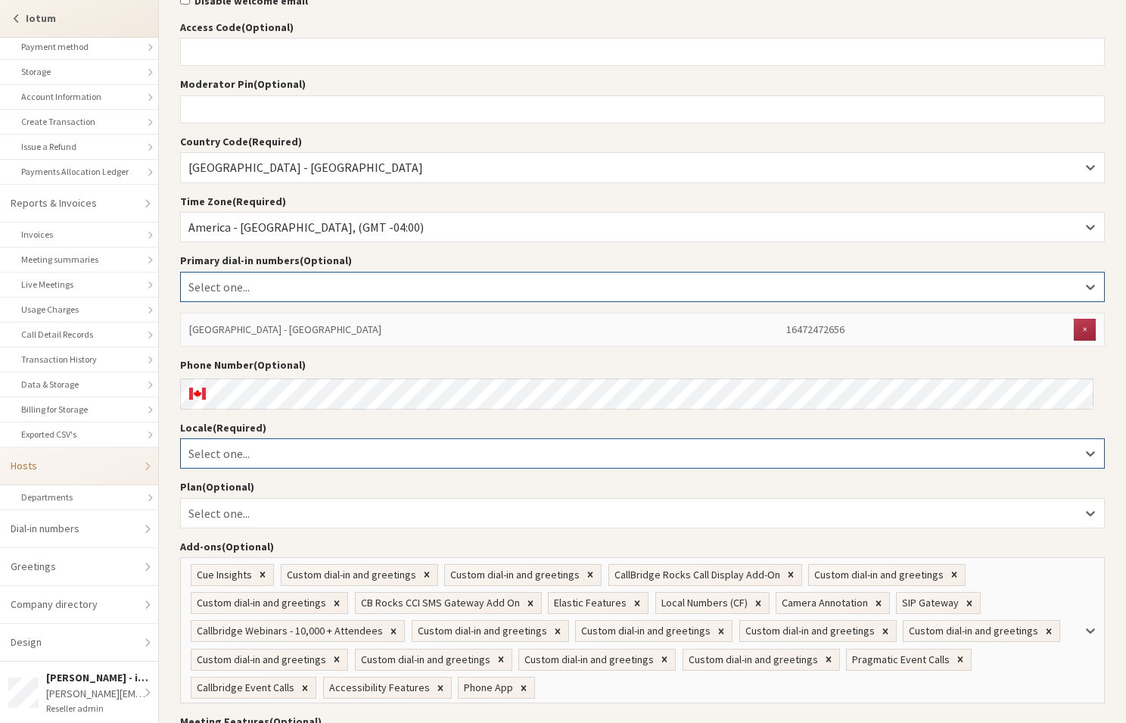
click at [268, 447] on div "Select one..." at bounding box center [643, 453] width 924 height 29
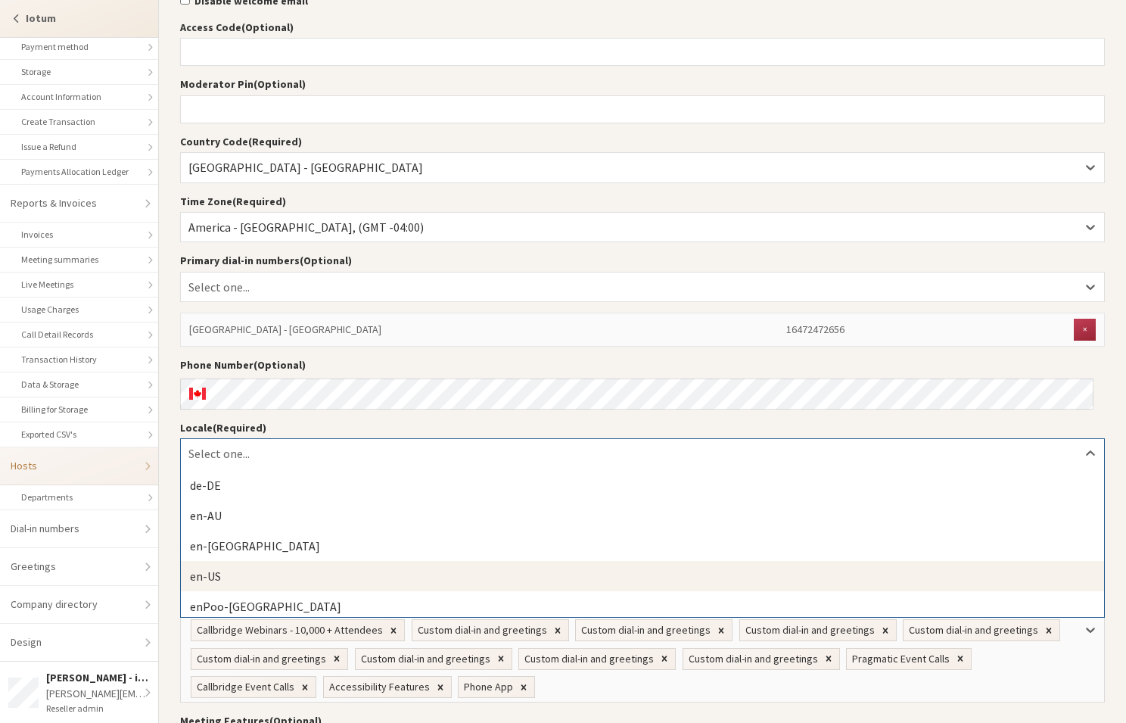
click at [250, 573] on div "en-US" at bounding box center [643, 576] width 924 height 30
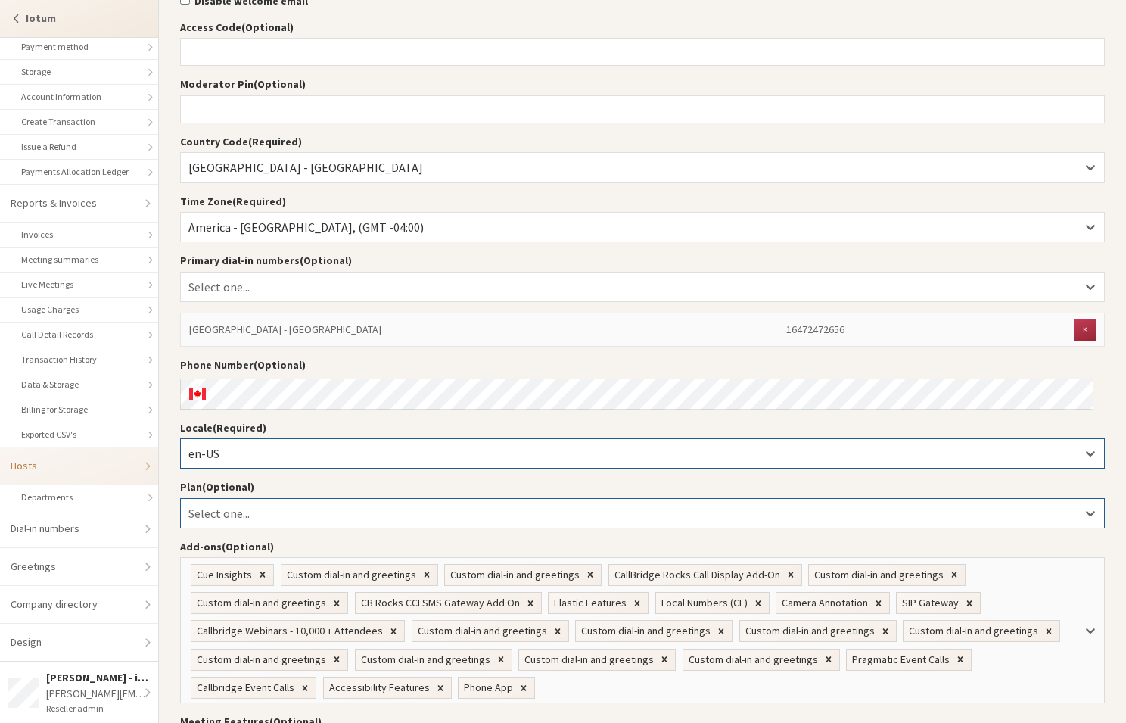
click at [298, 508] on div "Select one..." at bounding box center [643, 513] width 924 height 29
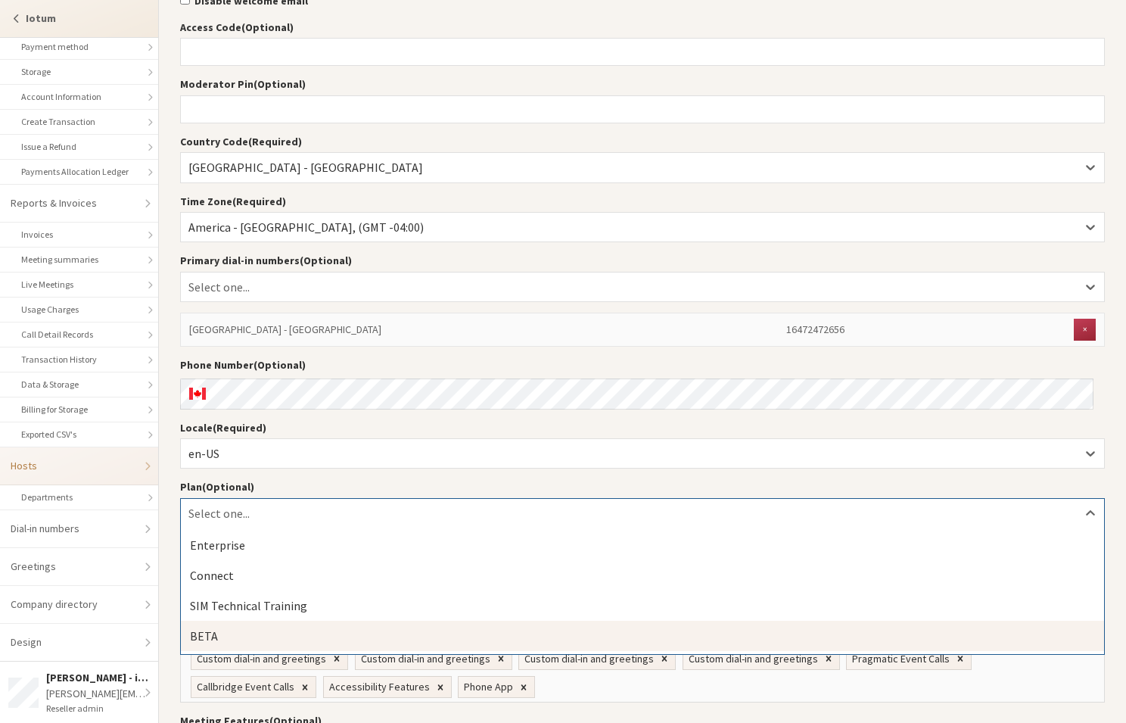
click at [238, 634] on div "BETA" at bounding box center [643, 636] width 924 height 30
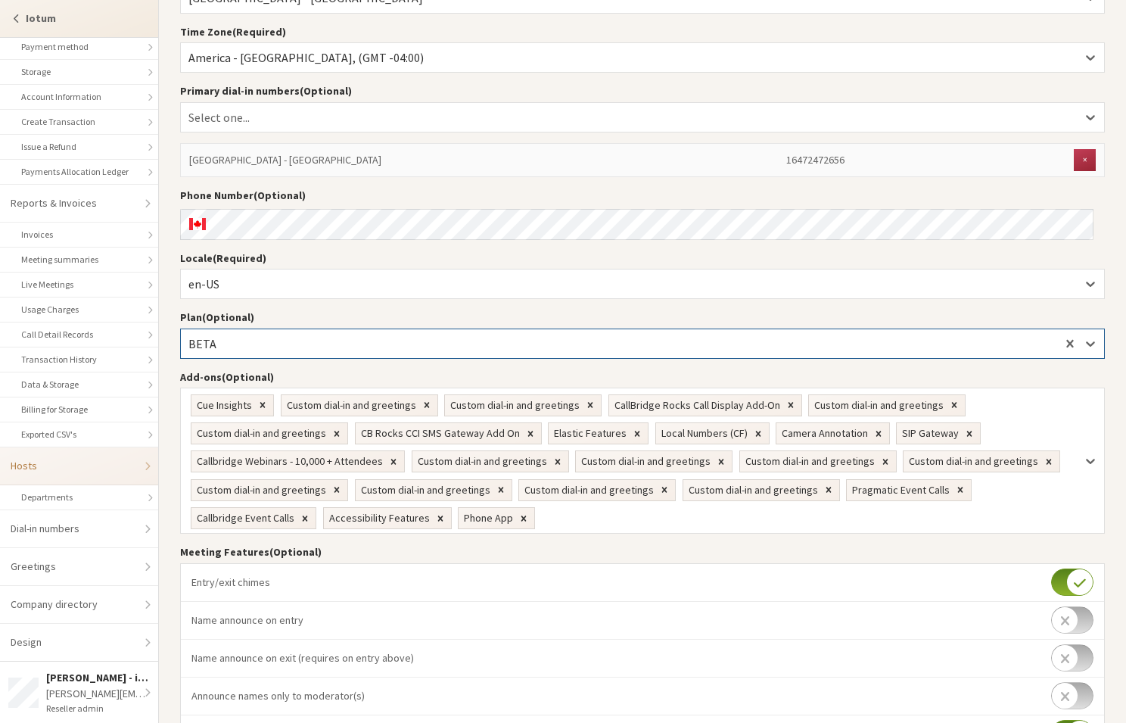
scroll to position [634, 0]
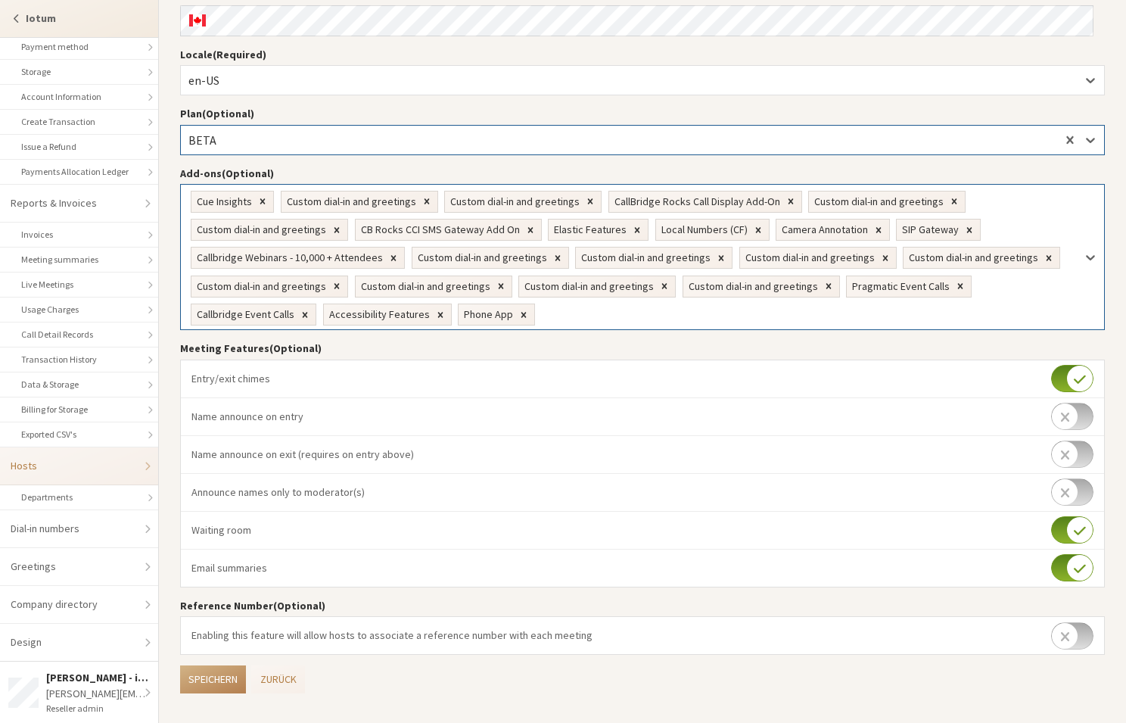
click at [435, 310] on icon at bounding box center [440, 315] width 11 height 11
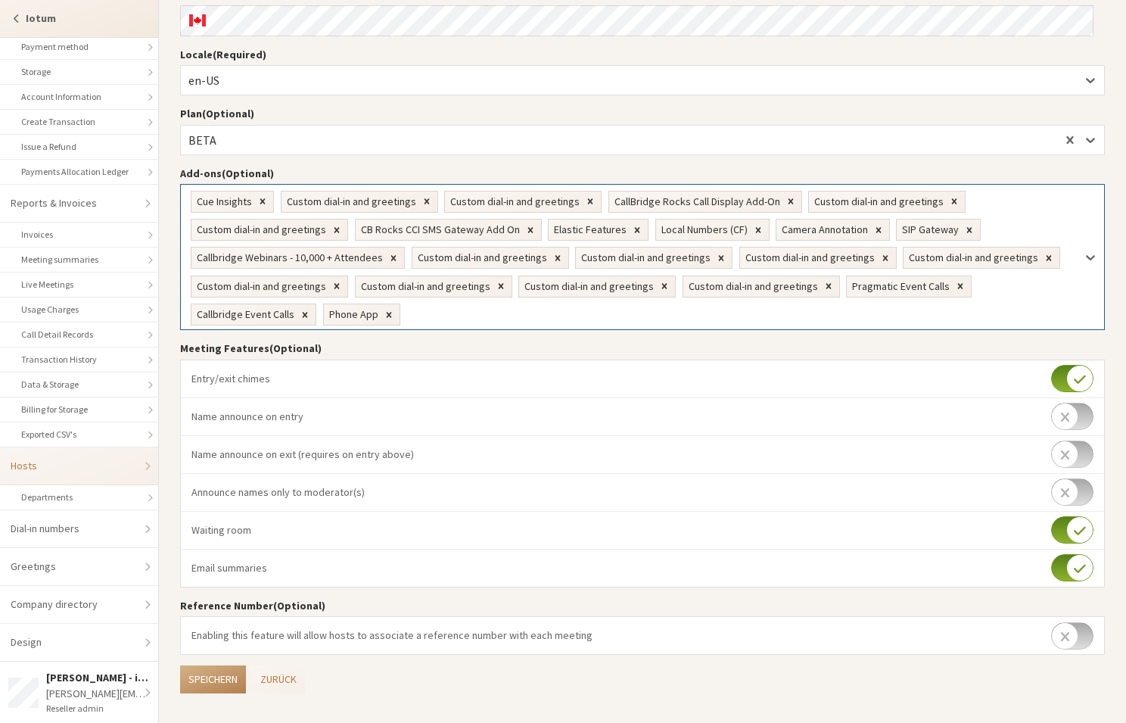
click at [302, 310] on icon at bounding box center [305, 315] width 11 height 11
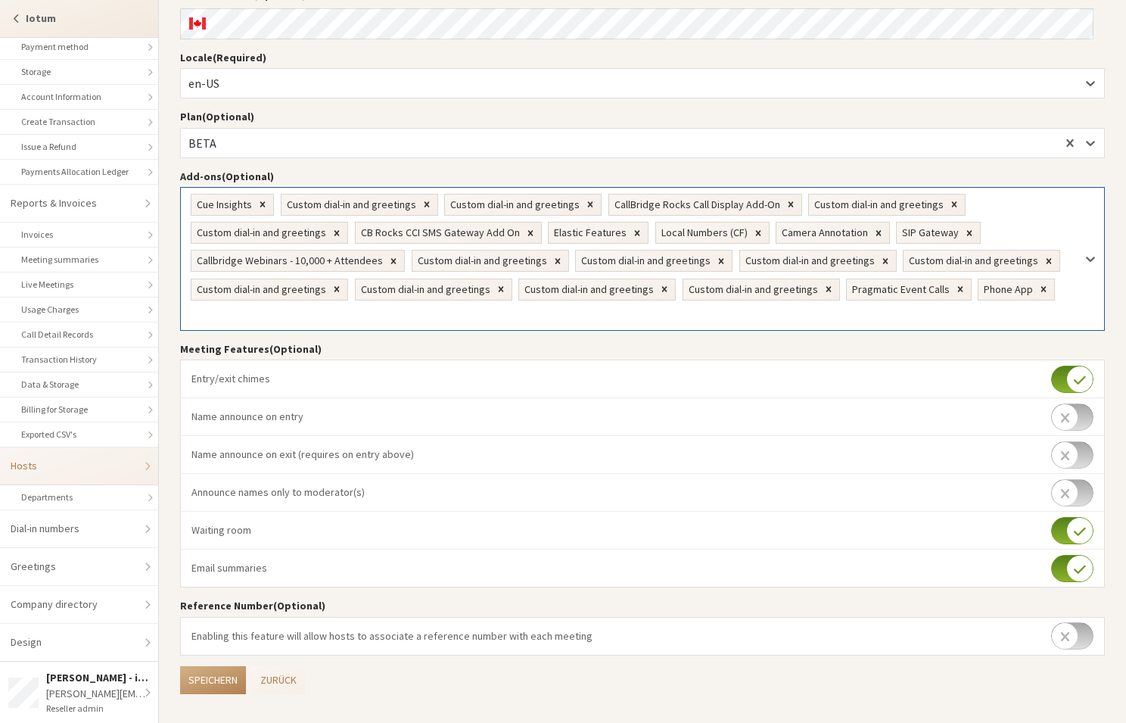
click at [955, 284] on icon at bounding box center [960, 289] width 11 height 11
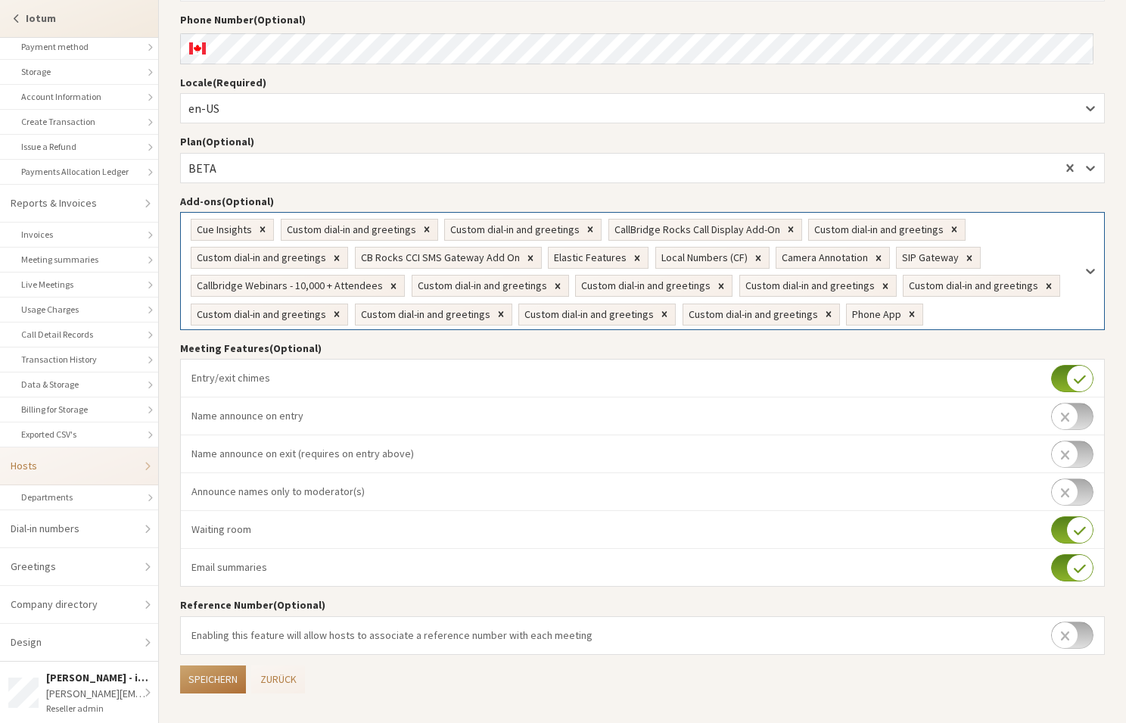
click at [201, 680] on button "Speichern" at bounding box center [213, 679] width 66 height 28
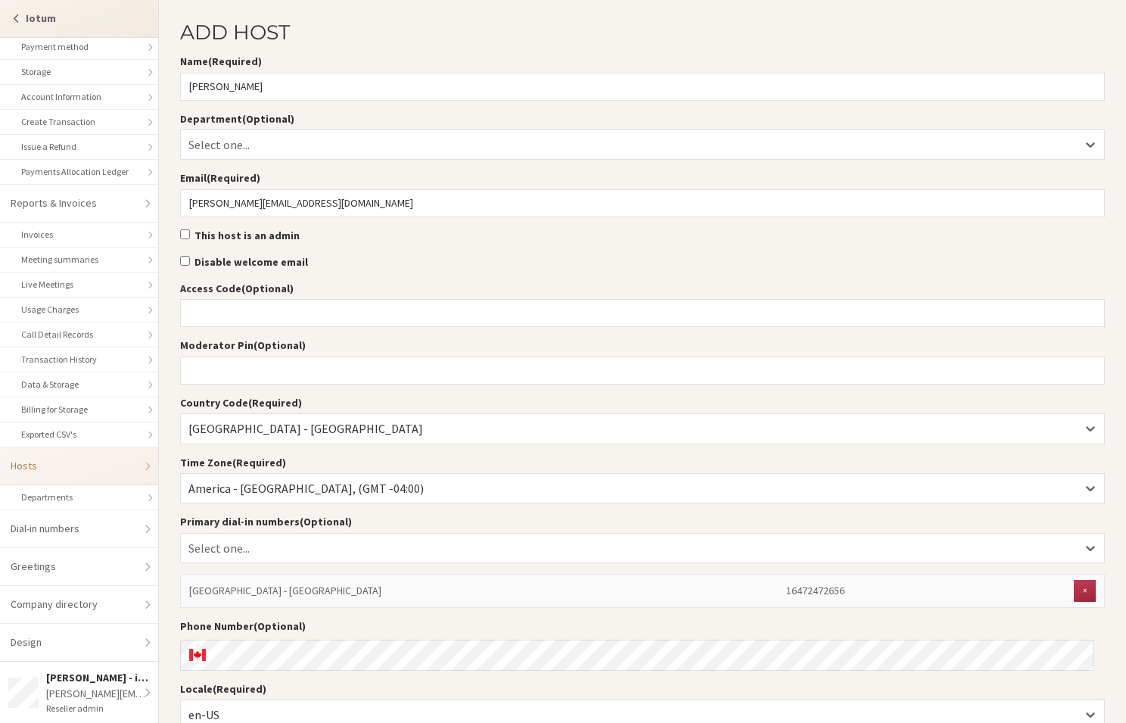
select select "25"
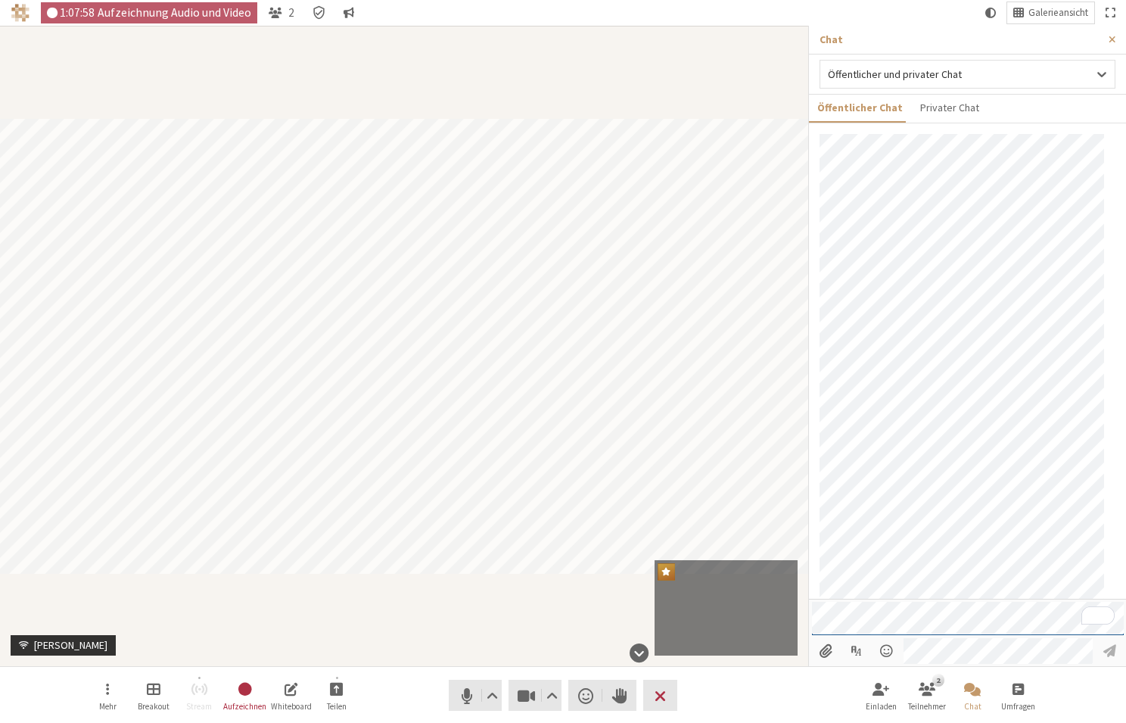
scroll to position [467, 0]
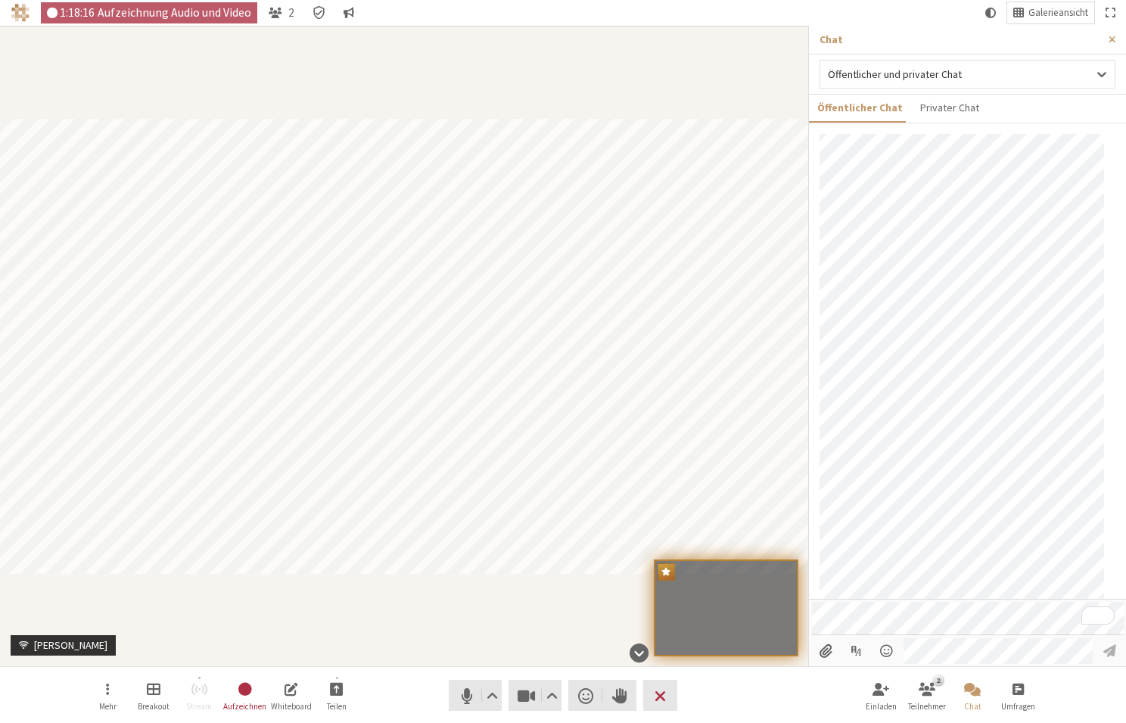
click at [363, 609] on div "Teilnehmer" at bounding box center [404, 346] width 808 height 640
click at [104, 686] on button "Mehr" at bounding box center [107, 695] width 42 height 41
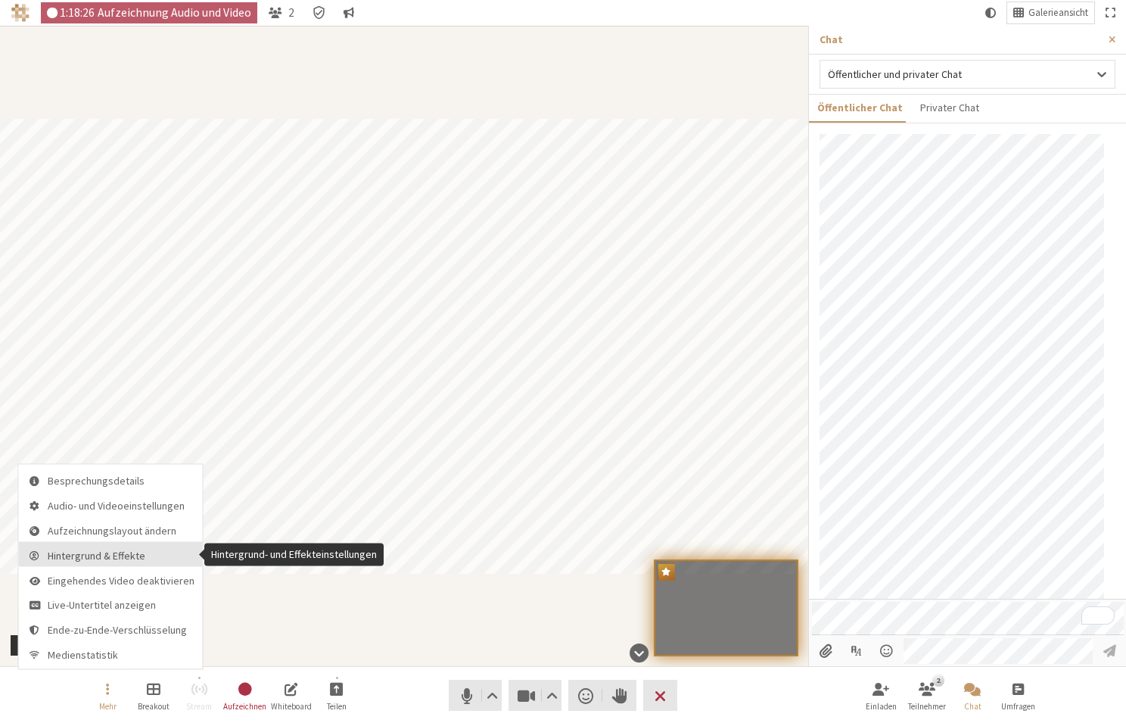
click at [139, 557] on span "Hintergrund & Effekte" at bounding box center [121, 555] width 147 height 11
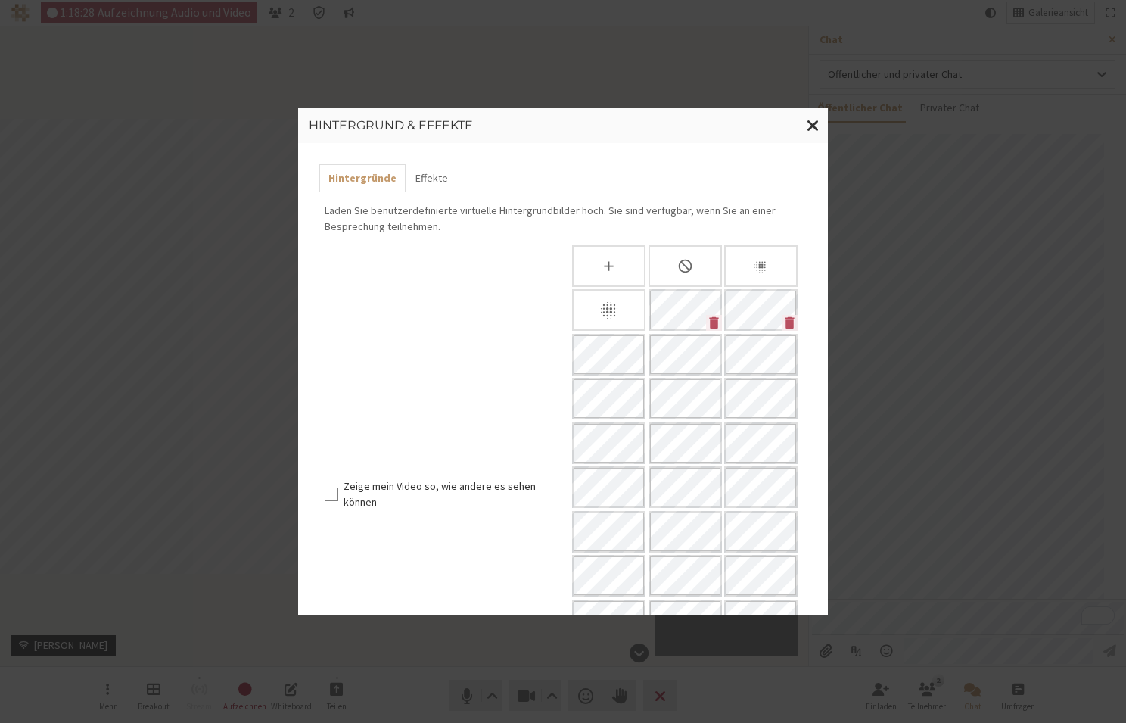
click at [689, 265] on div "Nichts" at bounding box center [685, 266] width 73 height 42
click at [223, 616] on div "Hintergrund & Effekte Hintergründe Effekte Laden Sie benutzerdefinierte virtuel…" at bounding box center [563, 361] width 1126 height 723
click at [815, 120] on span "Fenster schließen" at bounding box center [813, 125] width 13 height 19
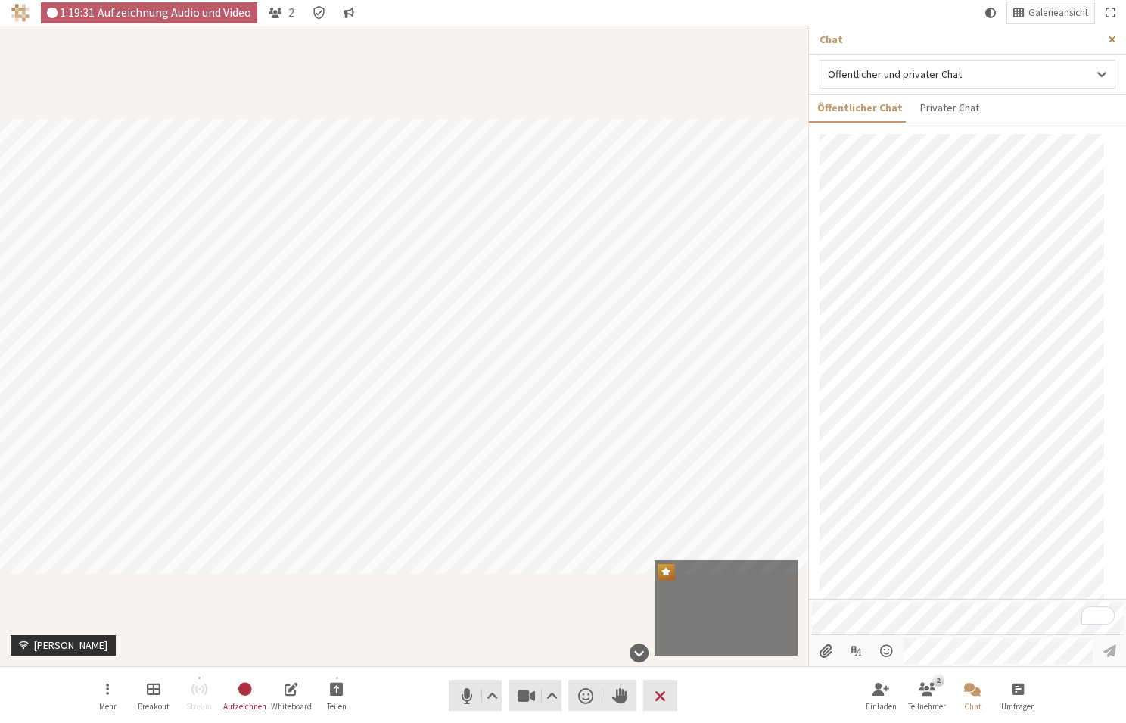
click at [1109, 39] on span "Seitenleiste schließen" at bounding box center [1112, 39] width 7 height 11
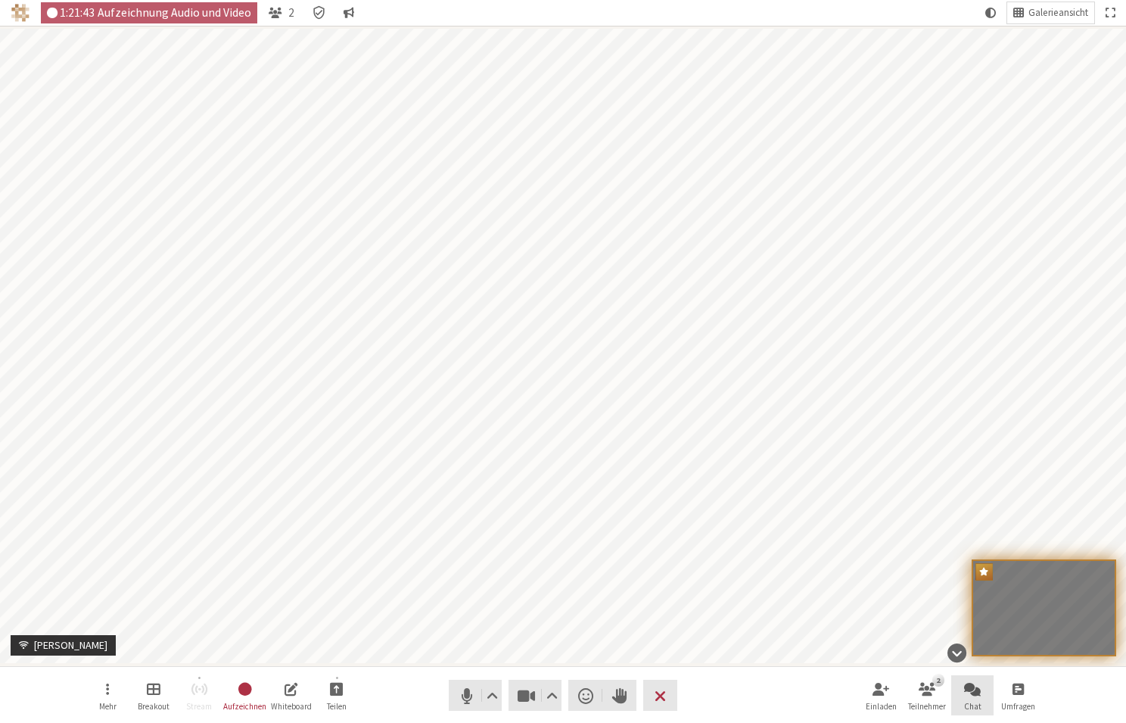
click at [975, 686] on span "Chat öffnen" at bounding box center [972, 688] width 17 height 17
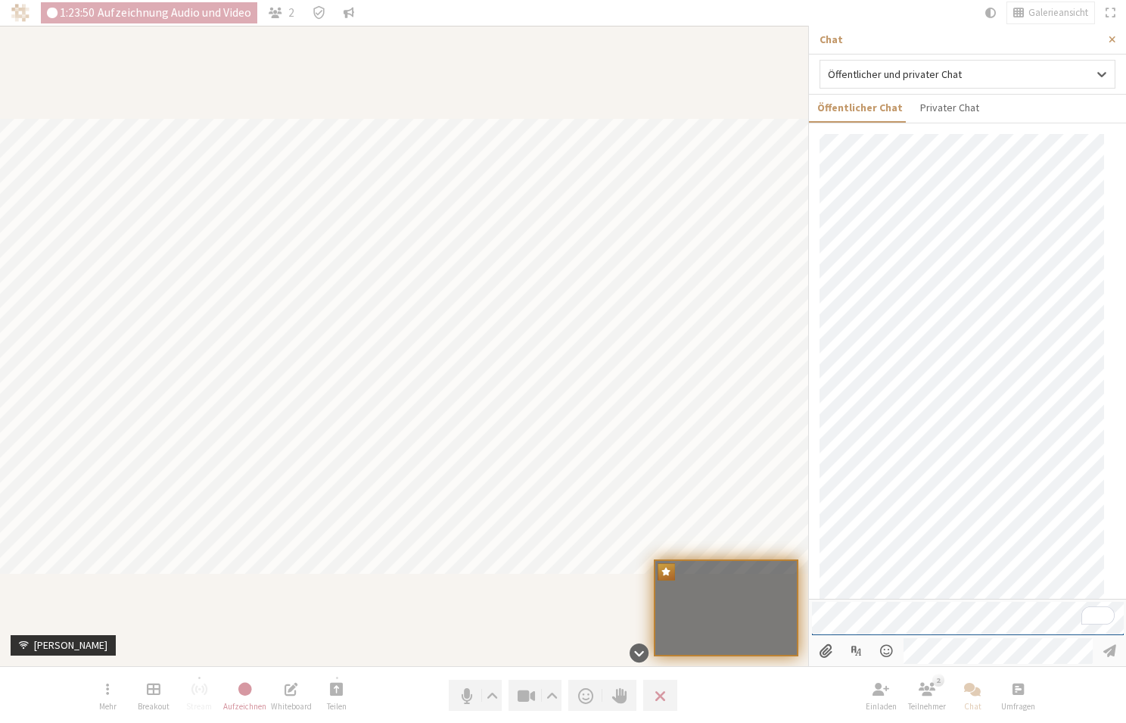
scroll to position [600, 0]
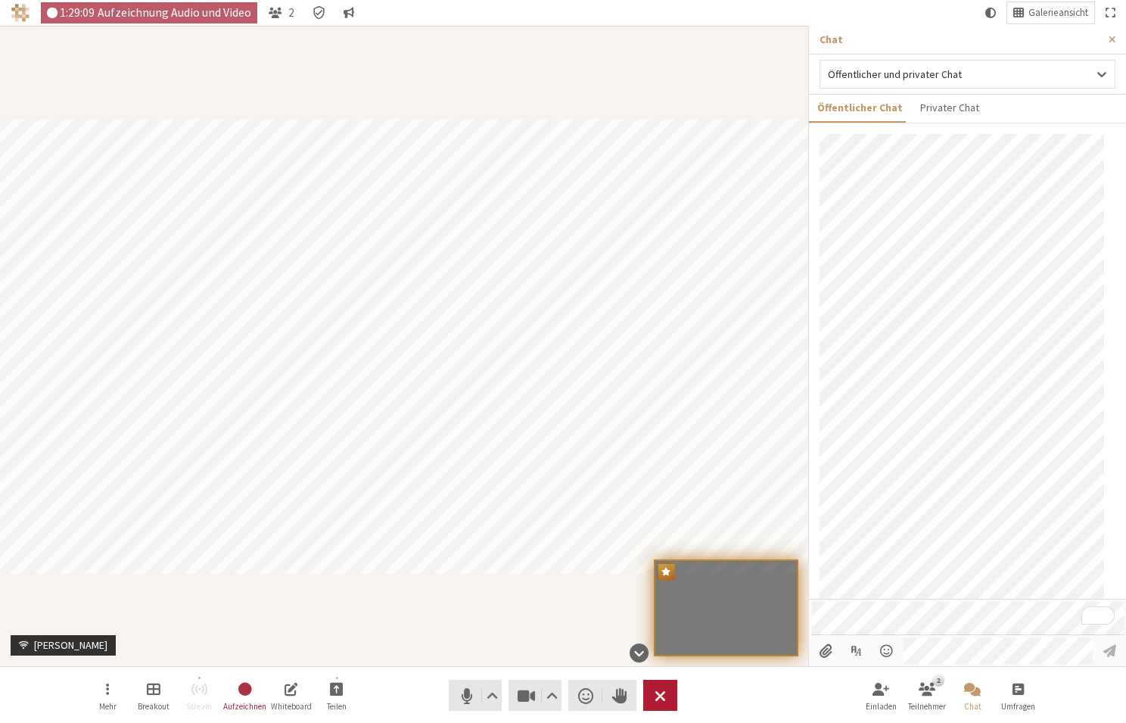
click at [665, 694] on span "Besprechung beenden oder verlassen" at bounding box center [660, 695] width 11 height 21
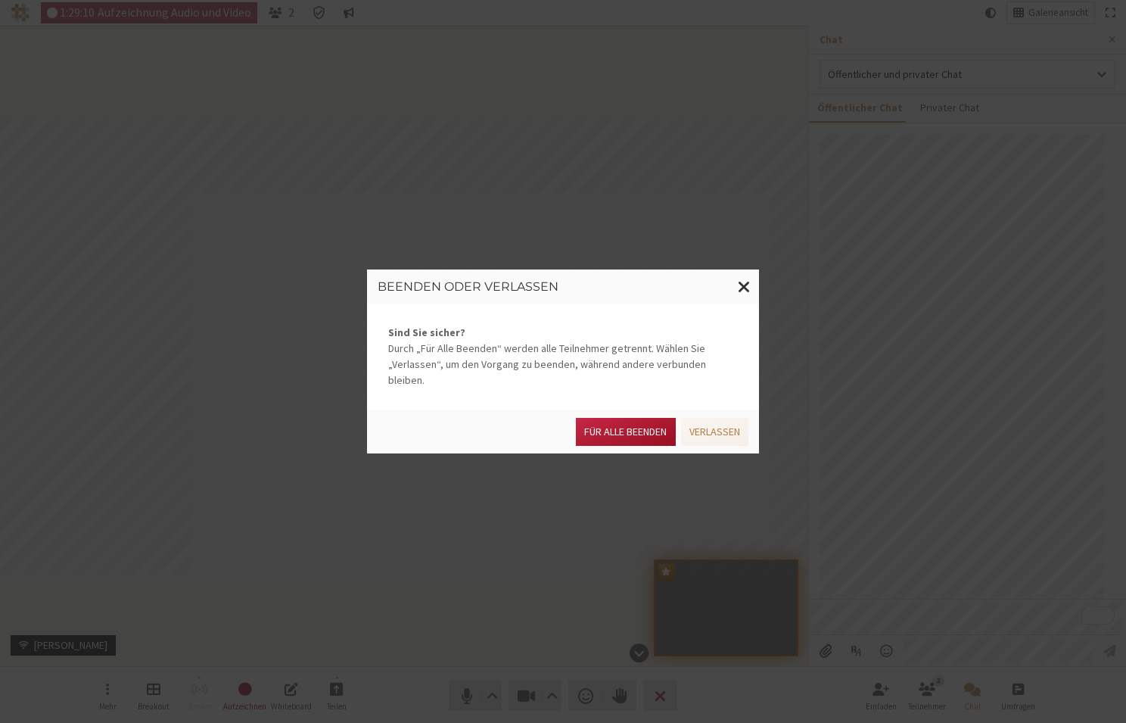
click at [640, 418] on button "Für alle Beenden" at bounding box center [625, 432] width 99 height 28
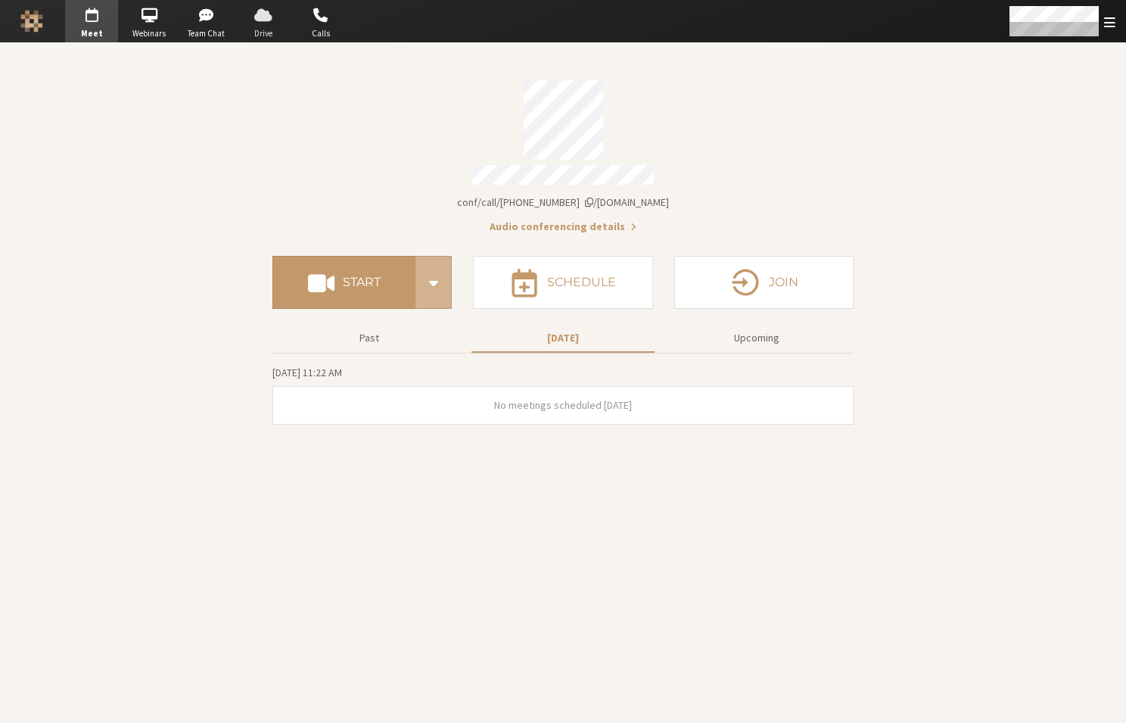
click at [254, 27] on span "Drive" at bounding box center [263, 33] width 53 height 13
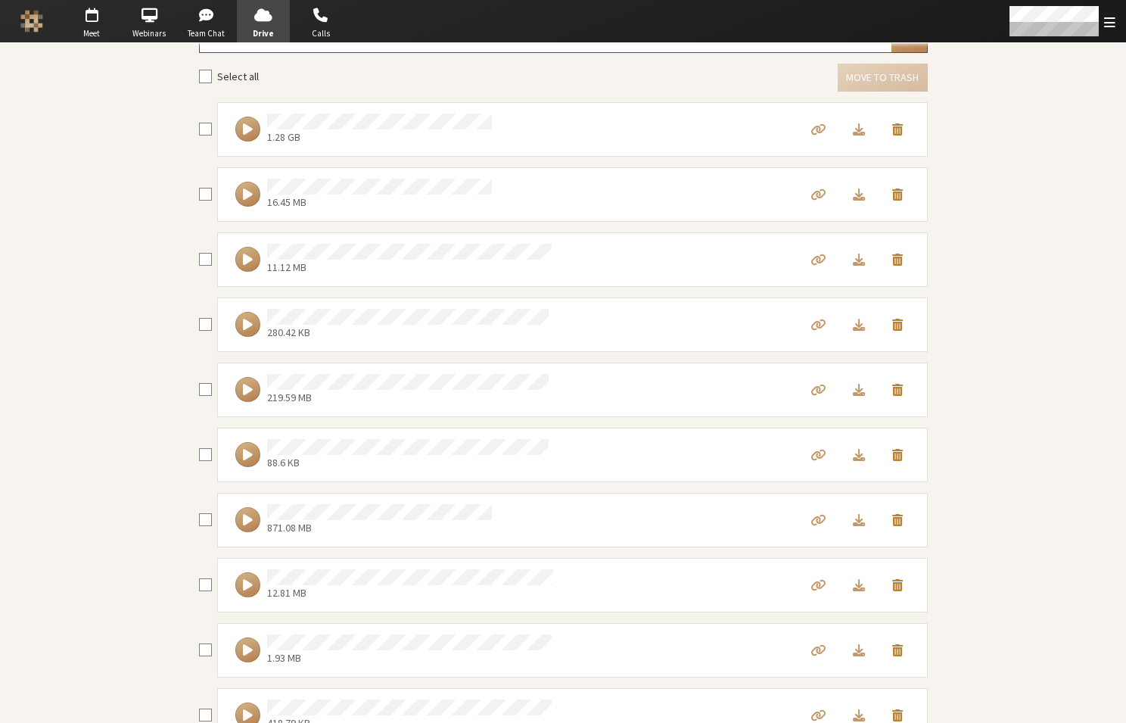
scroll to position [281, 0]
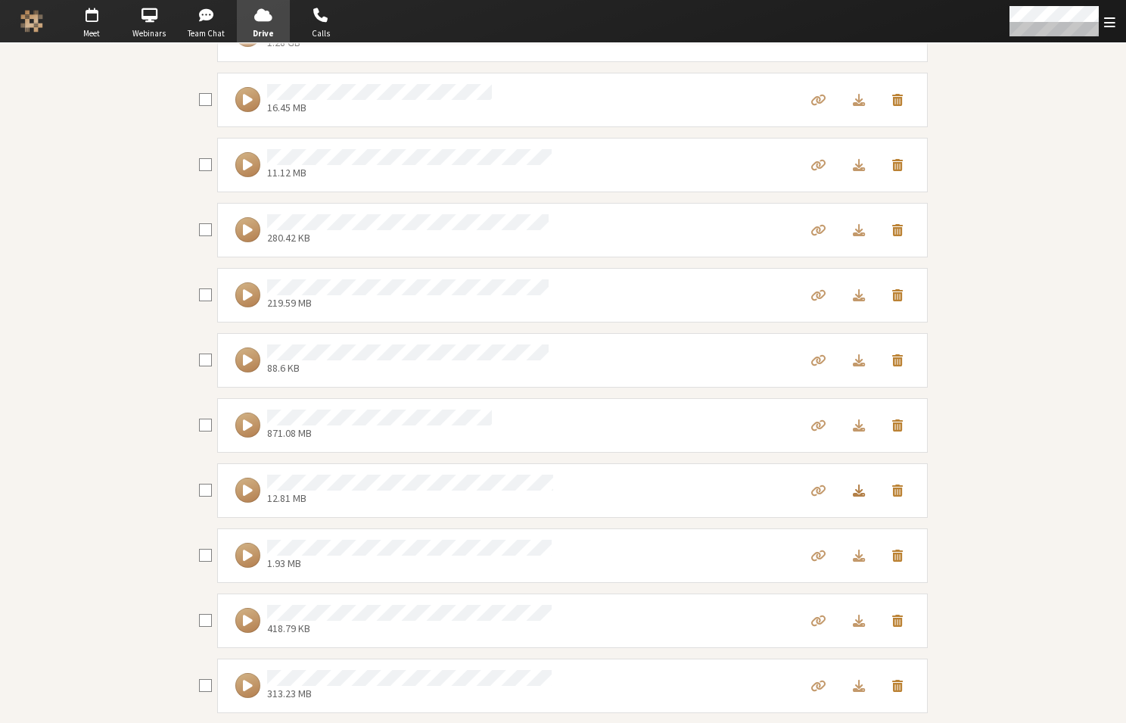
click at [856, 493] on span "Download file" at bounding box center [859, 490] width 12 height 14
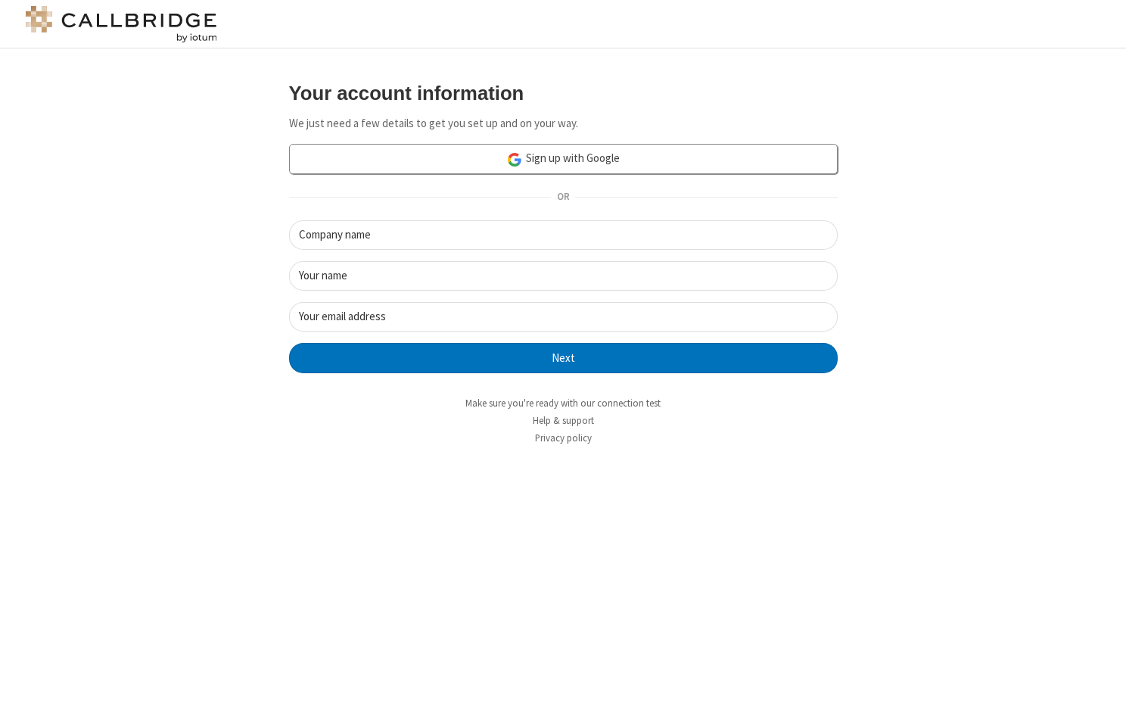
click at [169, 328] on div "Your account information We just need a few details to get you set up and on yo…" at bounding box center [563, 263] width 874 height 385
click at [437, 238] on input "Company name" at bounding box center [563, 235] width 549 height 30
type input "2025SEP03"
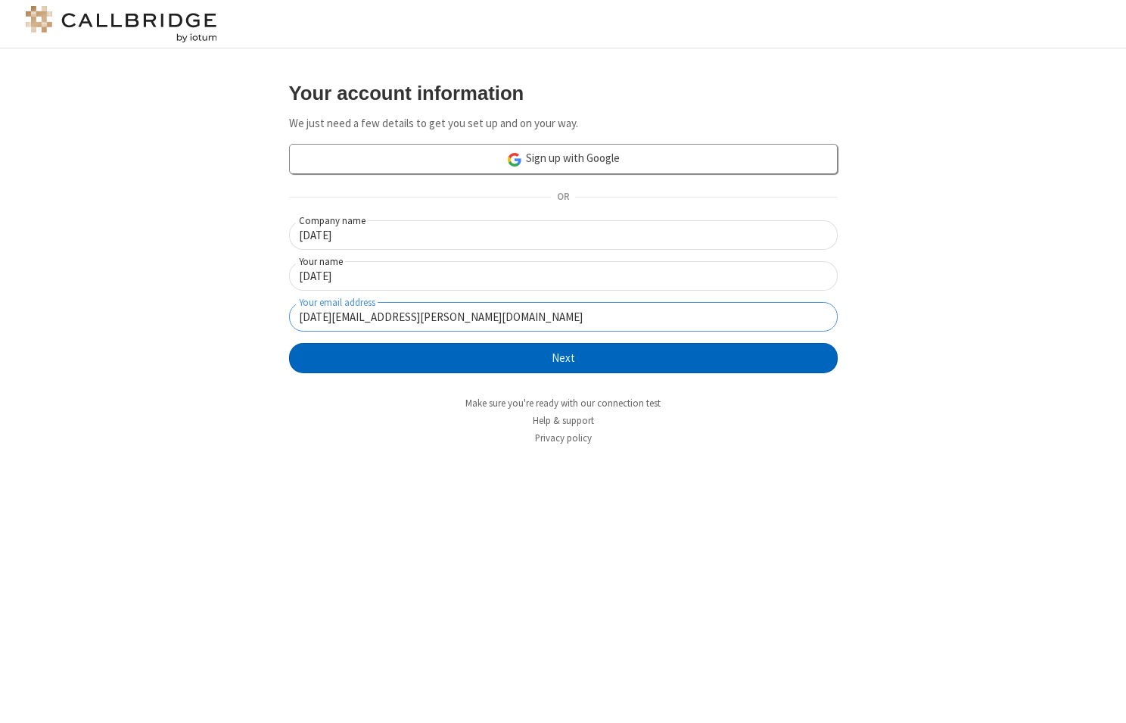
type input "2025SEP03@sara.freesmackdown.biz"
click at [572, 354] on button "Next" at bounding box center [563, 358] width 549 height 30
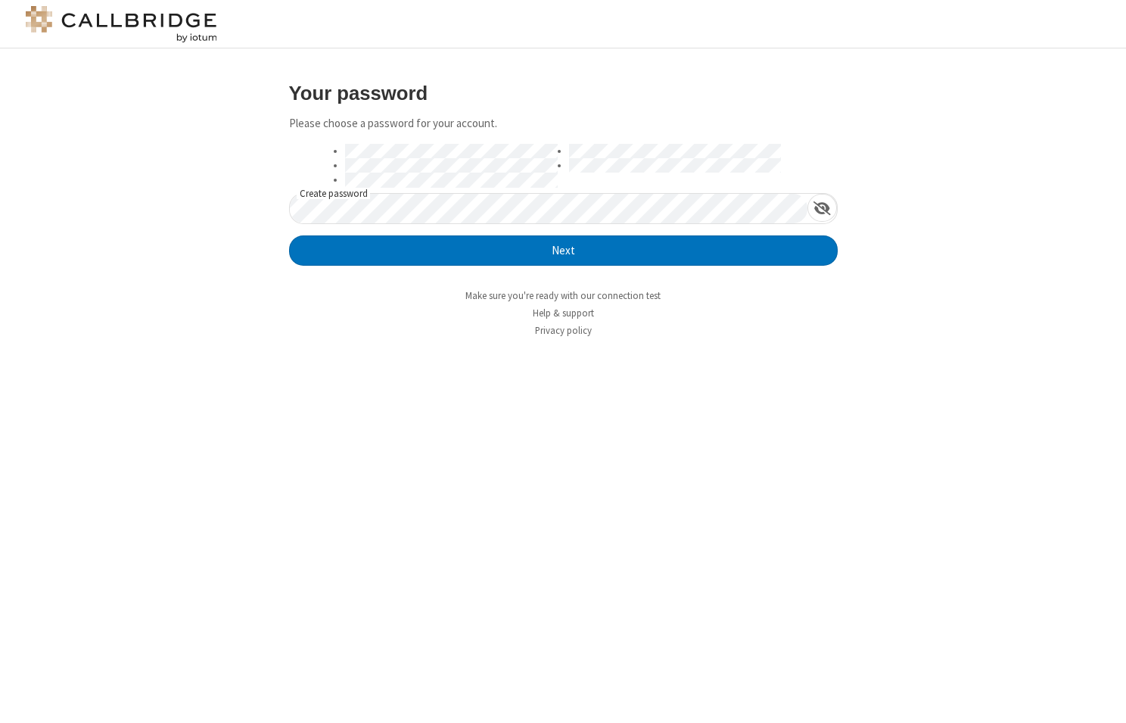
click at [303, 363] on div "Your password Please choose a password for your account. Create password Next M…" at bounding box center [563, 385] width 1126 height 674
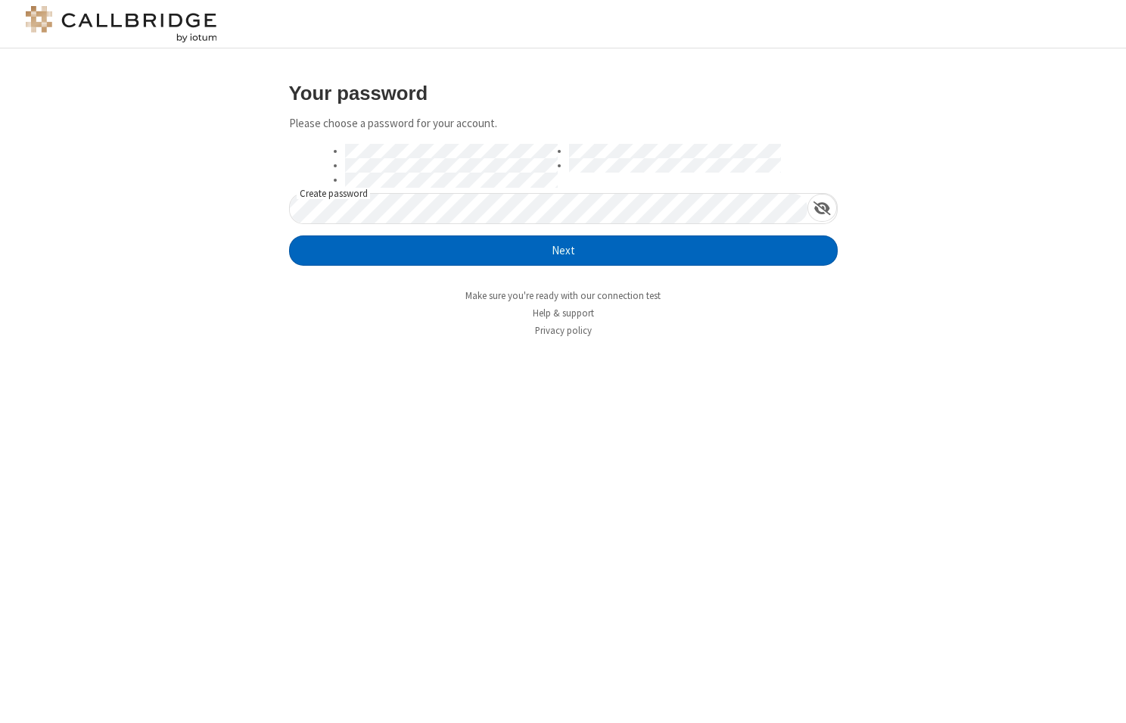
click at [437, 255] on button "Next" at bounding box center [563, 250] width 549 height 30
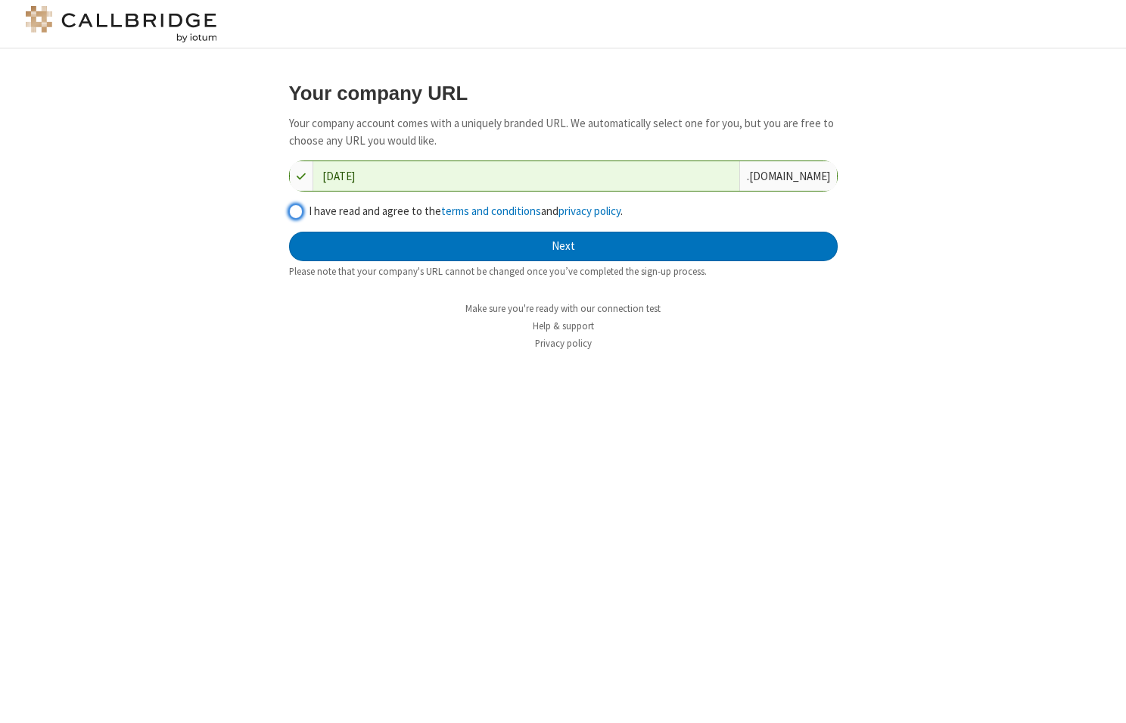
click at [297, 210] on input "I have read and agree to the terms and conditions and privacy policy ." at bounding box center [296, 212] width 14 height 16
checkbox input "true"
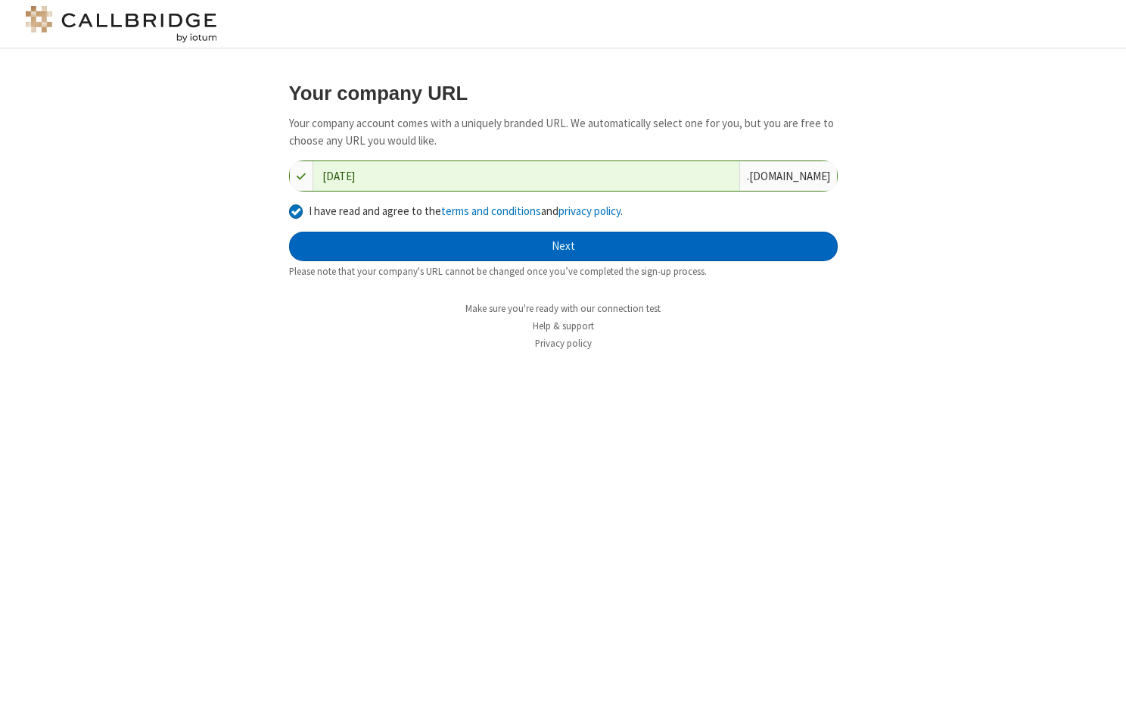
click at [403, 249] on button "Next" at bounding box center [563, 247] width 549 height 30
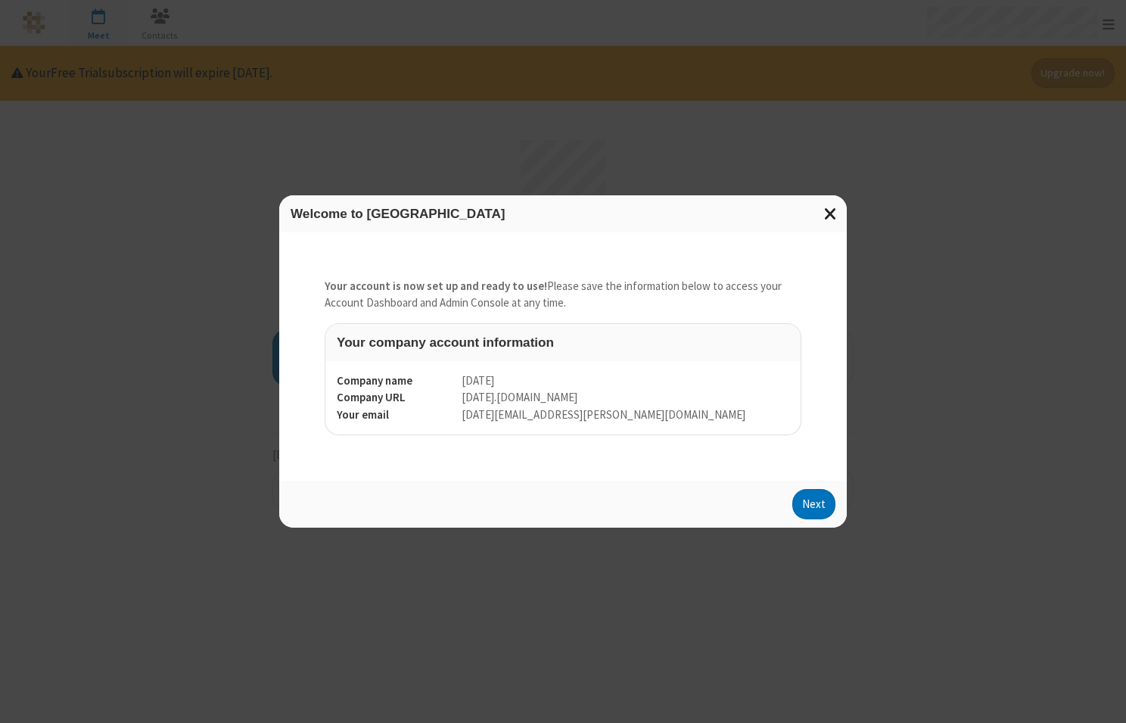
click at [828, 220] on span "Close modal" at bounding box center [831, 214] width 14 height 20
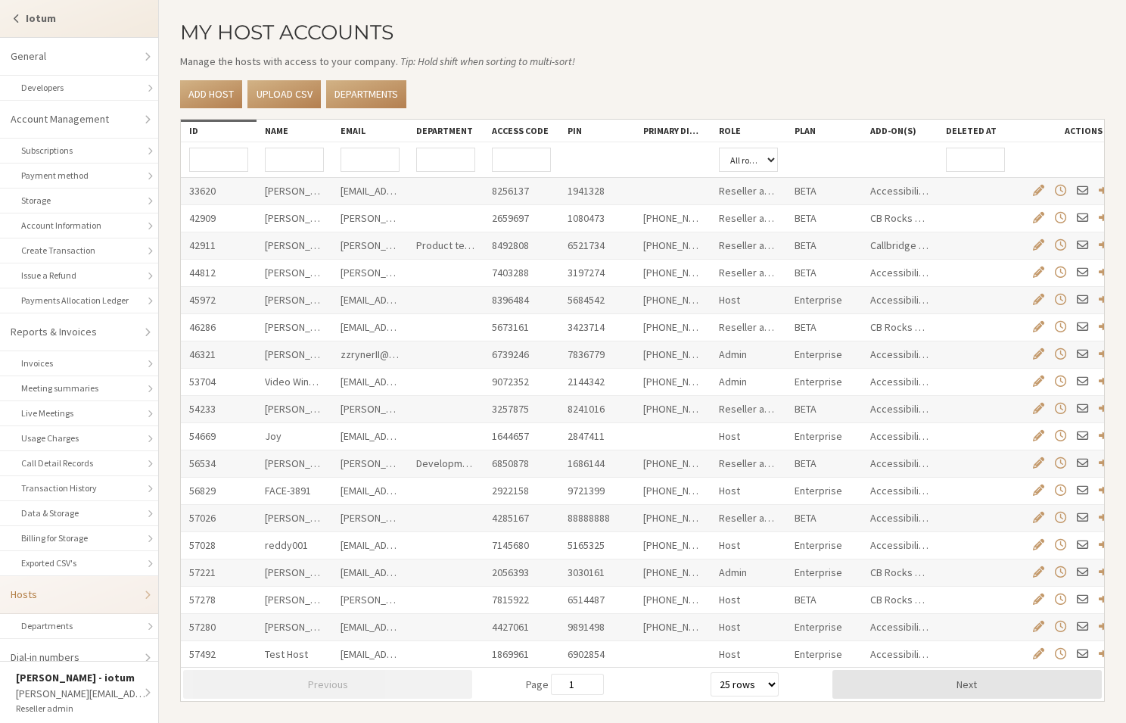
select select "25"
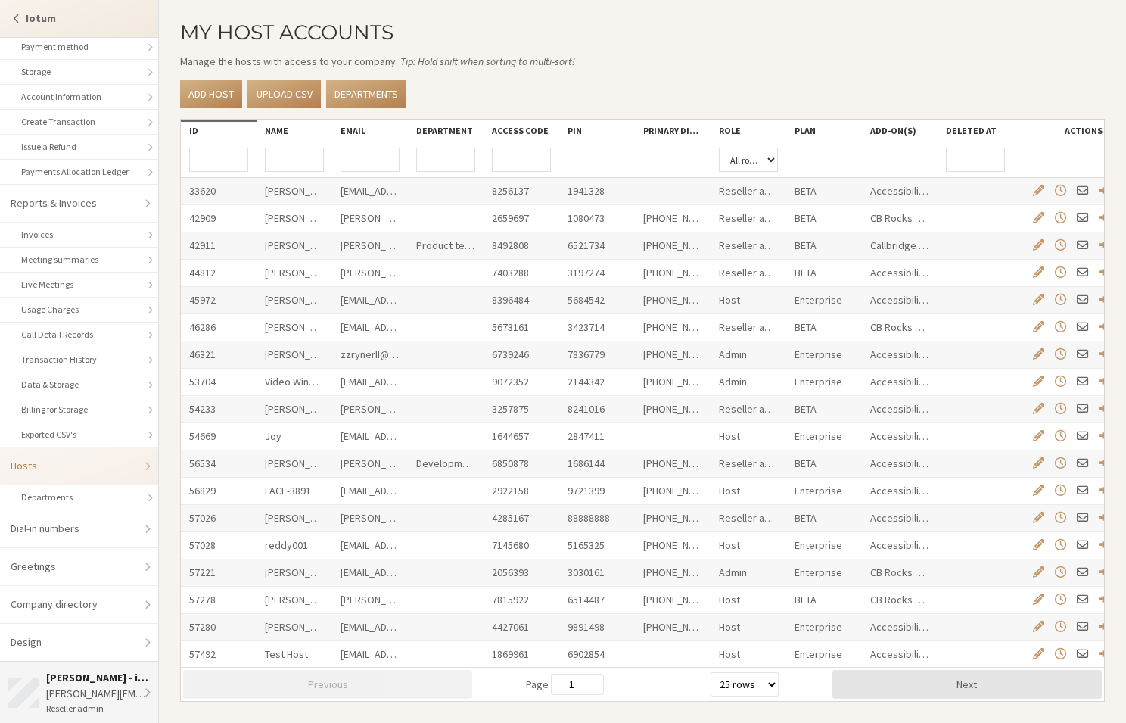
click at [140, 685] on div "[PERSON_NAME] - [PERSON_NAME] [PERSON_NAME][EMAIL_ADDRESS][DOMAIN_NAME] Reselle…" at bounding box center [98, 692] width 104 height 45
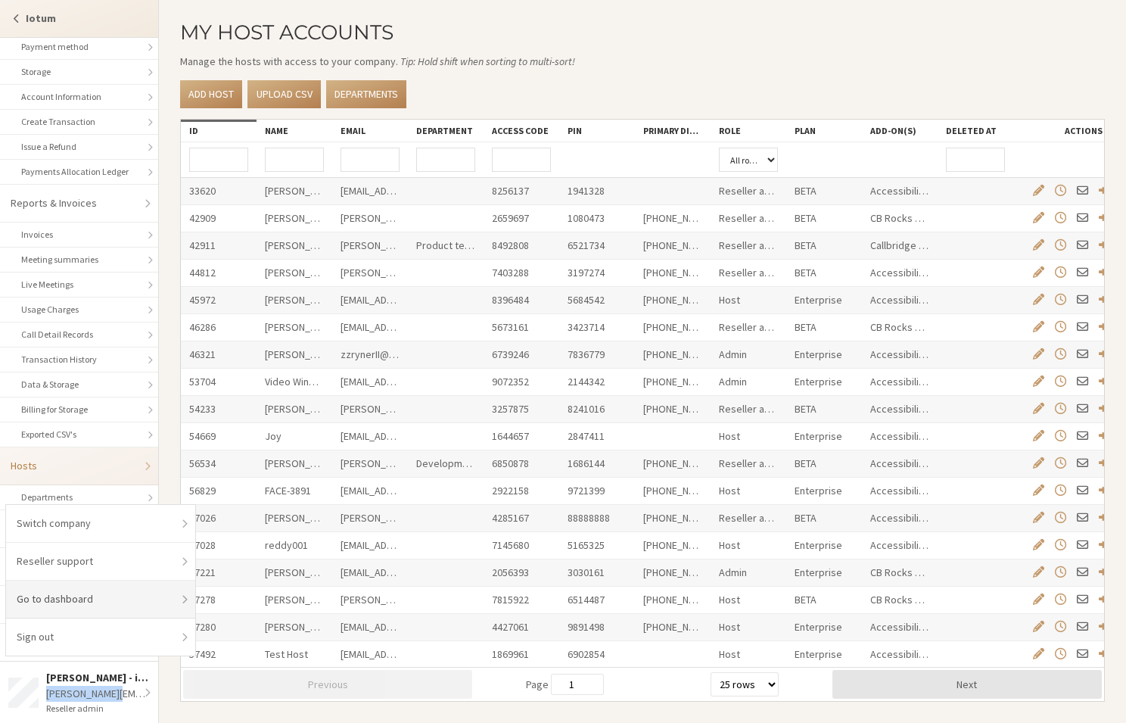
click at [121, 599] on link "Go to dashboard" at bounding box center [100, 600] width 189 height 38
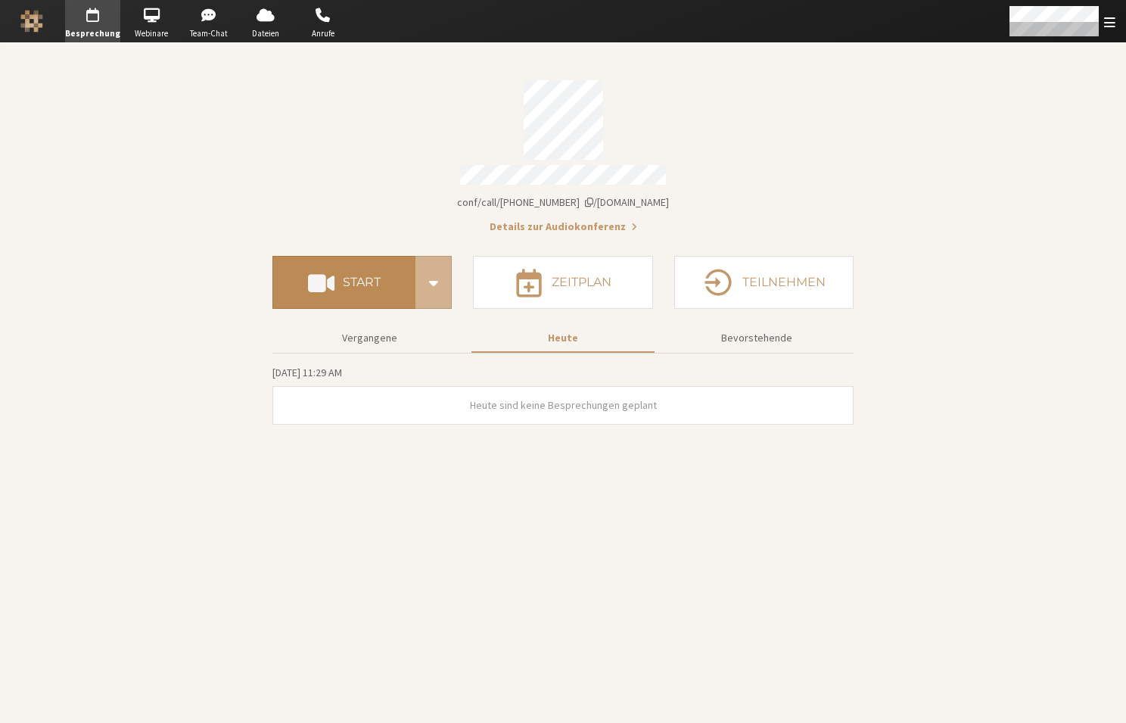
click at [369, 285] on button "Start" at bounding box center [344, 282] width 143 height 53
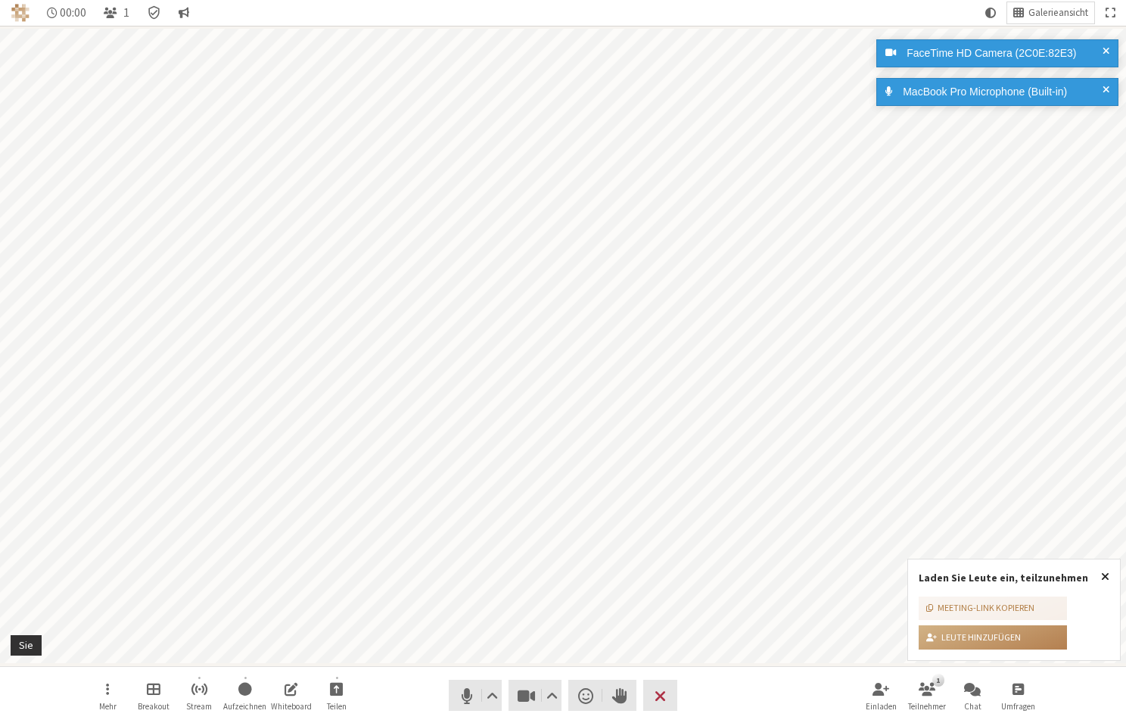
click at [1107, 575] on span "Popover schließen" at bounding box center [1105, 576] width 8 height 12
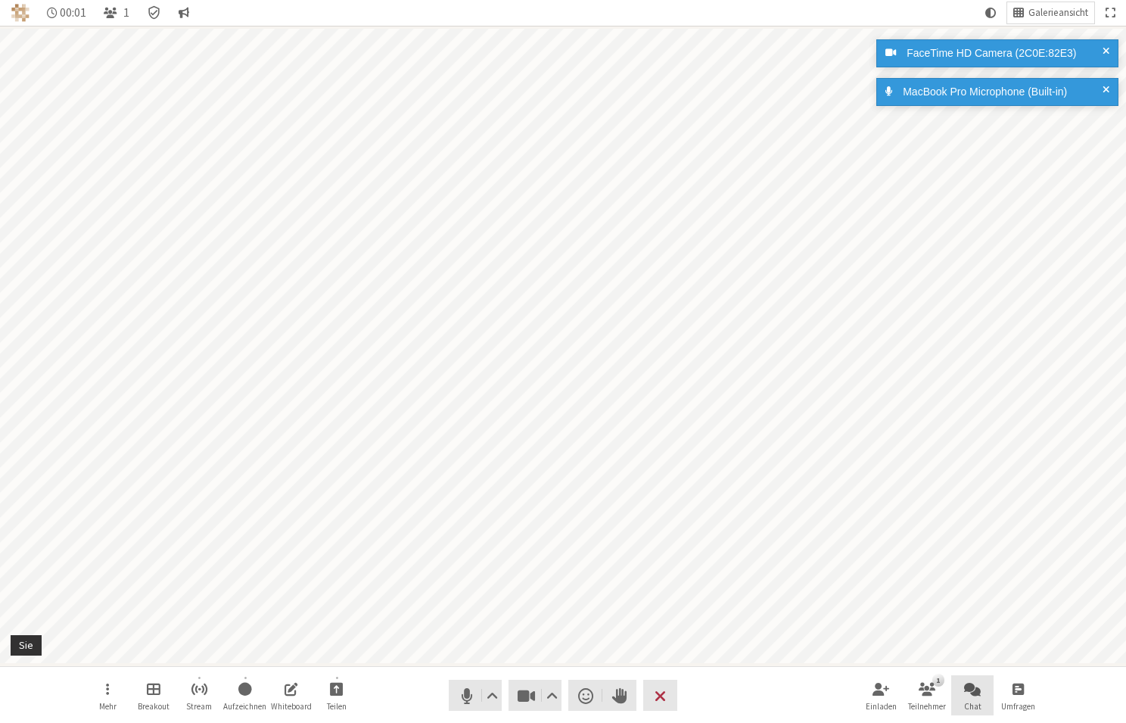
click at [961, 696] on button "Chat" at bounding box center [973, 695] width 42 height 41
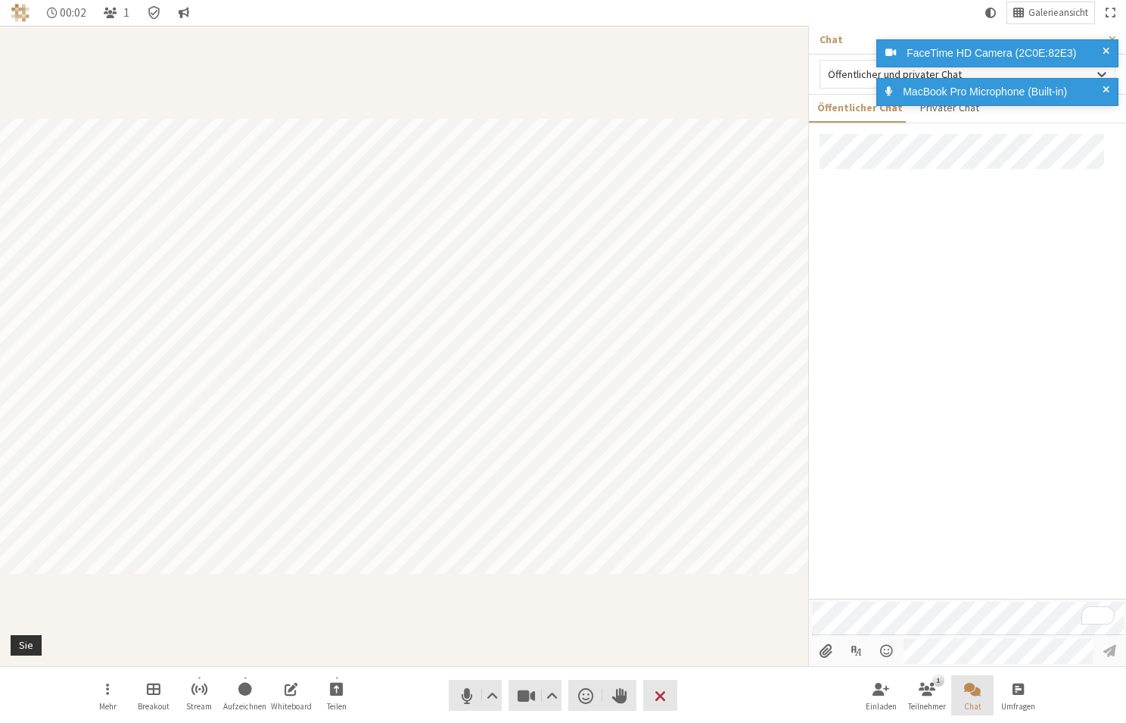
click at [961, 694] on button "Chat" at bounding box center [973, 695] width 42 height 41
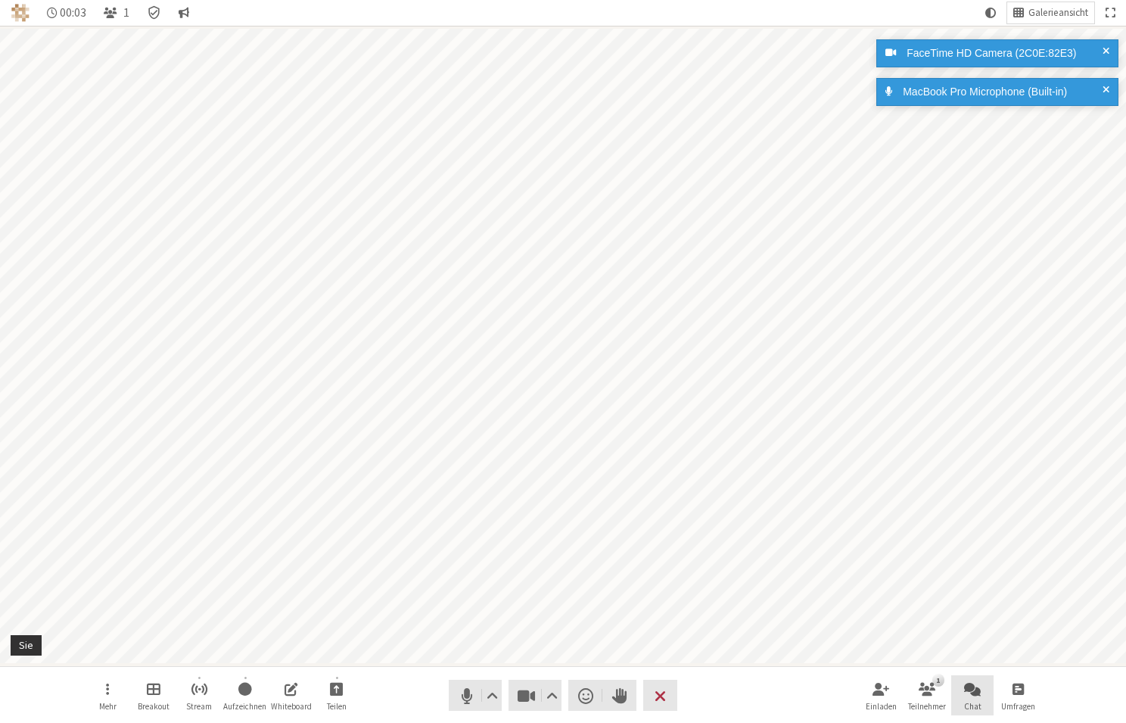
click at [961, 693] on button "Chat" at bounding box center [973, 695] width 42 height 41
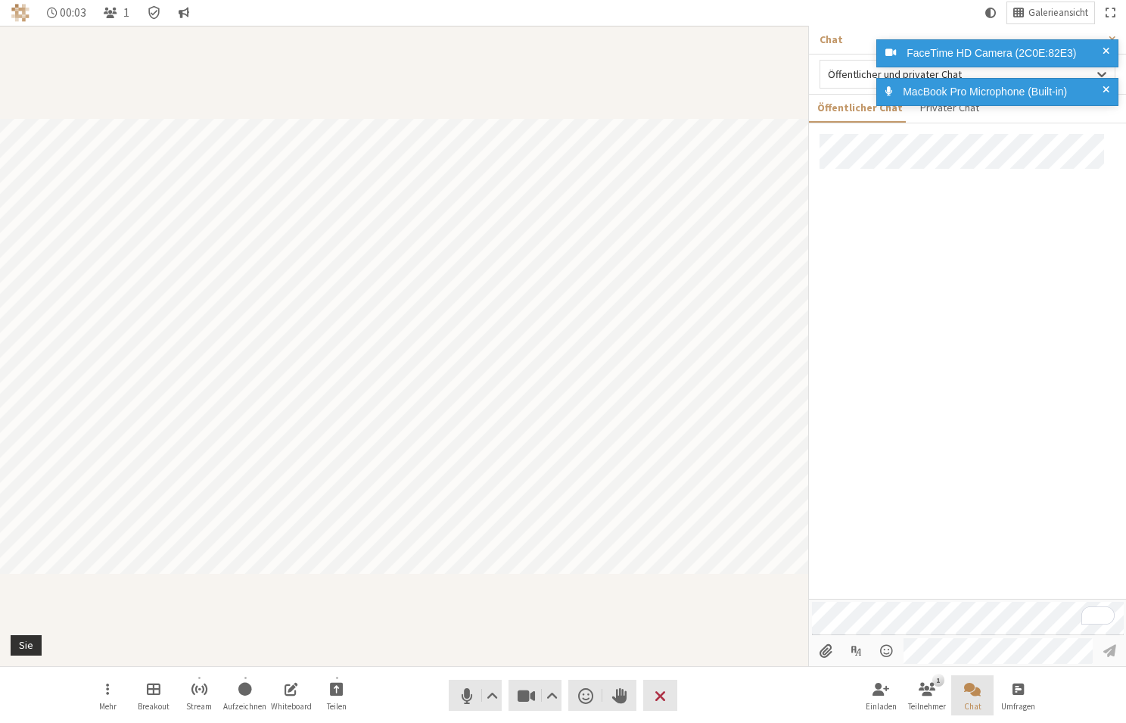
click at [961, 691] on button "Chat" at bounding box center [973, 695] width 42 height 41
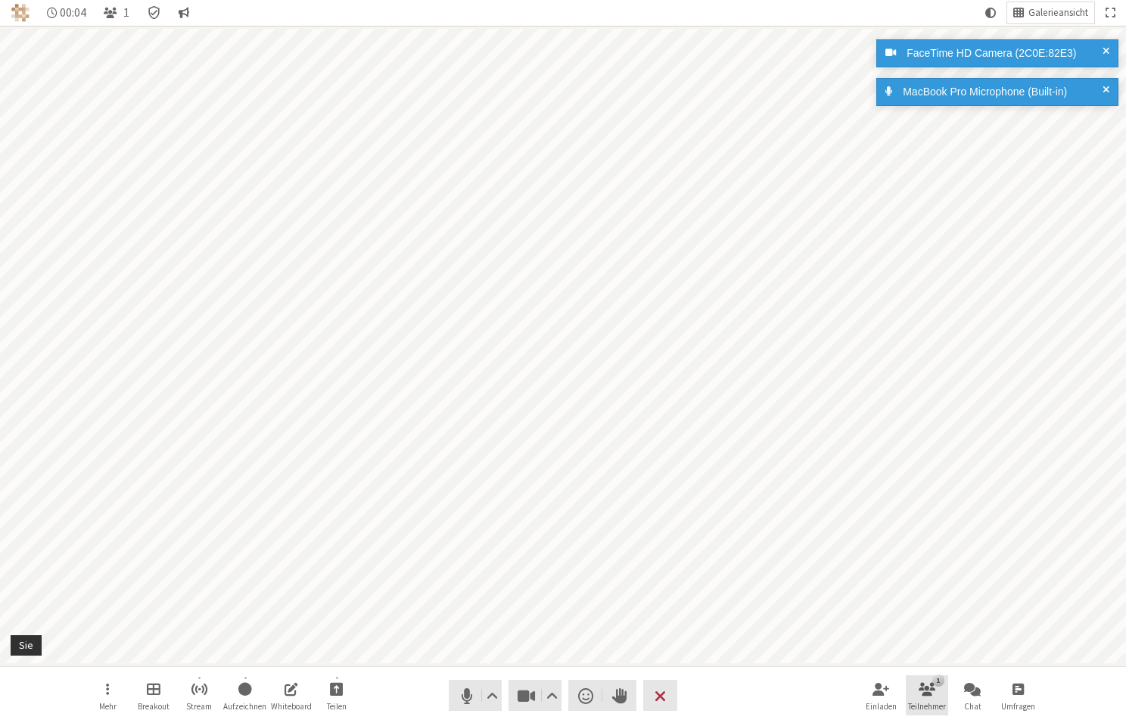
click at [917, 691] on button "1 Teilnehmer" at bounding box center [927, 695] width 42 height 41
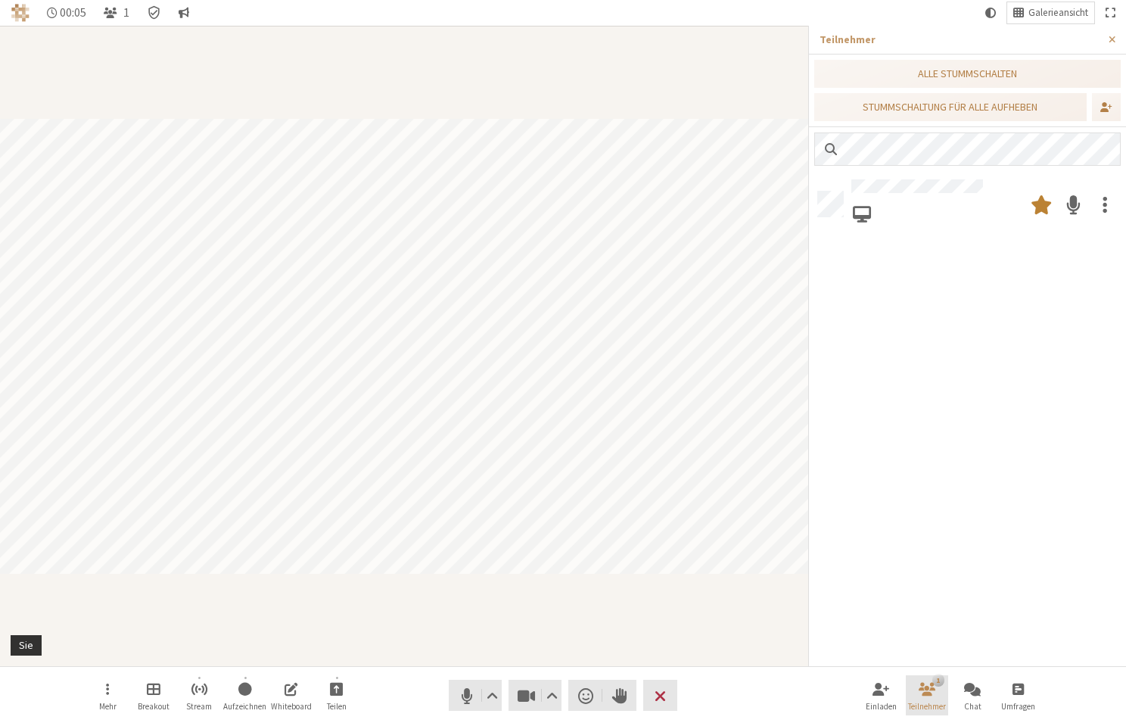
click at [917, 691] on button "1 Teilnehmer" at bounding box center [927, 695] width 42 height 41
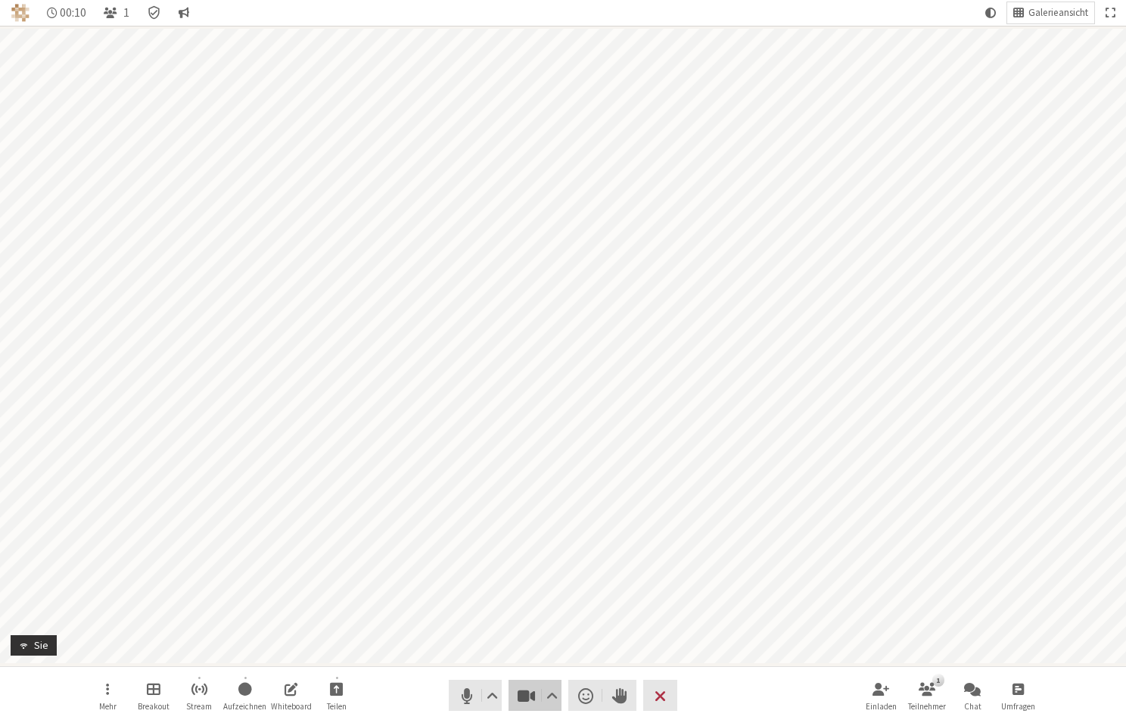
click at [519, 699] on span "Video stoppen (⌘+Umschalt+V)" at bounding box center [526, 695] width 21 height 21
click at [961, 695] on button "Chat" at bounding box center [973, 695] width 42 height 41
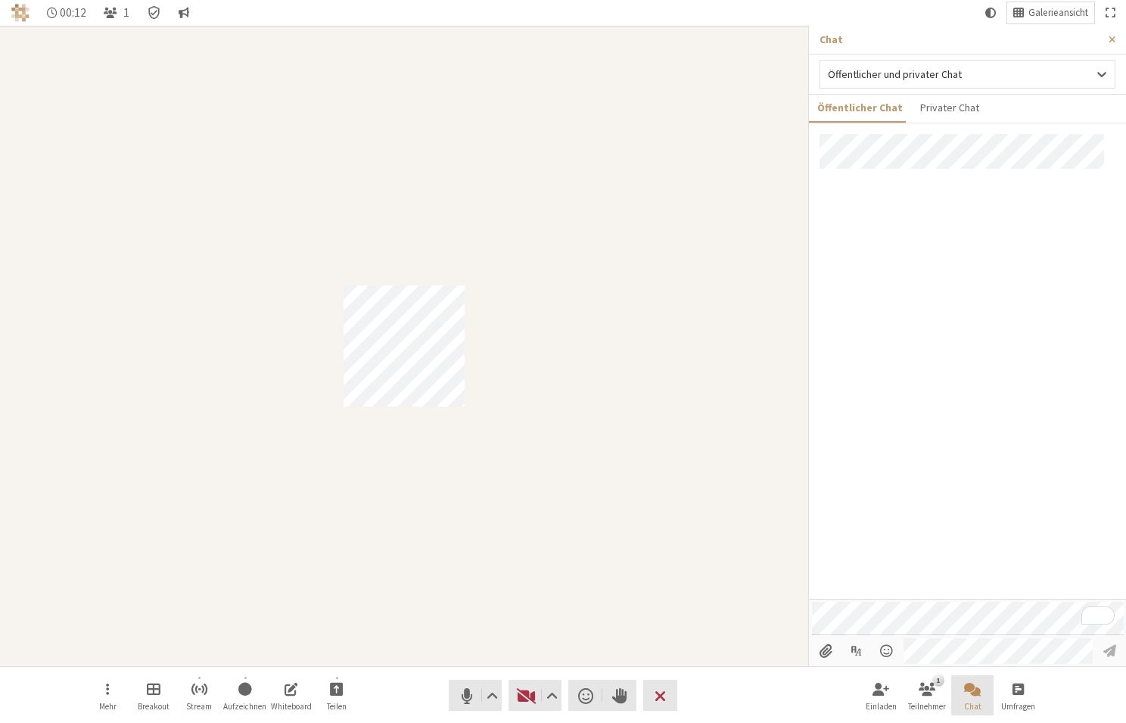
click at [962, 695] on button "Chat" at bounding box center [973, 695] width 42 height 41
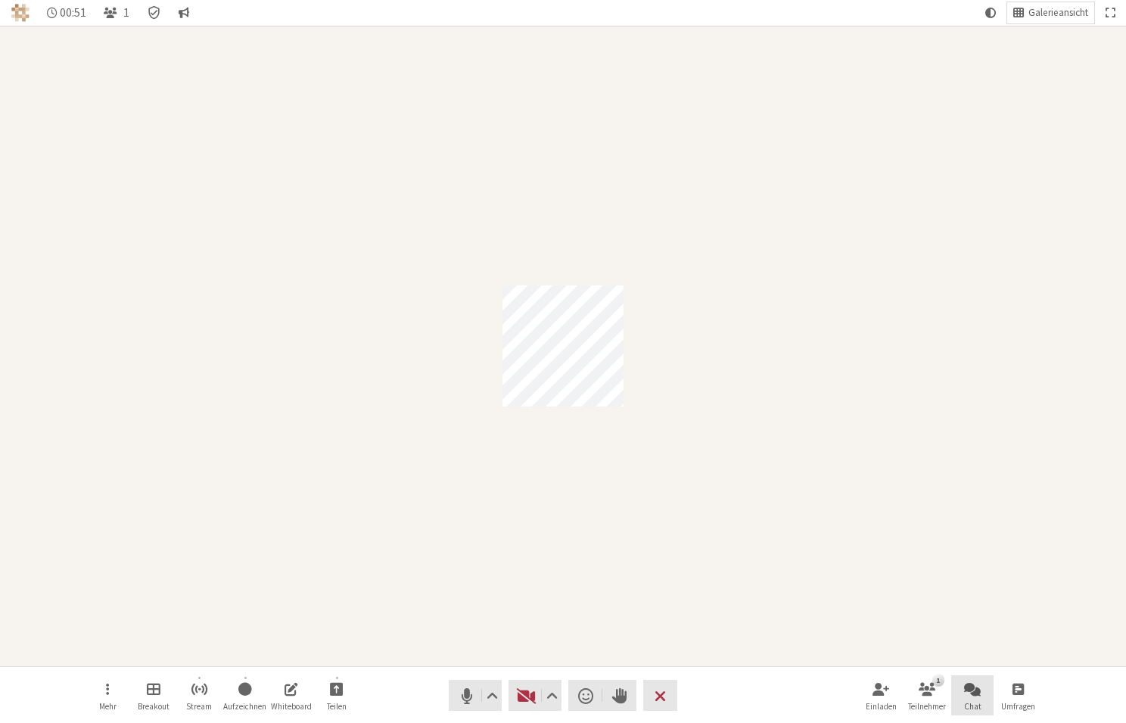
click at [982, 693] on button "Chat" at bounding box center [973, 695] width 42 height 41
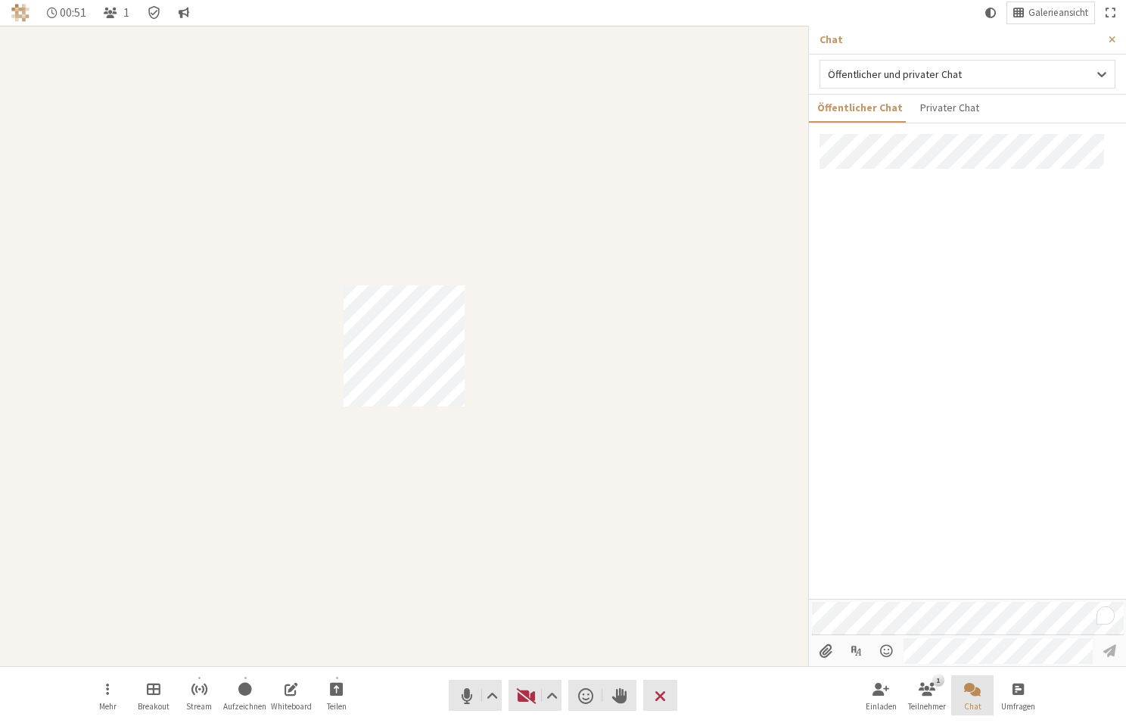
click at [982, 691] on button "Chat" at bounding box center [973, 695] width 42 height 41
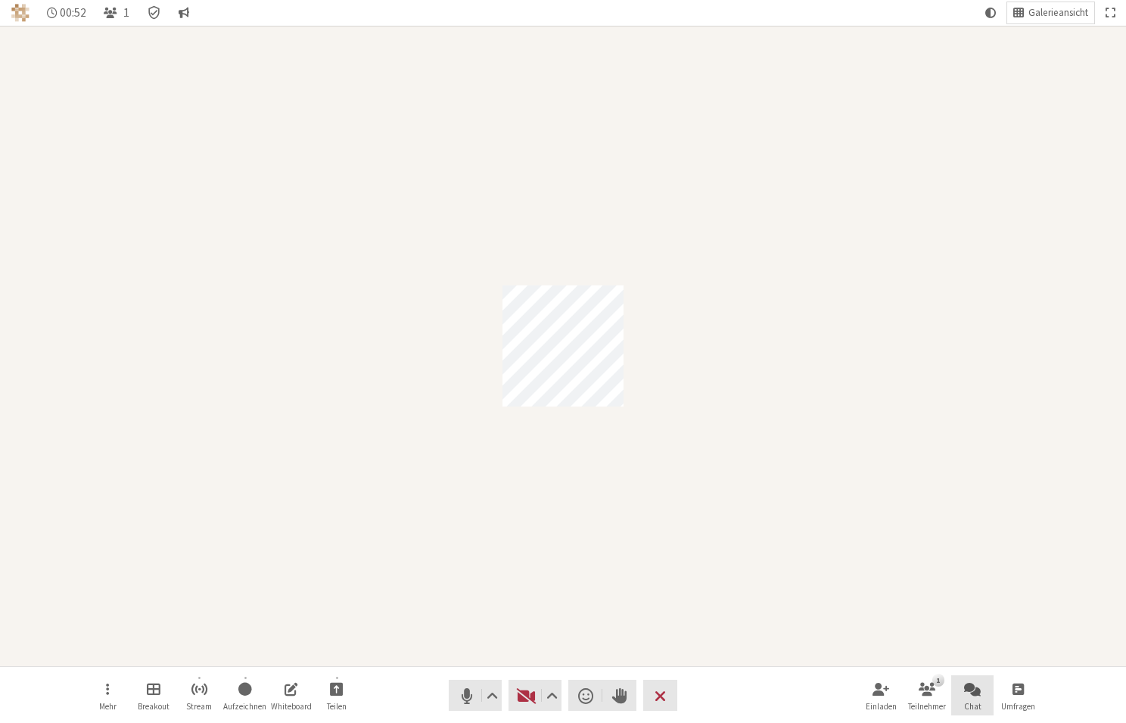
click at [982, 691] on button "Chat" at bounding box center [973, 695] width 42 height 41
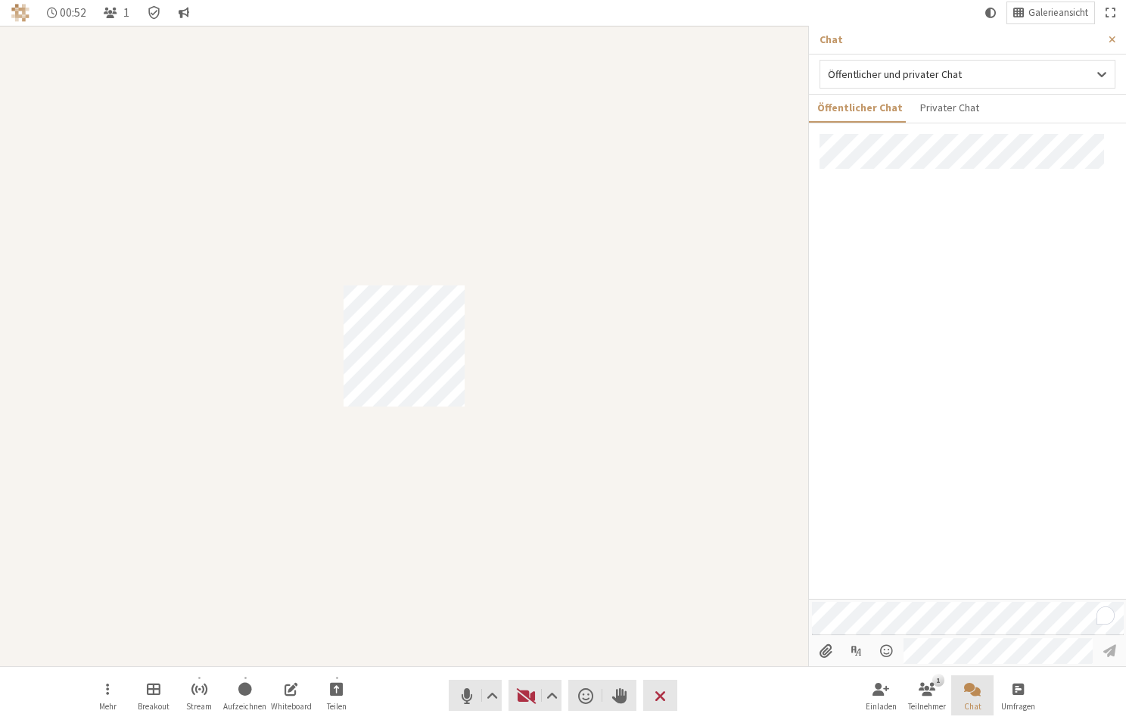
click at [982, 690] on button "Chat" at bounding box center [973, 695] width 42 height 41
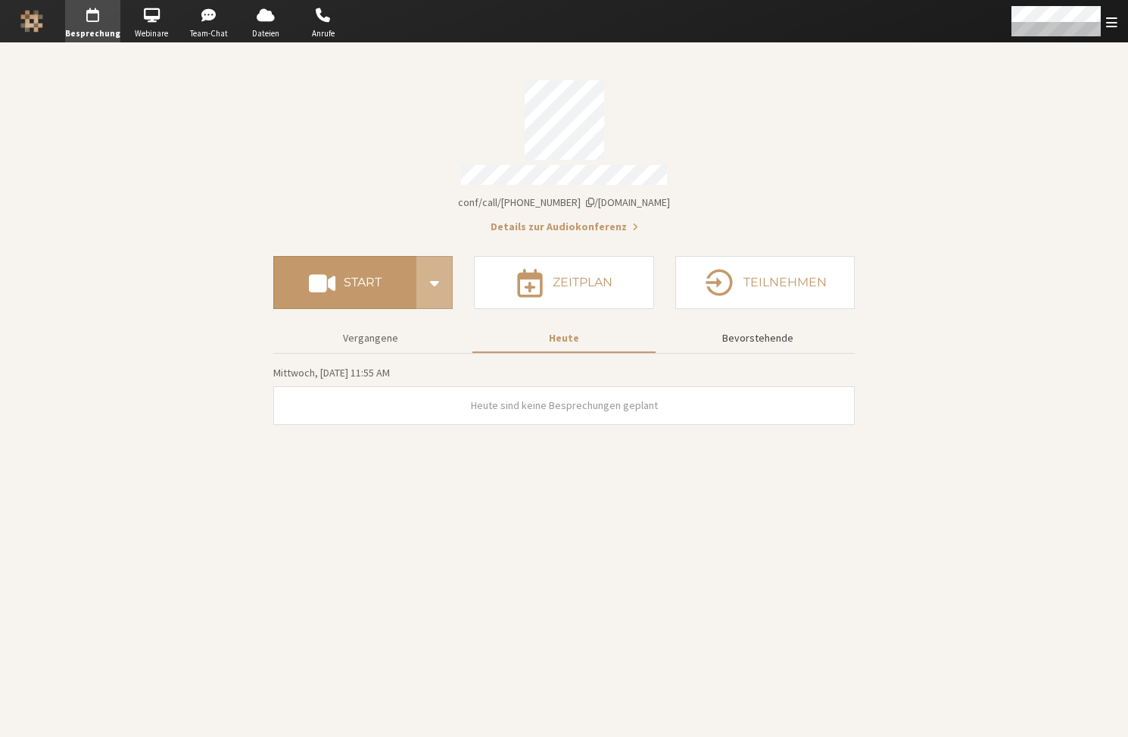
click at [749, 329] on button "Bevorstehende" at bounding box center [757, 338] width 183 height 26
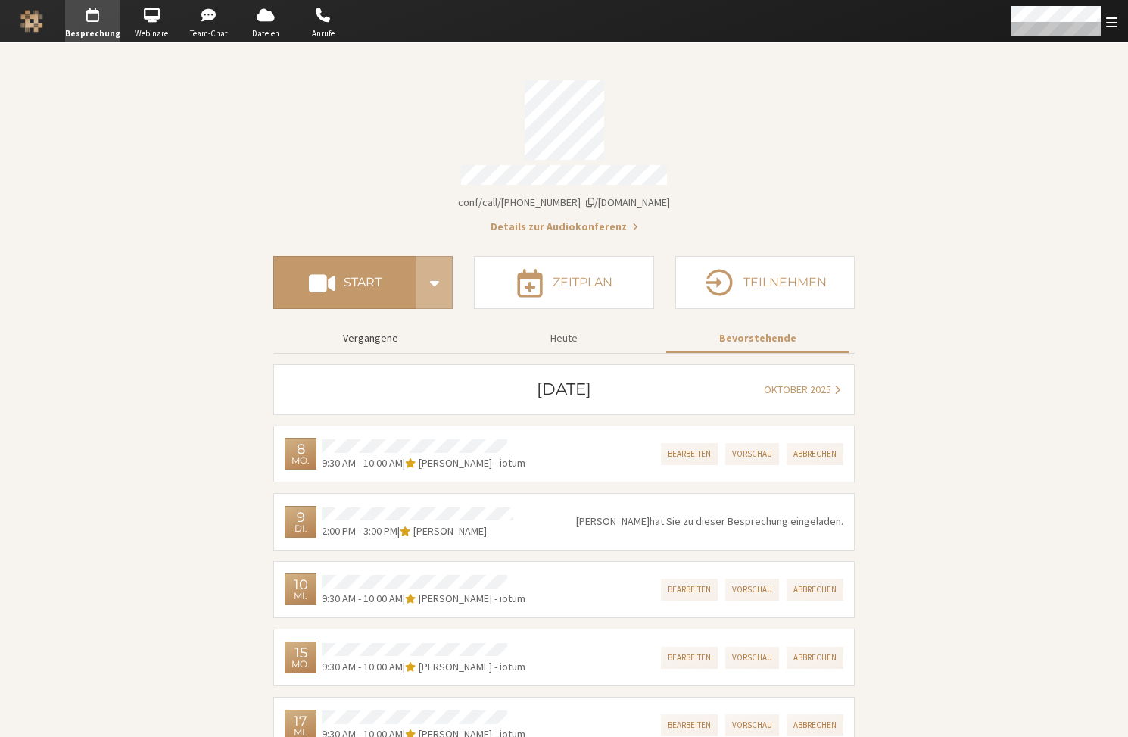
click at [357, 332] on button "Vergangene" at bounding box center [370, 338] width 183 height 26
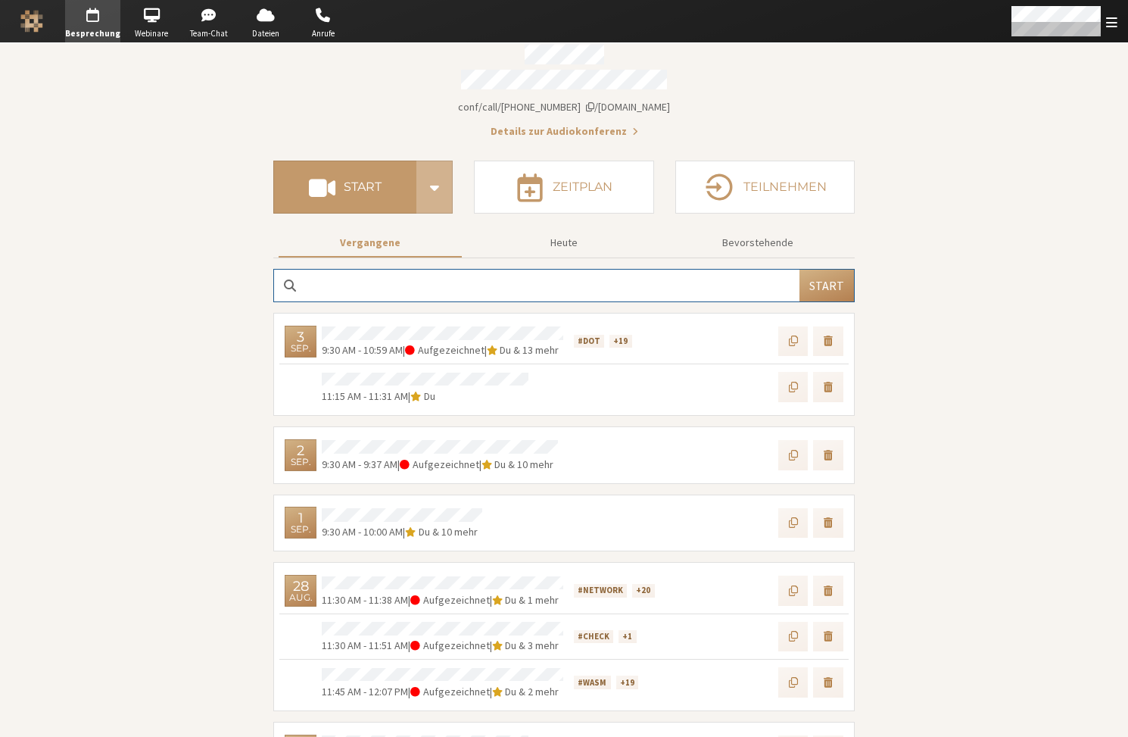
scroll to position [107, 0]
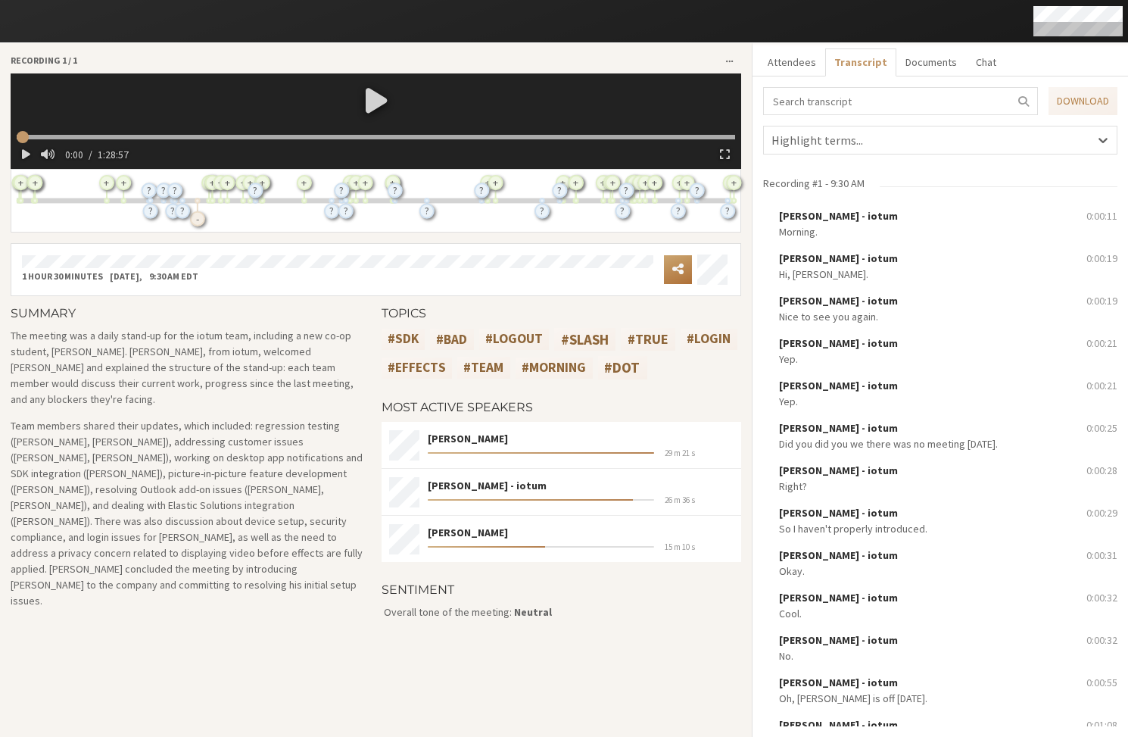
click at [671, 269] on button "Open menu" at bounding box center [678, 269] width 28 height 29
drag, startPoint x: 672, startPoint y: 317, endPoint x: 672, endPoint y: 304, distance: 13.6
click at [673, 317] on button "Copy link" at bounding box center [678, 308] width 189 height 37
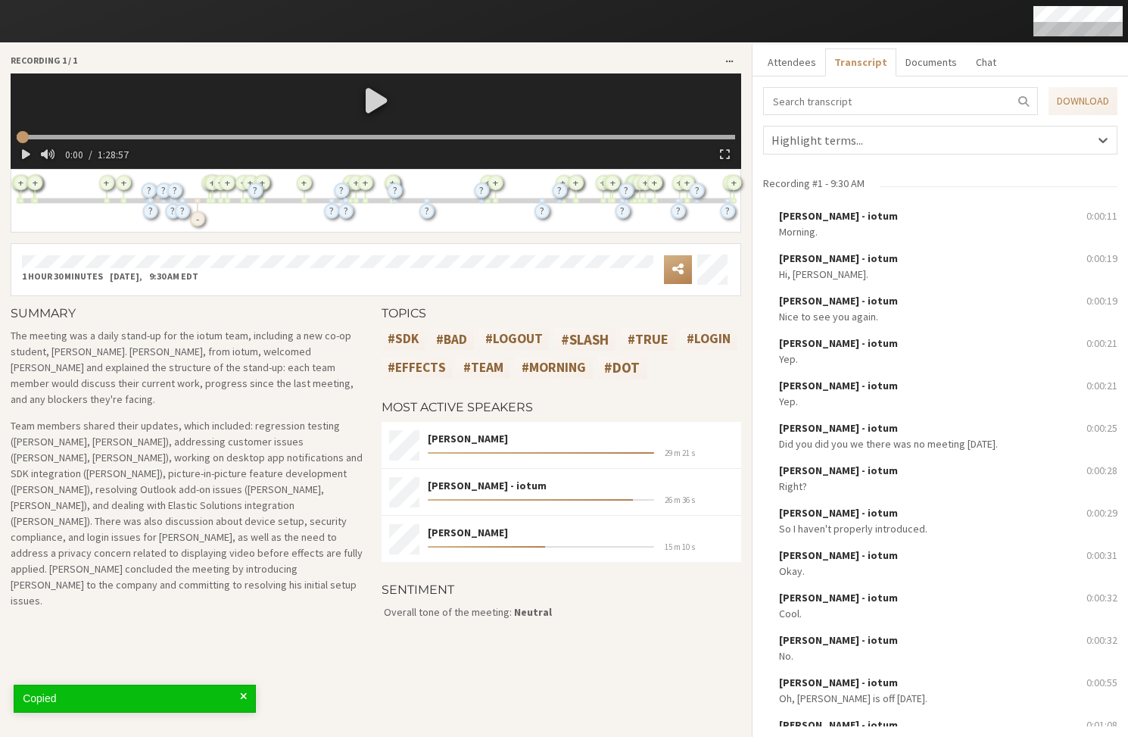
click at [734, 56] on button "Open menu" at bounding box center [730, 61] width 24 height 24
click at [731, 125] on div "Copy link" at bounding box center [724, 131] width 60 height 16
click at [729, 61] on span "Open menu" at bounding box center [729, 61] width 7 height 9
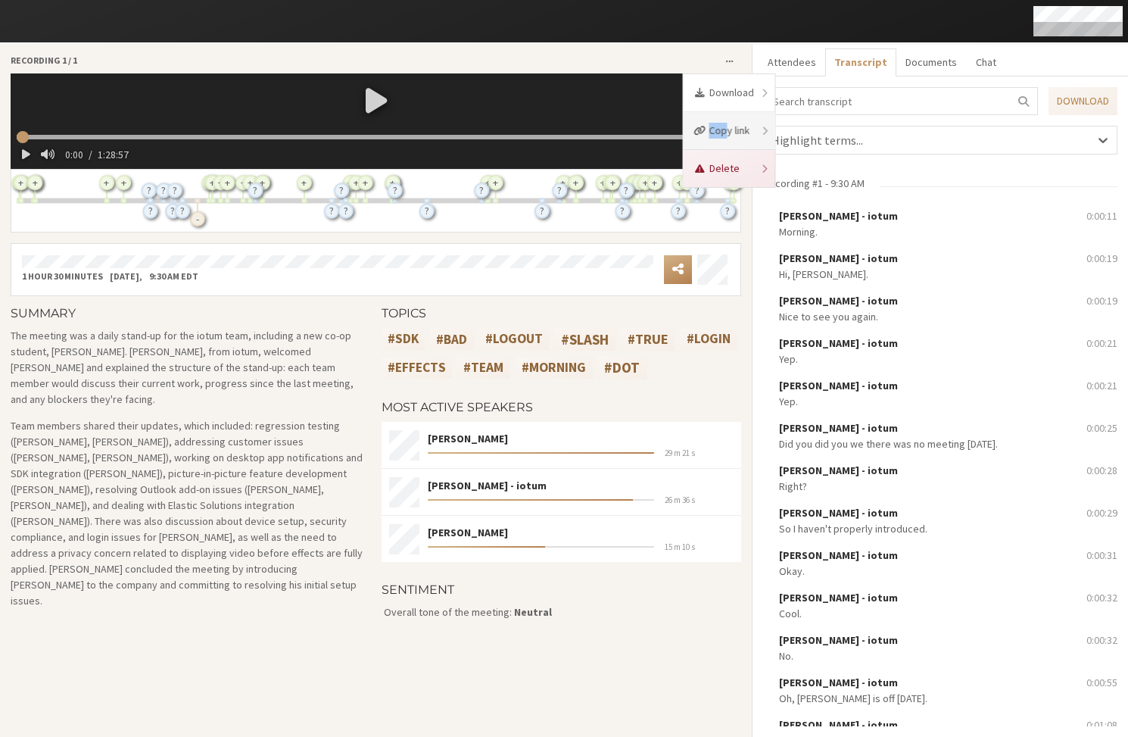
click at [727, 123] on div "Copy link" at bounding box center [730, 131] width 92 height 38
copy div "Cop"
